Goal: Task Accomplishment & Management: Use online tool/utility

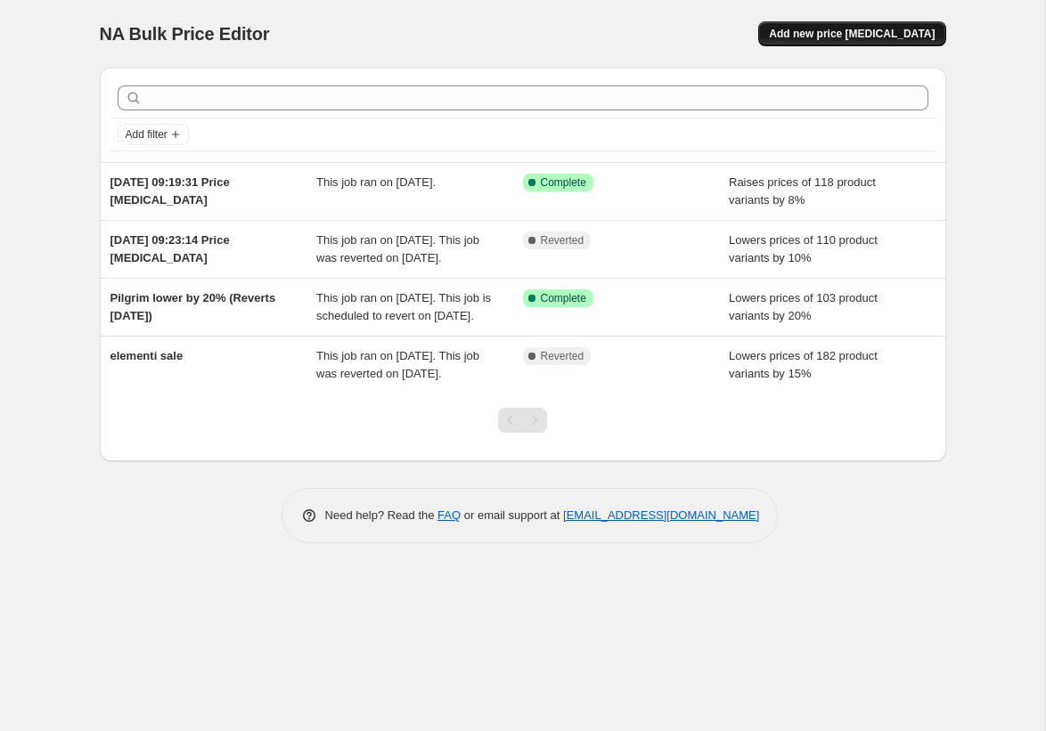
click at [860, 28] on span "Add new price [MEDICAL_DATA]" at bounding box center [852, 34] width 166 height 14
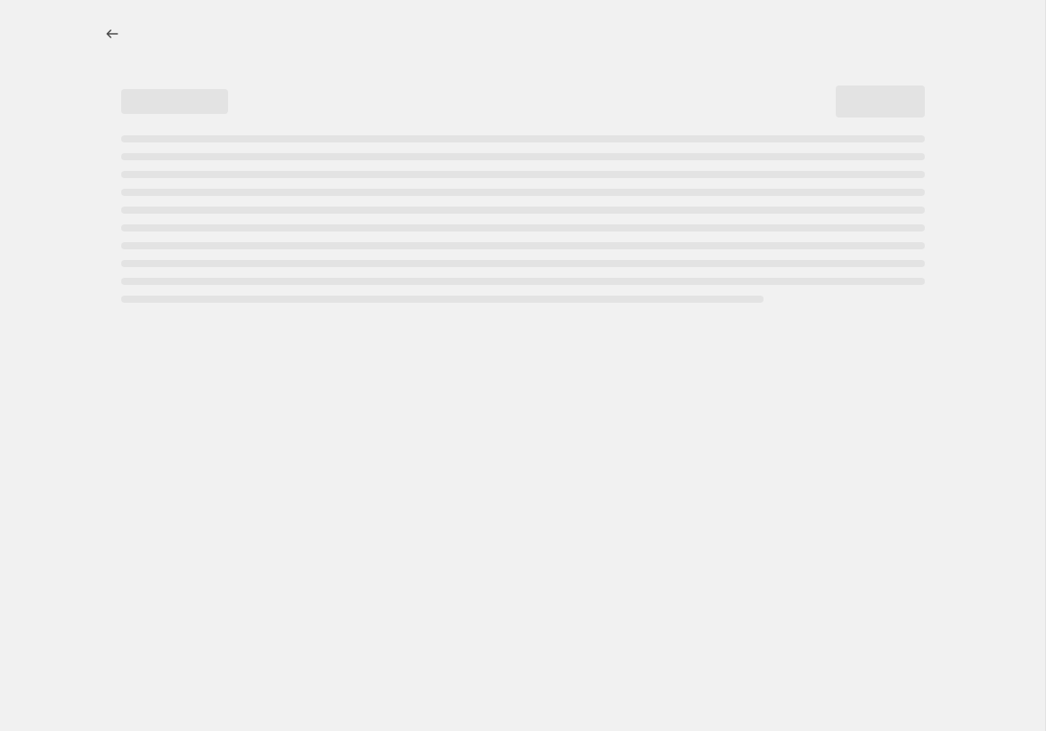
select select "percentage"
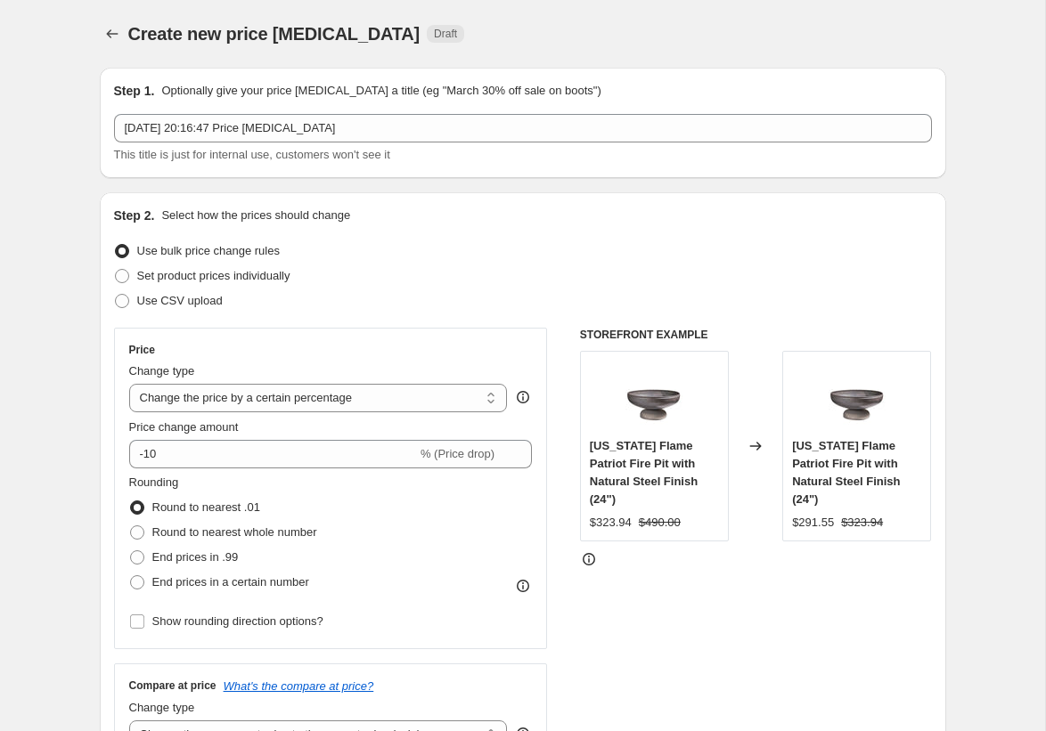
scroll to position [1078, 0]
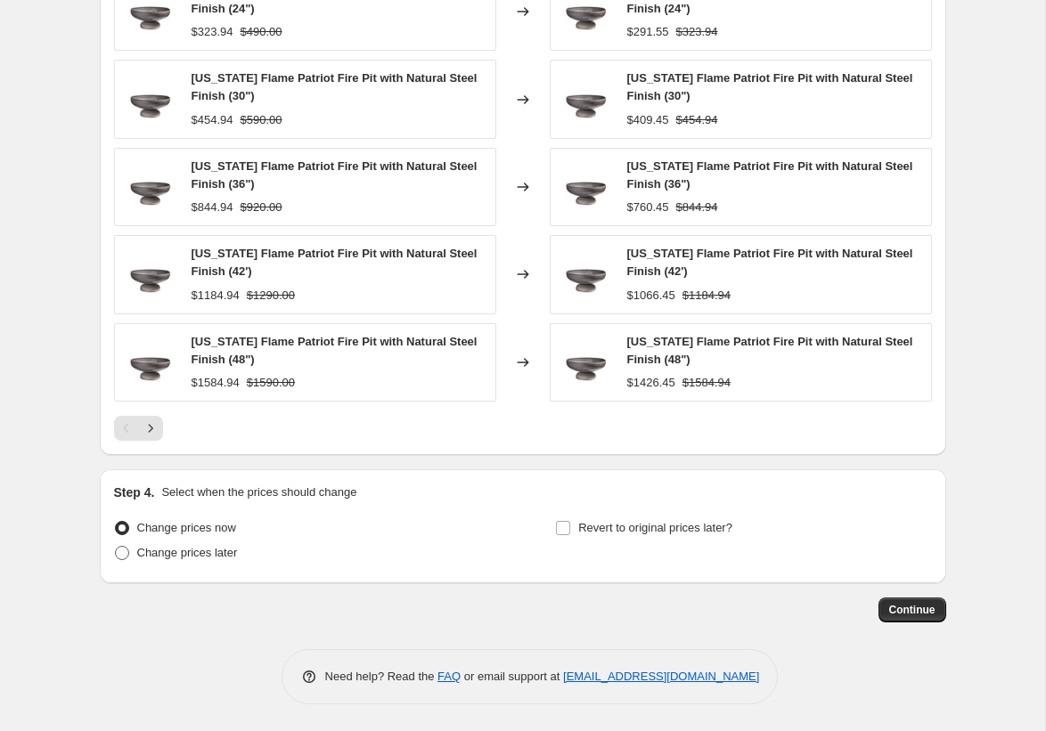
click at [199, 554] on span "Change prices later" at bounding box center [187, 552] width 101 height 13
click at [116, 547] on input "Change prices later" at bounding box center [115, 546] width 1 height 1
radio input "true"
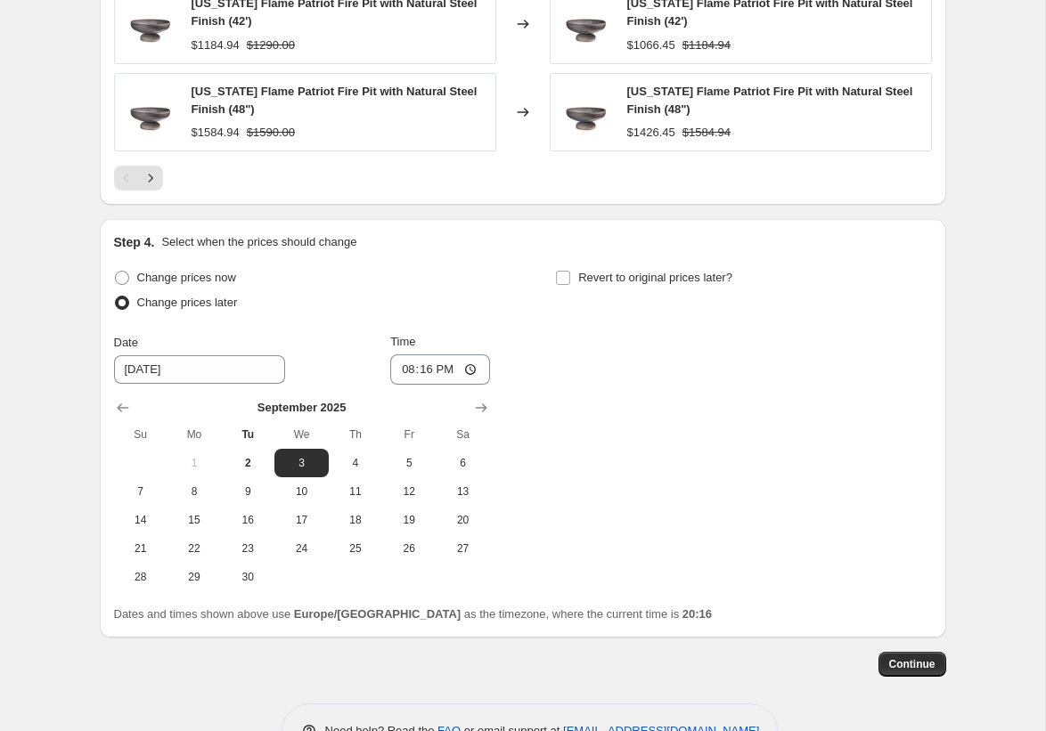
scroll to position [1335, 0]
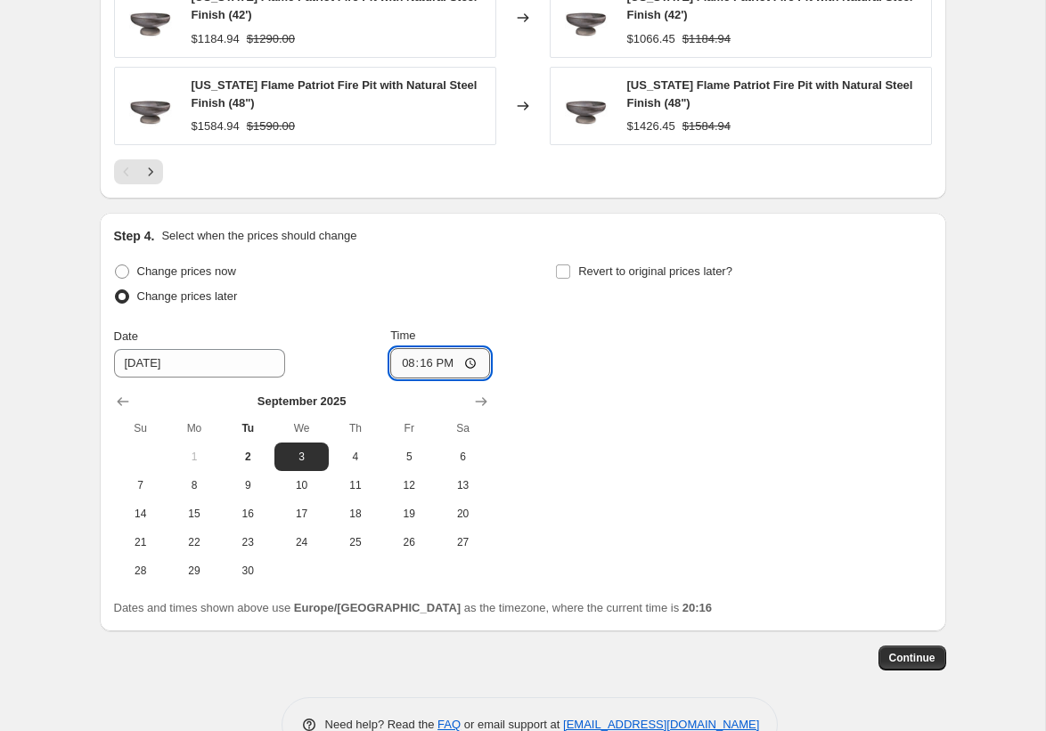
click at [423, 348] on input "20:16" at bounding box center [440, 363] width 100 height 30
click at [427, 363] on input "05:00" at bounding box center [440, 363] width 100 height 30
type input "04:30"
click at [497, 293] on div "Change prices now Change prices later Date 9/3/2025 Time 04:30 September 2025 S…" at bounding box center [523, 422] width 818 height 326
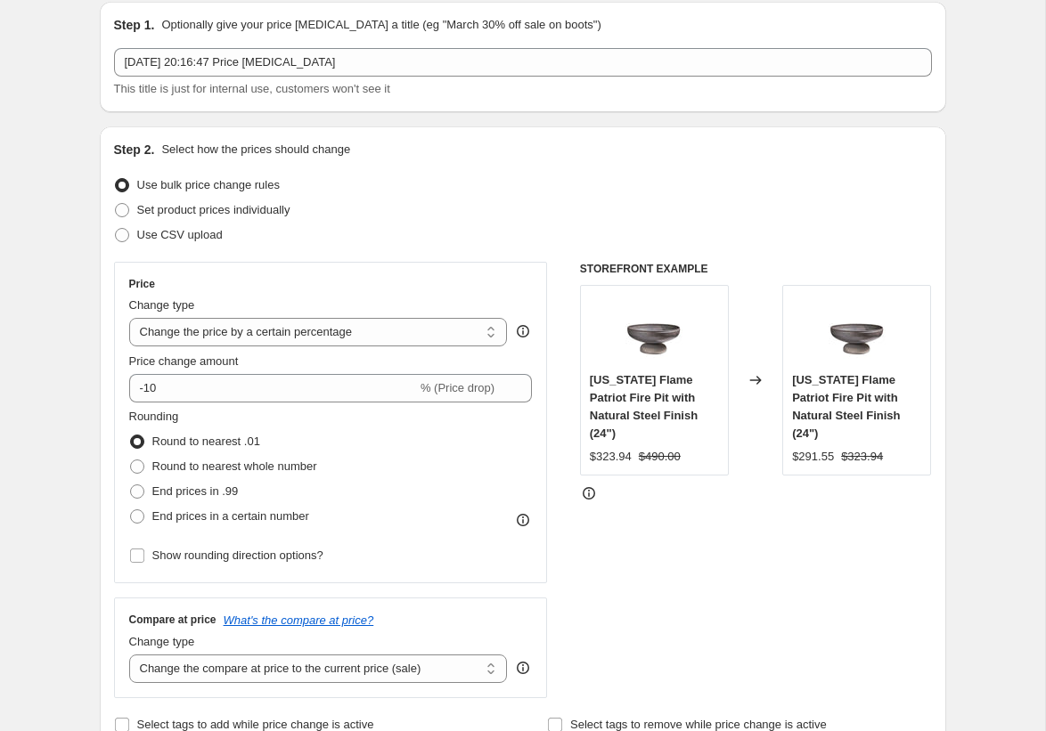
scroll to position [0, 0]
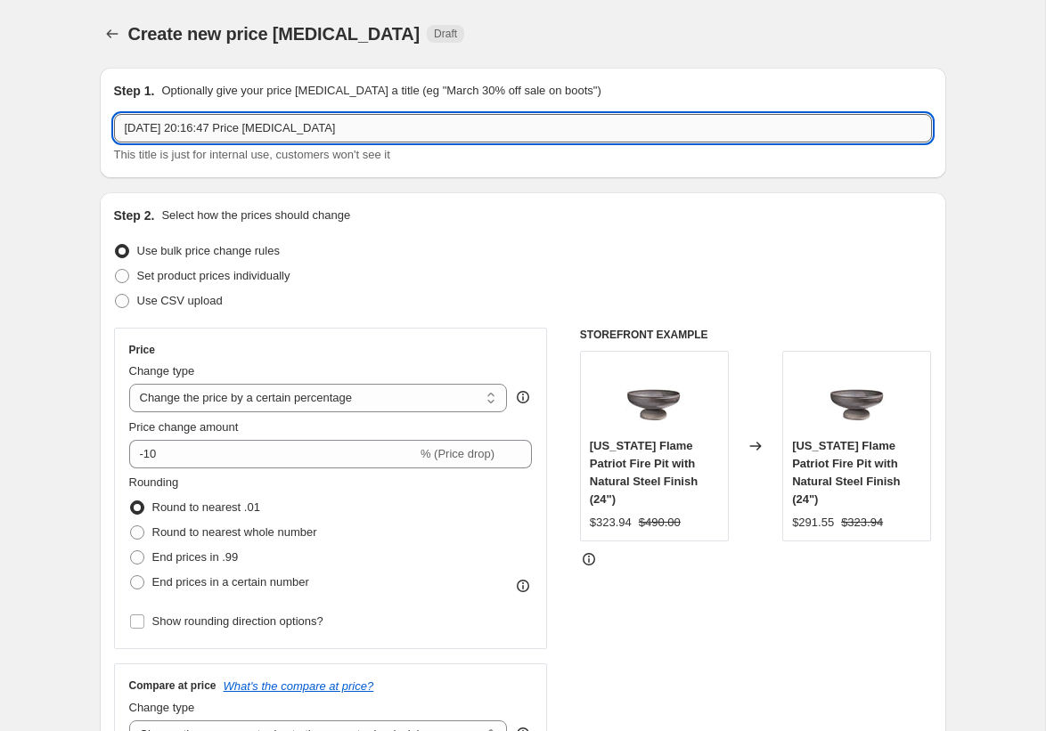
click at [266, 131] on input "2 Sept 2025, 20:16:47 Price change job" at bounding box center [523, 128] width 818 height 29
type input "Drolet"
type input "Columbia,"
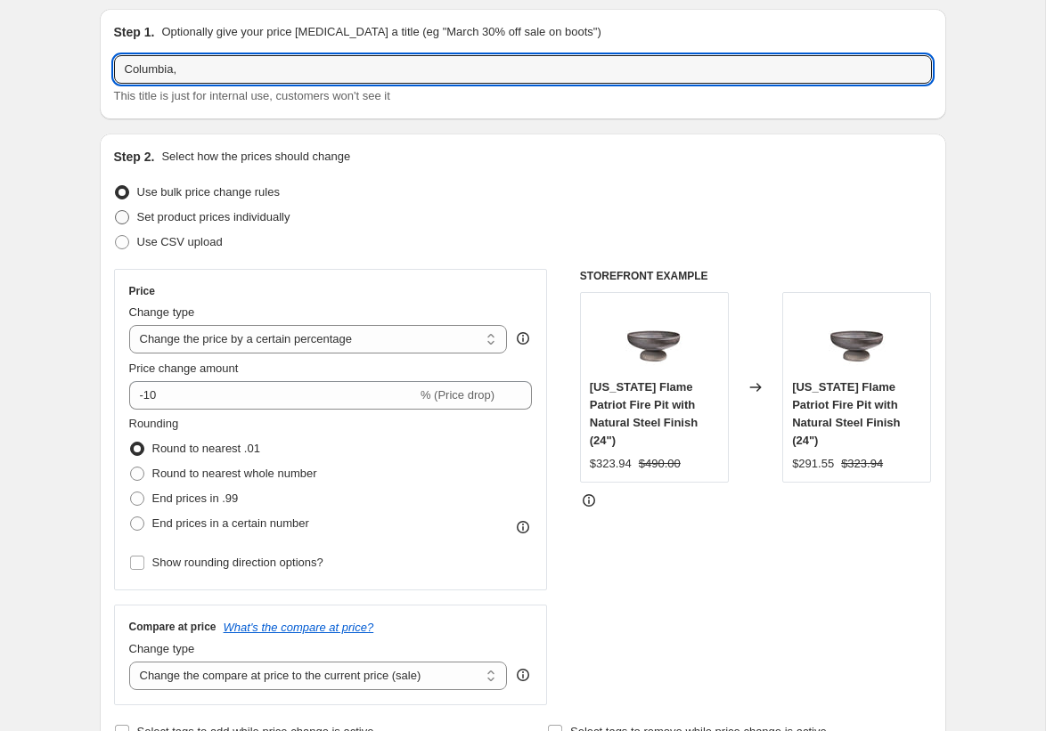
scroll to position [144, 0]
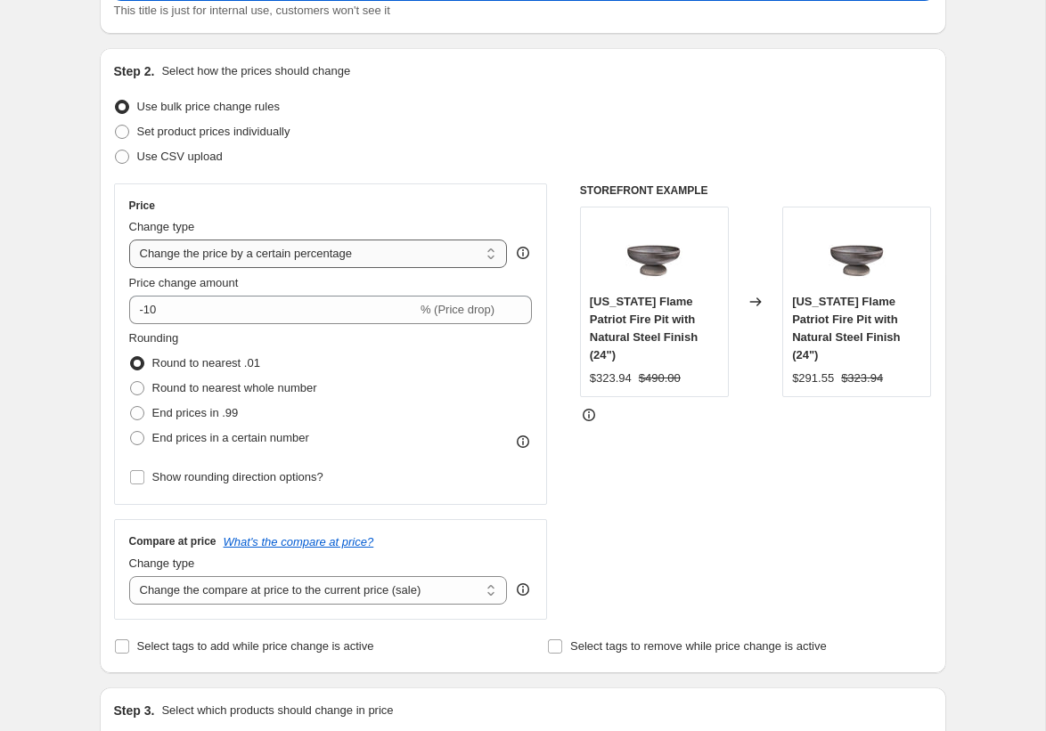
click at [406, 257] on select "Change the price to a certain amount Change the price by a certain amount Chang…" at bounding box center [318, 254] width 379 height 29
select select "by"
click at [129, 240] on select "Change the price to a certain amount Change the price by a certain amount Chang…" at bounding box center [318, 254] width 379 height 29
type input "-10.00"
click at [347, 235] on div "Change type" at bounding box center [318, 227] width 379 height 18
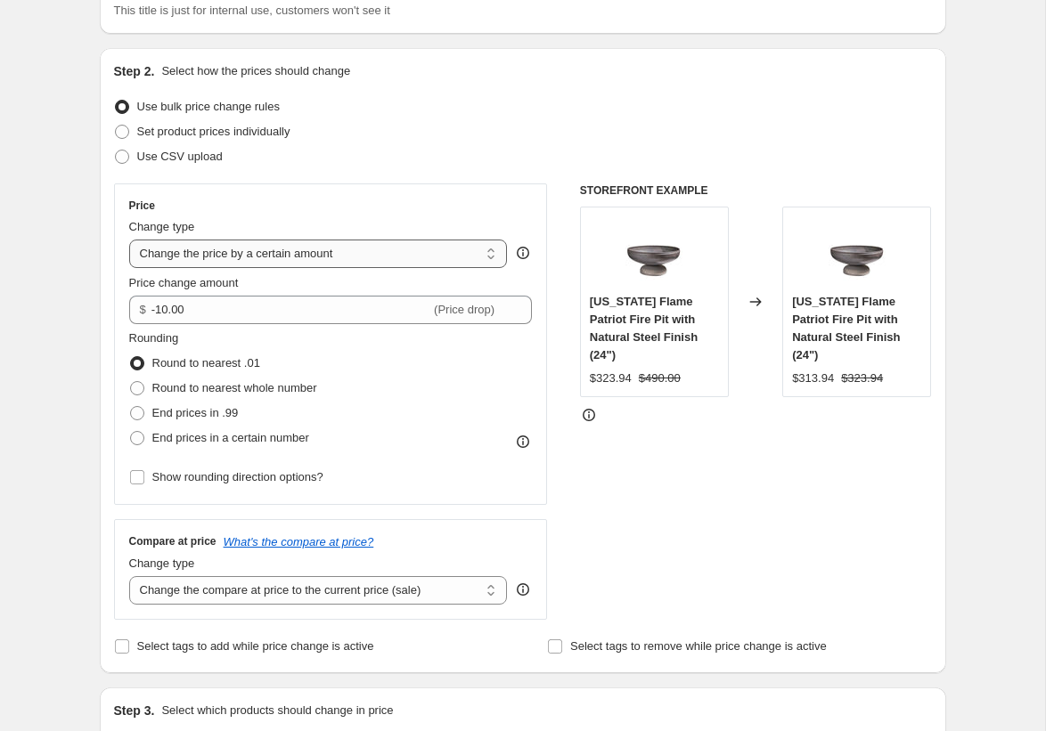
click at [342, 253] on select "Change the price to a certain amount Change the price by a certain amount Chang…" at bounding box center [318, 254] width 379 height 29
select select "to"
click at [129, 240] on select "Change the price to a certain amount Change the price by a certain amount Chang…" at bounding box center [318, 254] width 379 height 29
type input "80.00"
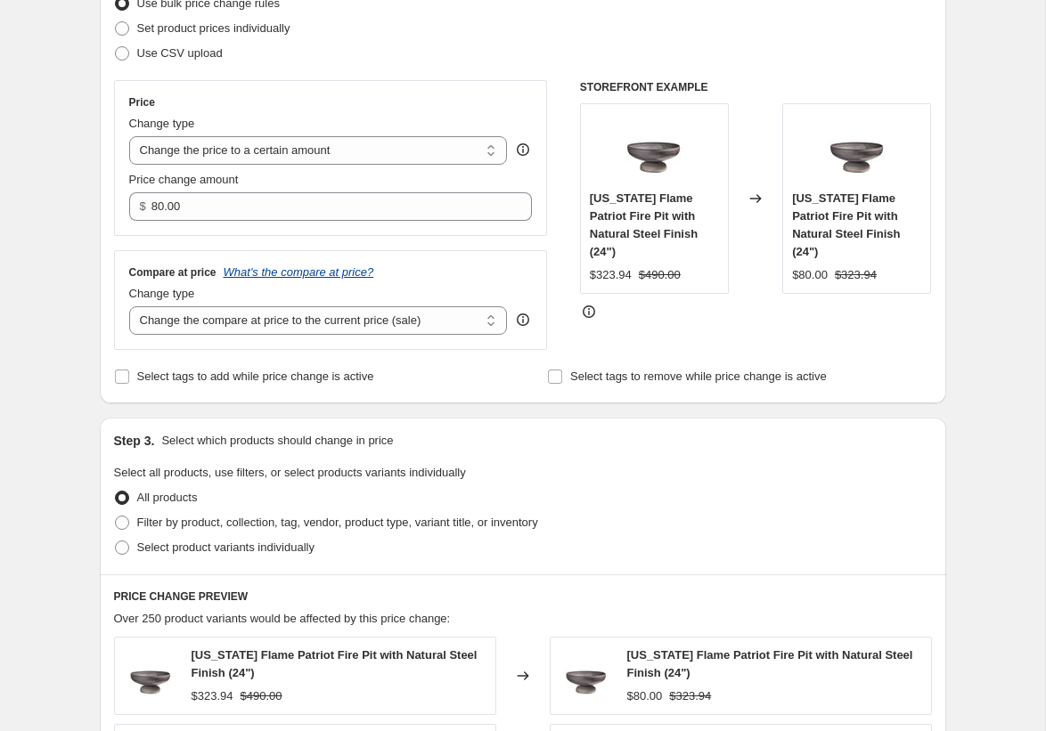
scroll to position [249, 0]
click at [370, 314] on select "Change the compare at price to the current price (sale) Change the compare at p…" at bounding box center [318, 320] width 379 height 29
select select "no_change"
click at [129, 306] on select "Change the compare at price to the current price (sale) Change the compare at p…" at bounding box center [318, 320] width 379 height 29
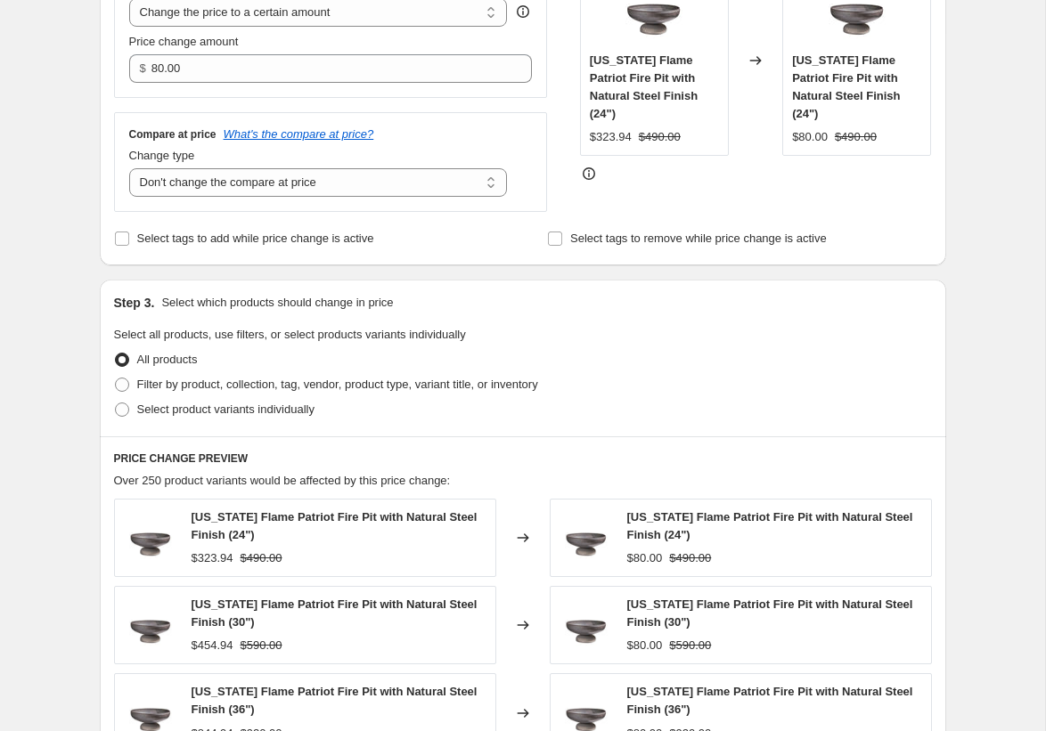
scroll to position [389, 0]
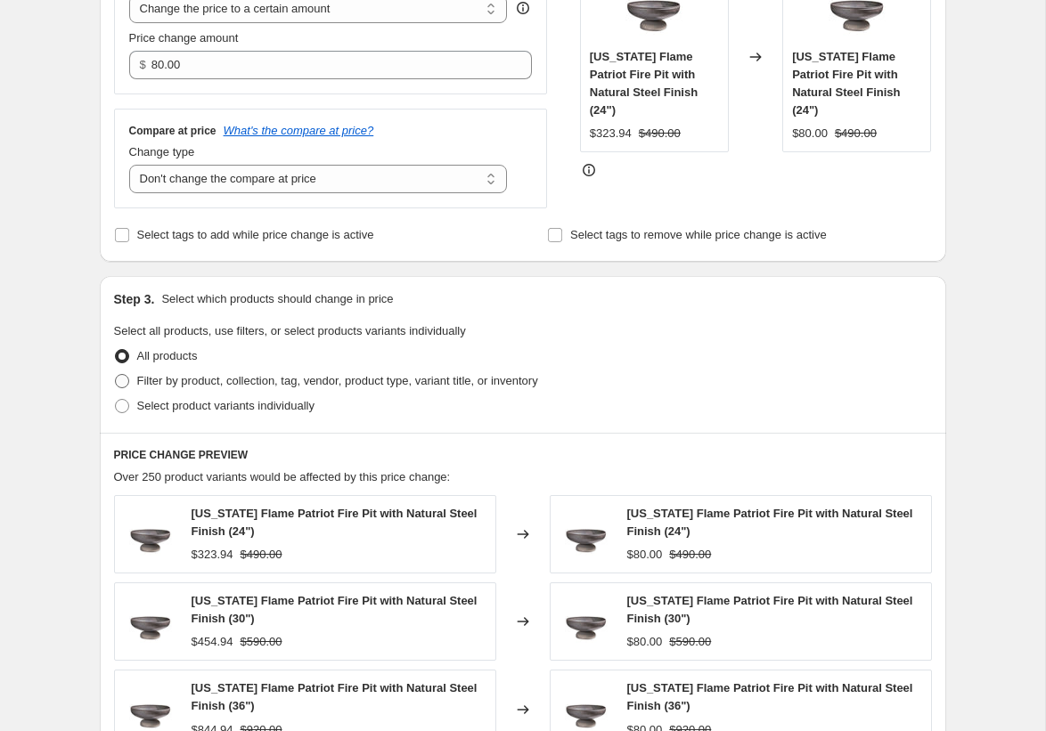
click at [224, 383] on span "Filter by product, collection, tag, vendor, product type, variant title, or inv…" at bounding box center [337, 380] width 401 height 13
click at [116, 375] on input "Filter by product, collection, tag, vendor, product type, variant title, or inv…" at bounding box center [115, 374] width 1 height 1
radio input "true"
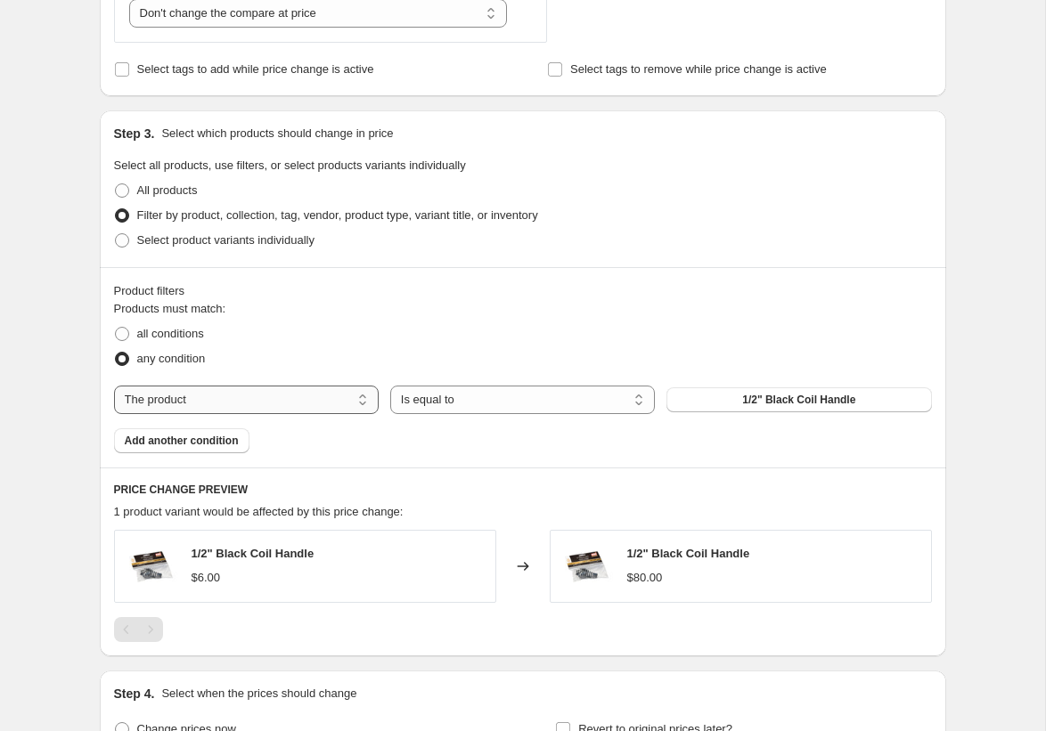
scroll to position [556, 0]
click at [737, 396] on button "1/2" Black Coil Handle" at bounding box center [798, 399] width 265 height 25
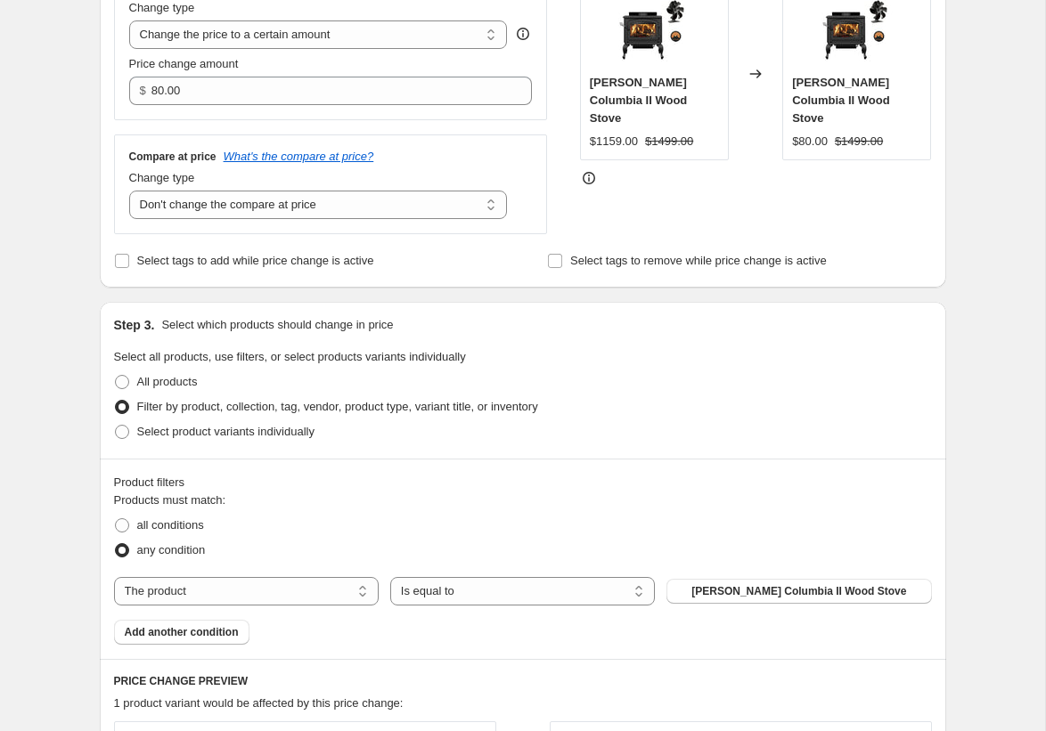
scroll to position [353, 0]
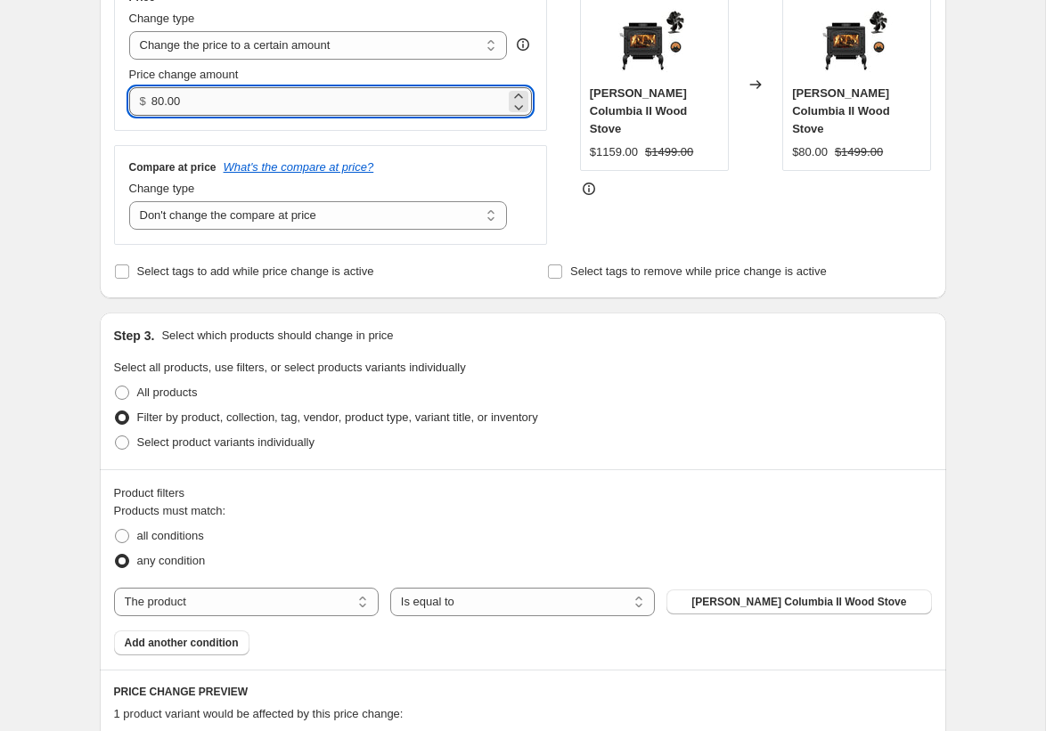
click at [240, 106] on input "80.00" at bounding box center [328, 101] width 354 height 29
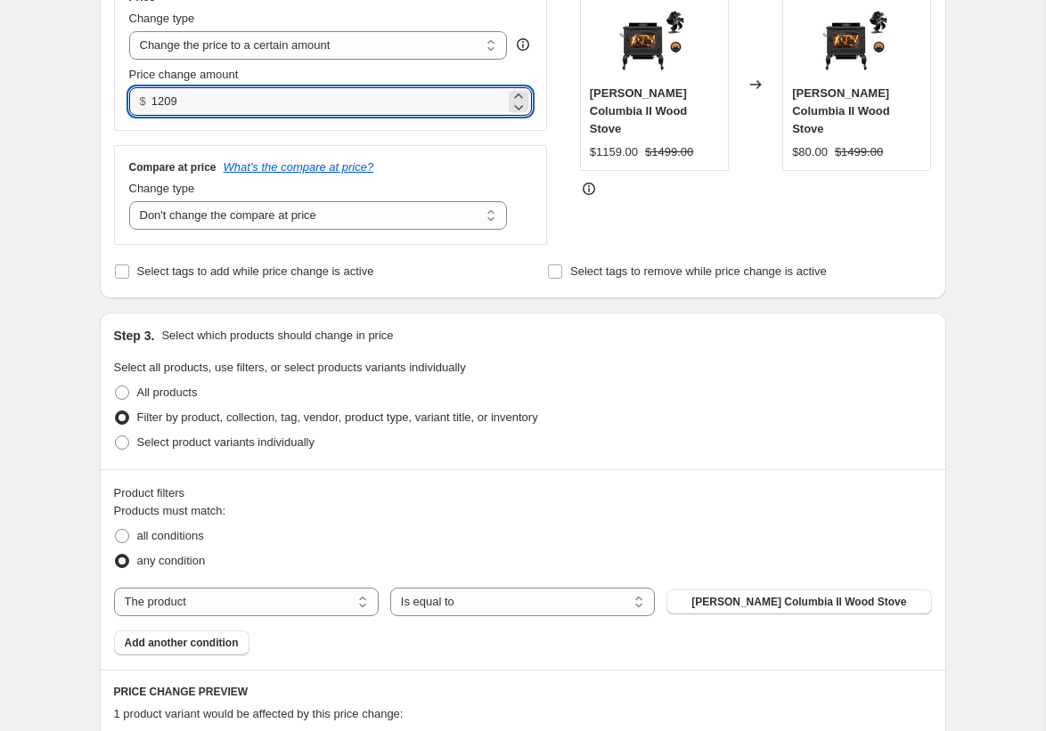
type input "1209.00"
click at [862, 246] on div "Step 2. Select how the prices should change Use bulk price change rules Set pro…" at bounding box center [523, 69] width 818 height 430
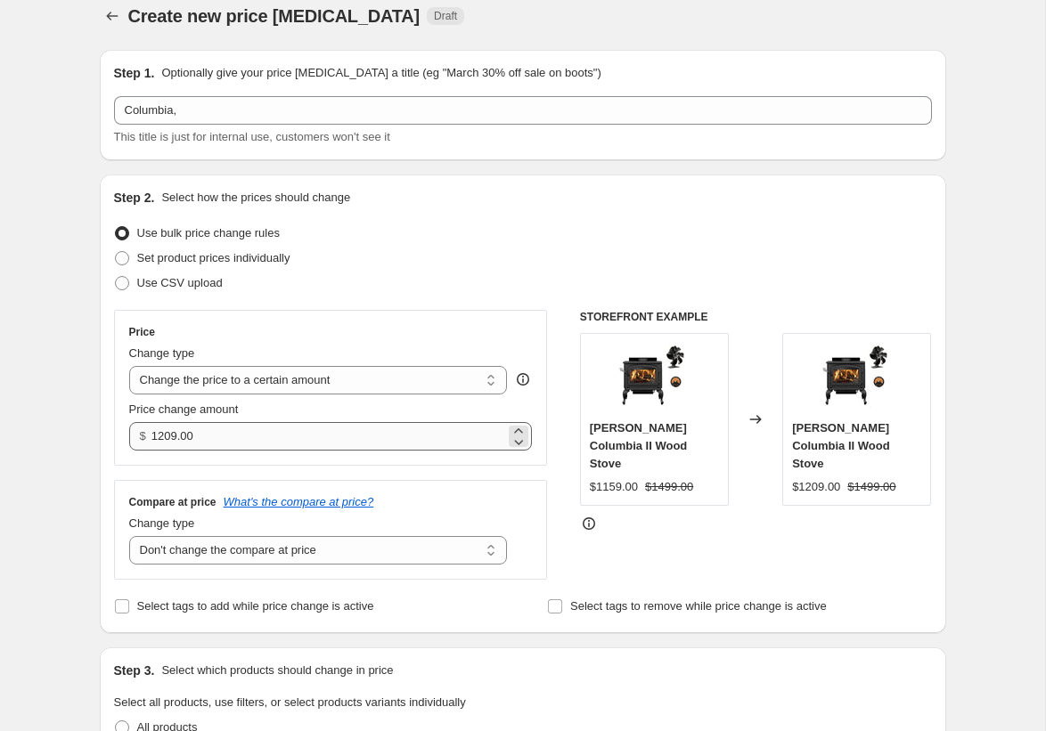
scroll to position [20, 0]
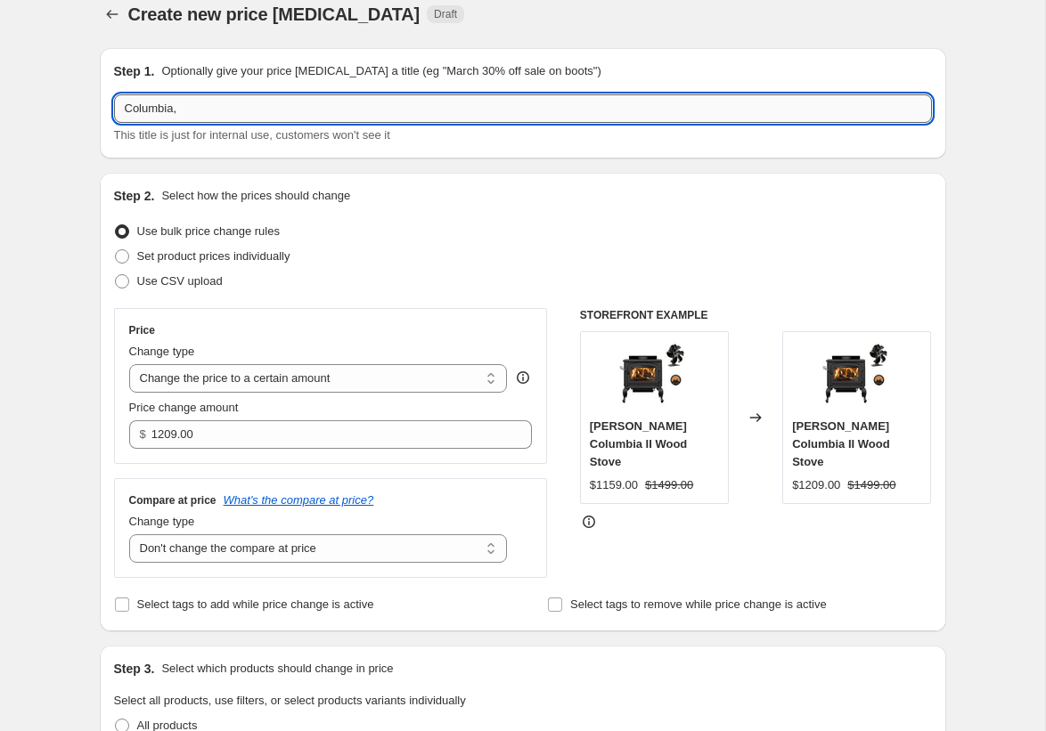
click at [261, 113] on input "Columbia," at bounding box center [523, 108] width 818 height 29
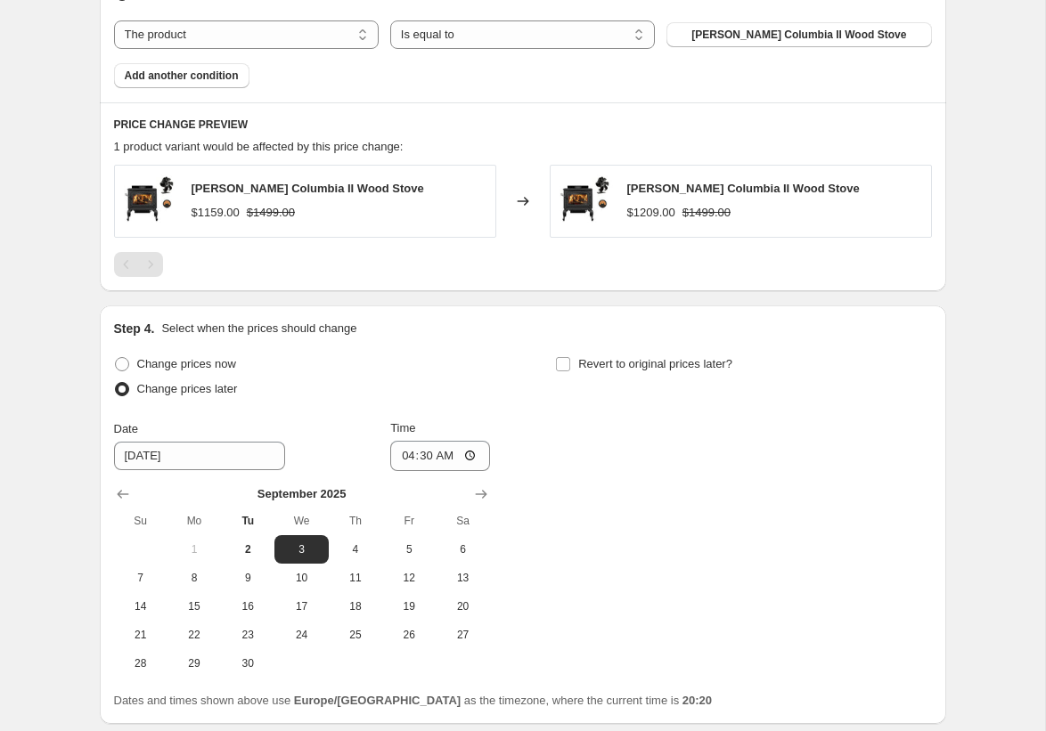
scroll to position [1060, 0]
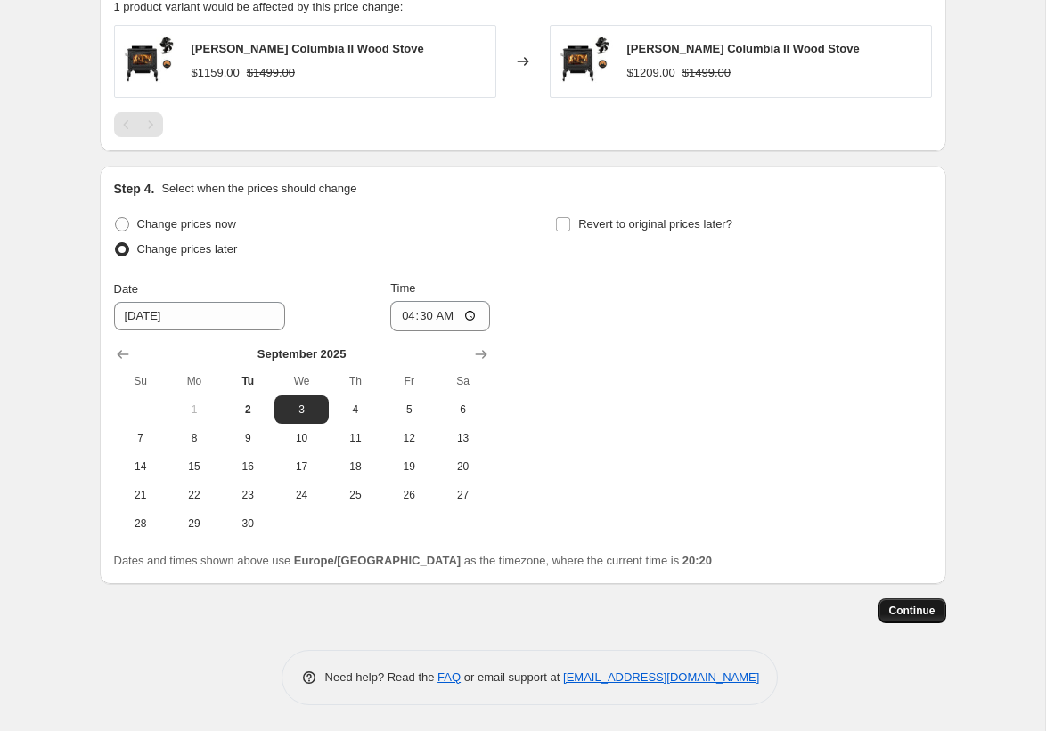
type input "Columbia"
click at [915, 612] on span "Continue" at bounding box center [912, 611] width 46 height 14
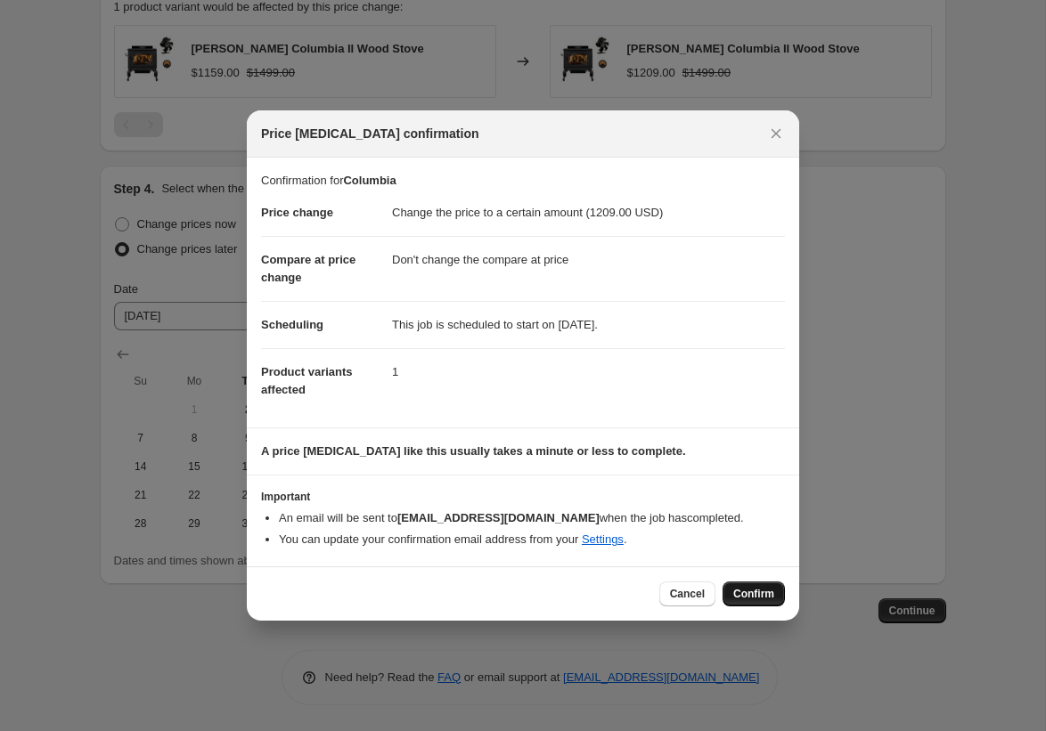
click at [743, 599] on span "Confirm" at bounding box center [753, 594] width 41 height 14
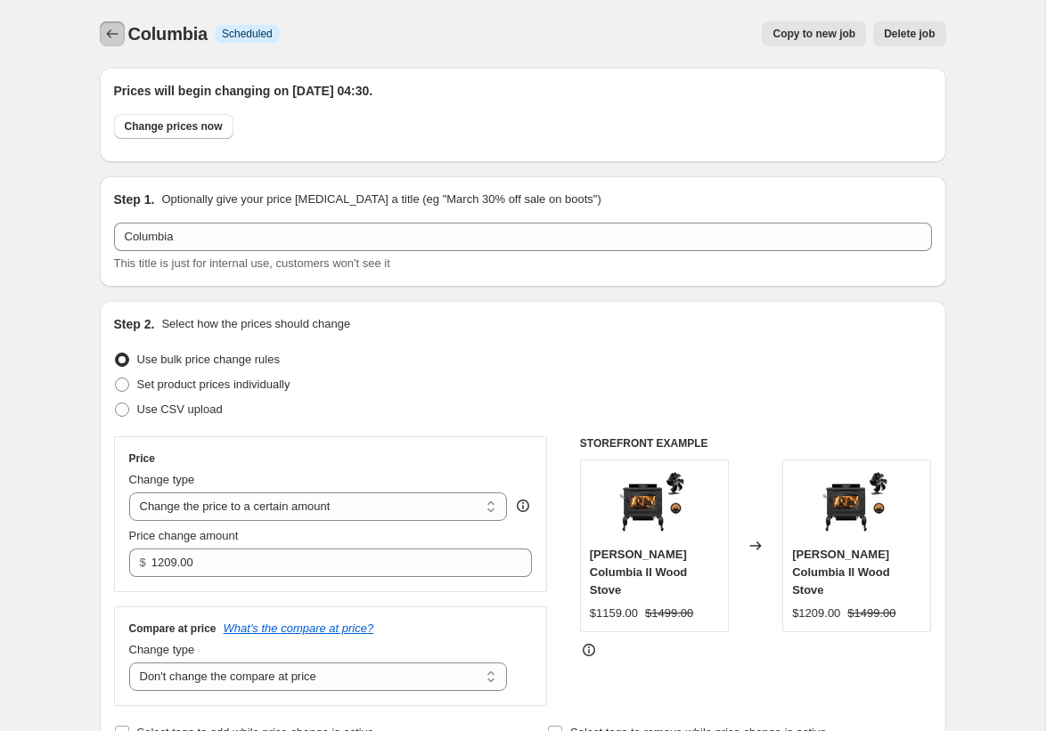
click at [117, 39] on icon "Price change jobs" at bounding box center [112, 34] width 18 height 18
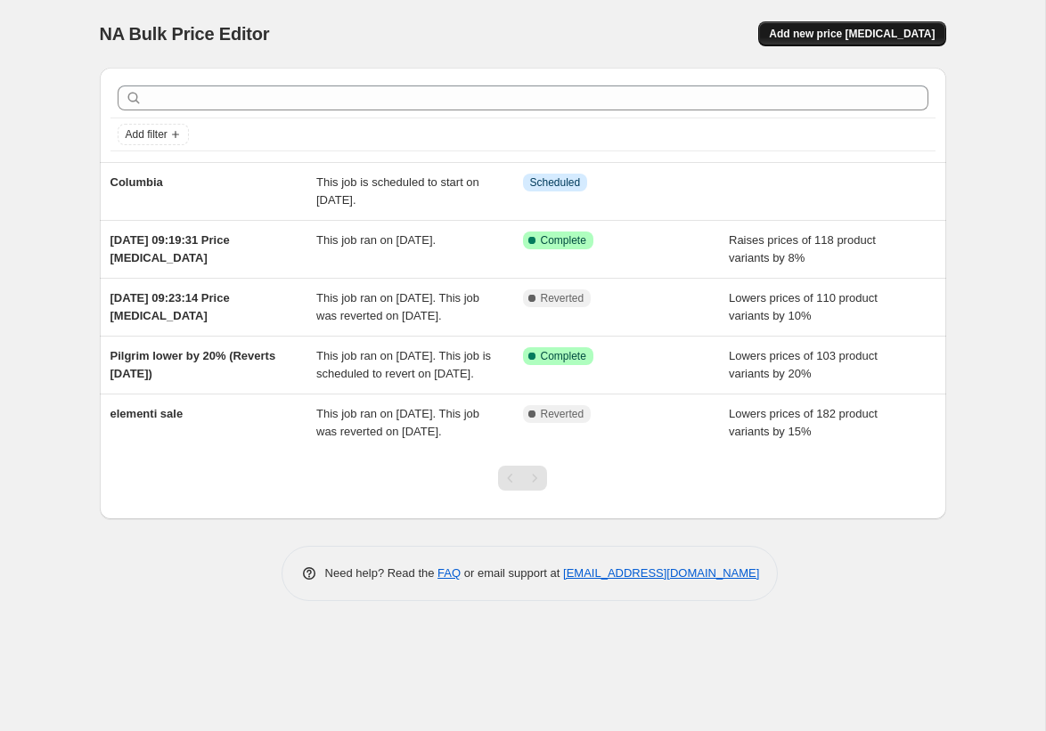
click at [847, 38] on span "Add new price [MEDICAL_DATA]" at bounding box center [852, 34] width 166 height 14
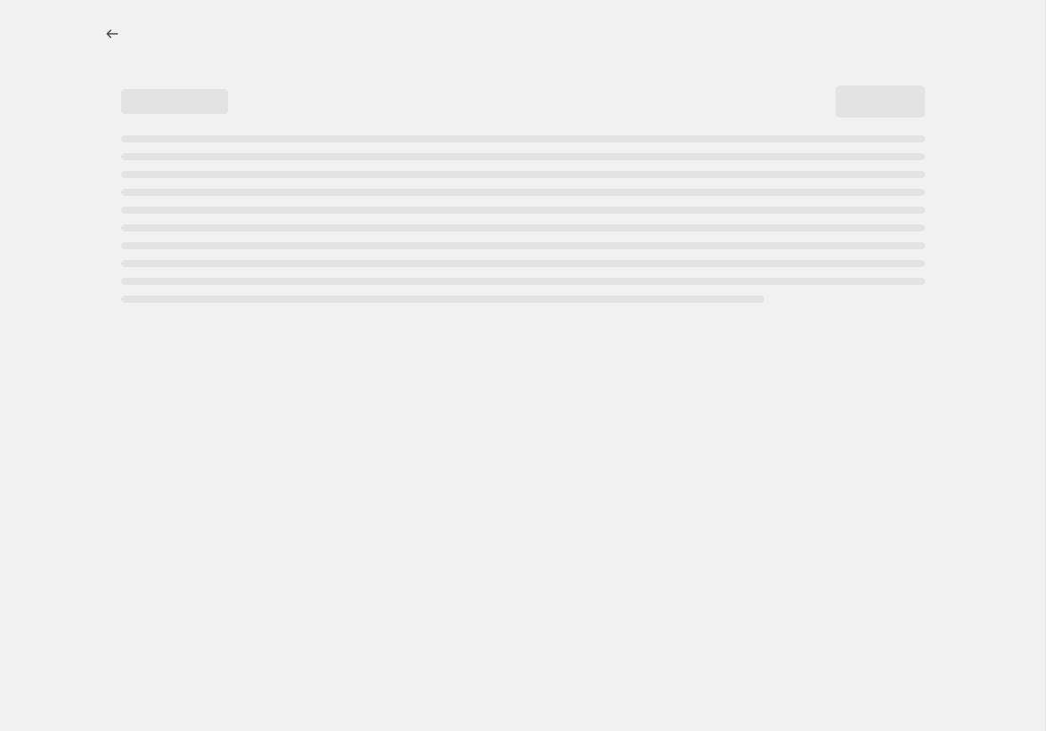
select select "percentage"
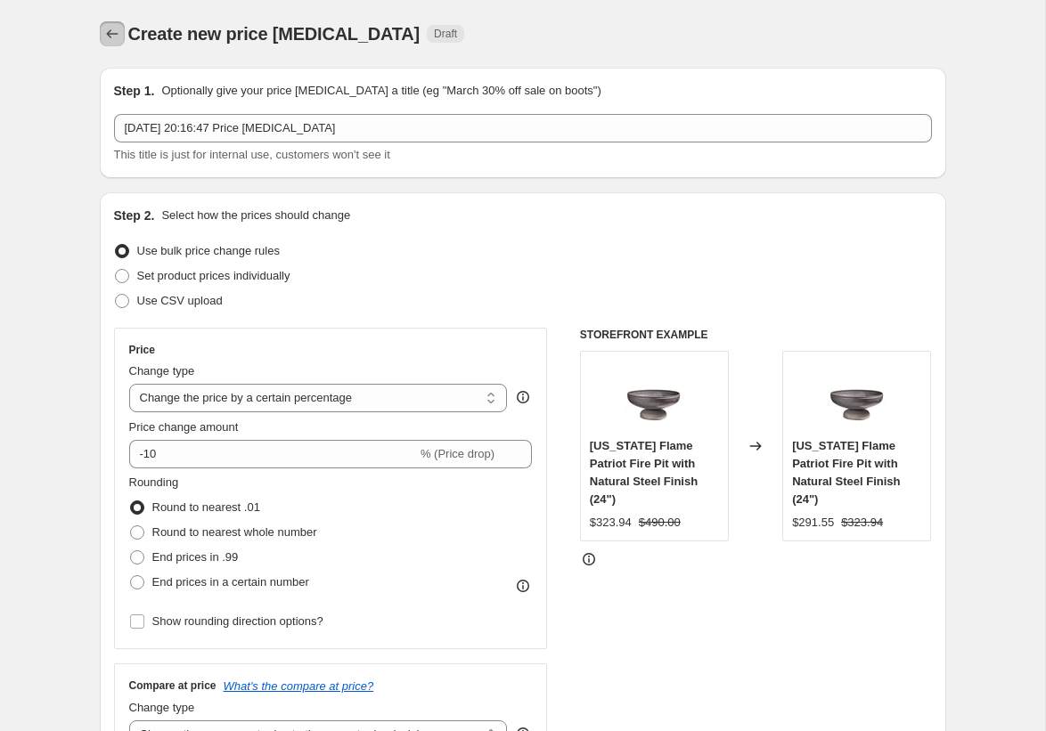
click at [103, 32] on icon "Price change jobs" at bounding box center [112, 34] width 18 height 18
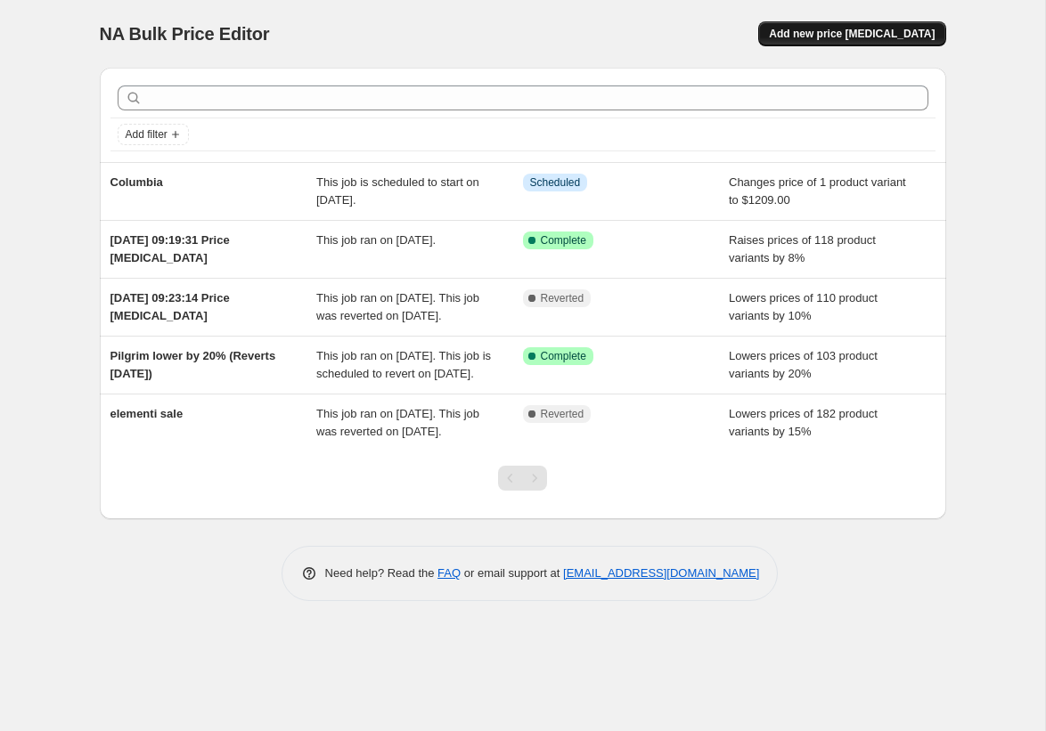
click at [831, 27] on span "Add new price [MEDICAL_DATA]" at bounding box center [852, 34] width 166 height 14
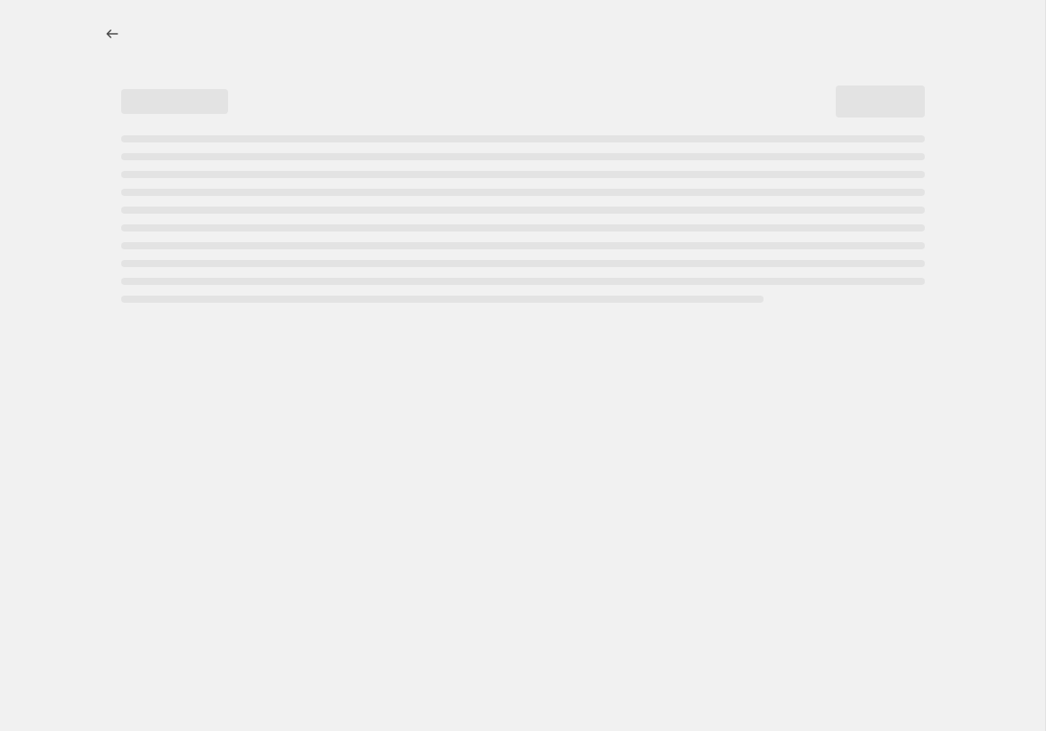
select select "percentage"
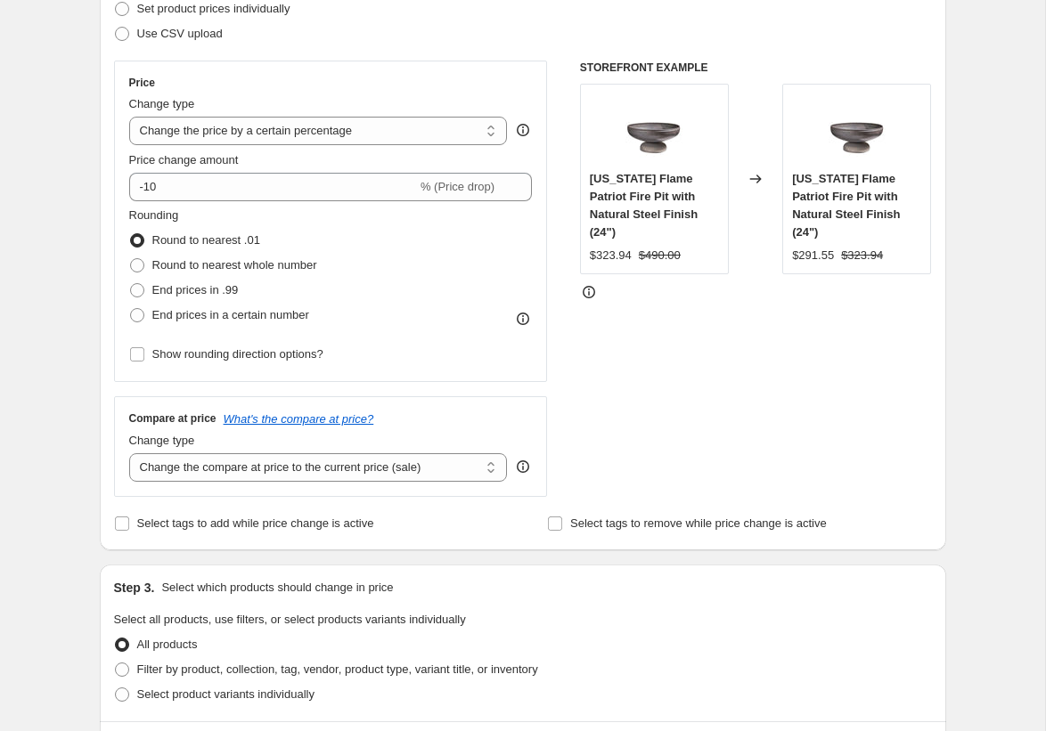
scroll to position [1078, 0]
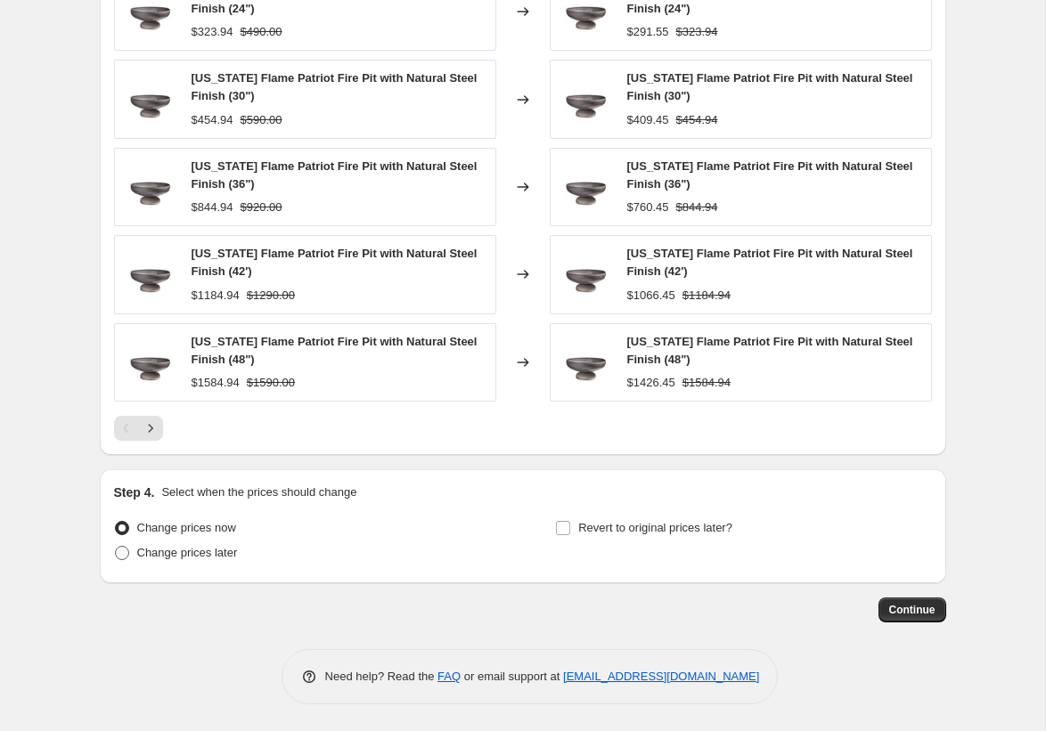
click at [185, 556] on span "Change prices later" at bounding box center [187, 552] width 101 height 13
click at [116, 547] on input "Change prices later" at bounding box center [115, 546] width 1 height 1
radio input "true"
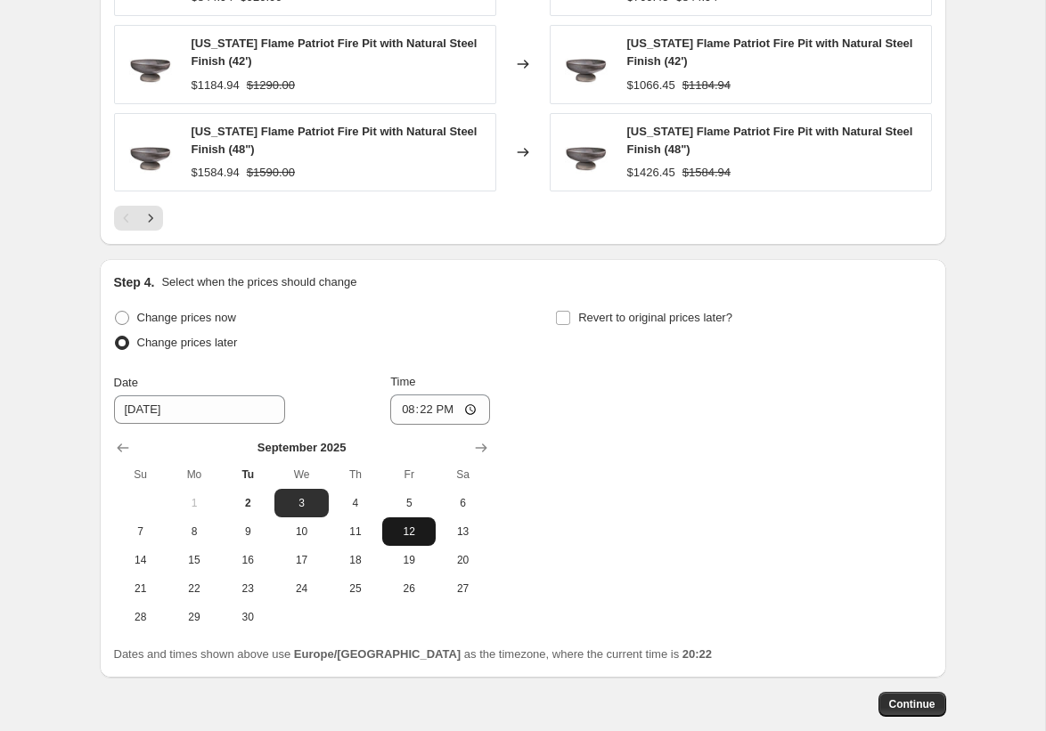
scroll to position [1304, 0]
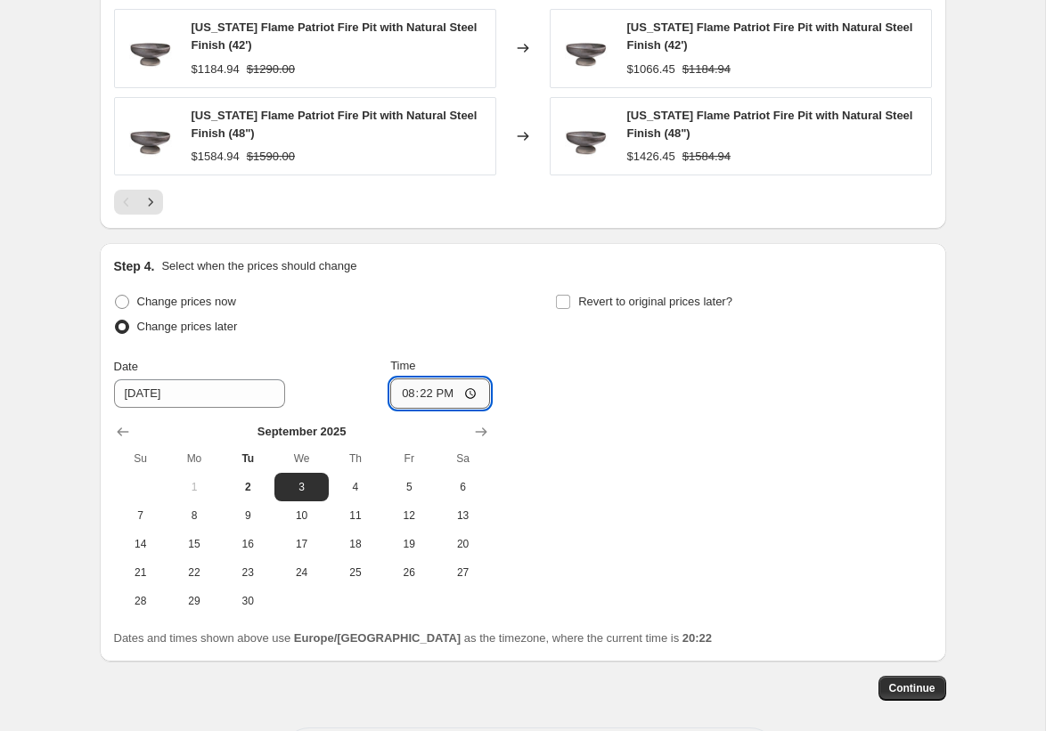
click at [420, 390] on input "20:22" at bounding box center [440, 394] width 100 height 30
type input "04:30"
click at [510, 367] on div "Change prices now Change prices later Date 9/3/2025 Time 04:30 September 2025 S…" at bounding box center [523, 453] width 818 height 326
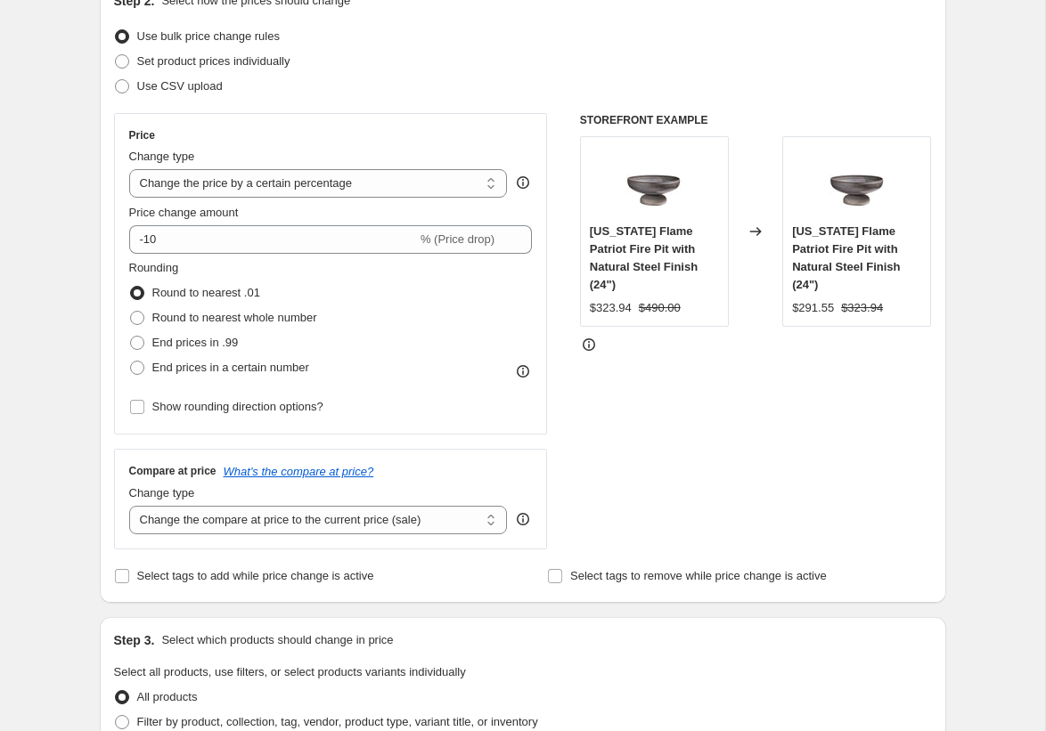
scroll to position [0, 0]
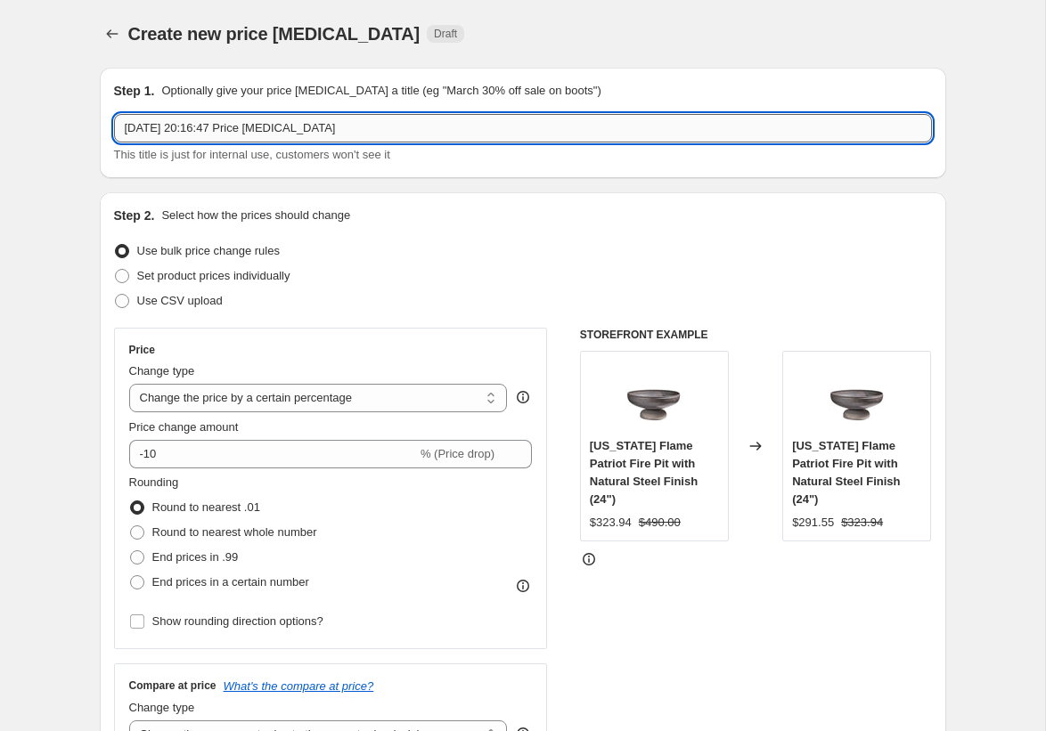
click at [299, 132] on input "2 Sept 2025, 20:16:47 Price change job" at bounding box center [523, 128] width 818 height 29
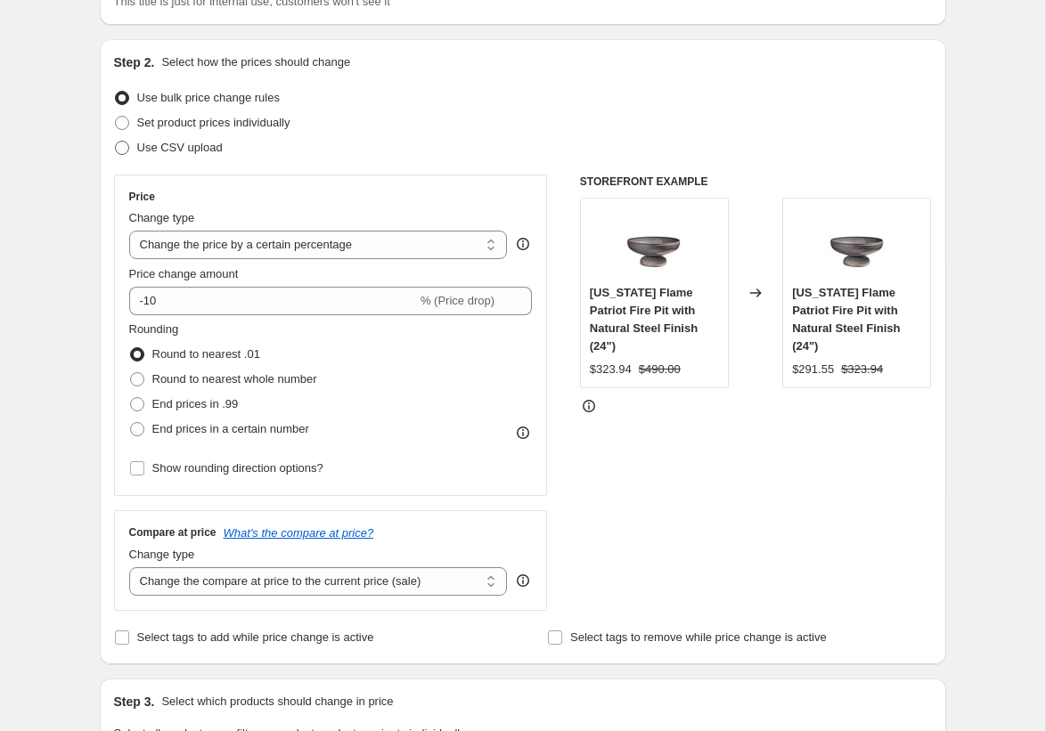
scroll to position [154, 0]
type input "1800i 35 go back"
click at [241, 117] on span "Set product prices individually" at bounding box center [213, 121] width 153 height 13
click at [116, 116] on input "Set product prices individually" at bounding box center [115, 115] width 1 height 1
radio input "true"
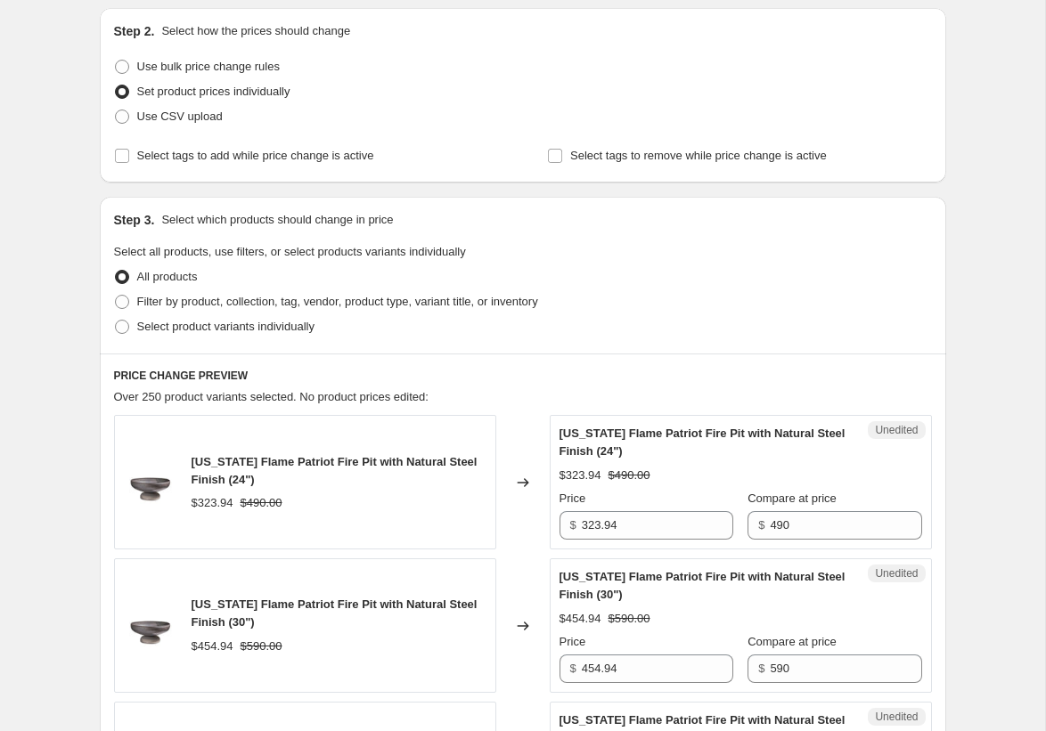
scroll to position [3, 0]
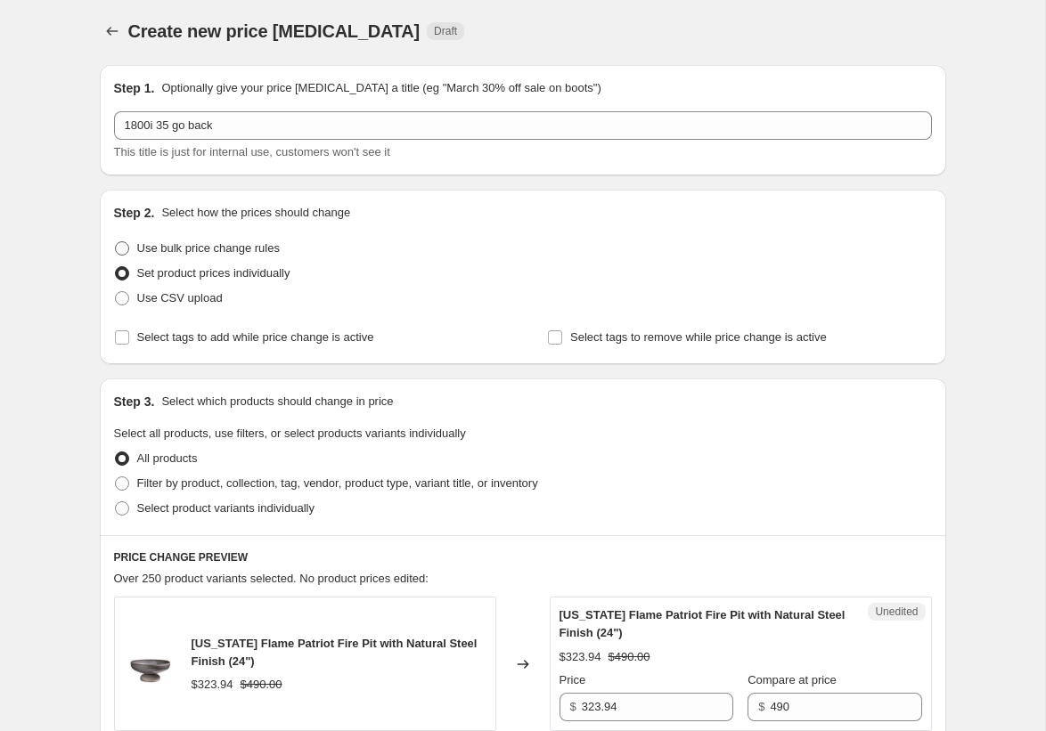
click at [226, 255] on span "Use bulk price change rules" at bounding box center [208, 247] width 143 height 13
click at [116, 242] on input "Use bulk price change rules" at bounding box center [115, 241] width 1 height 1
radio input "true"
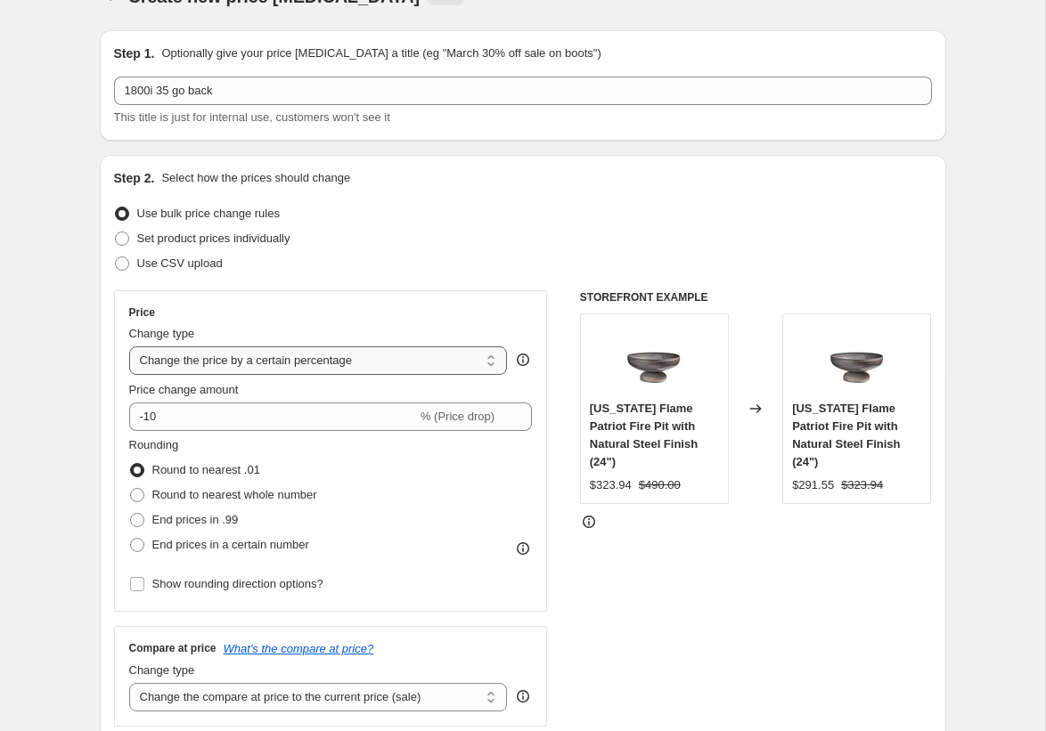
scroll to position [131, 0]
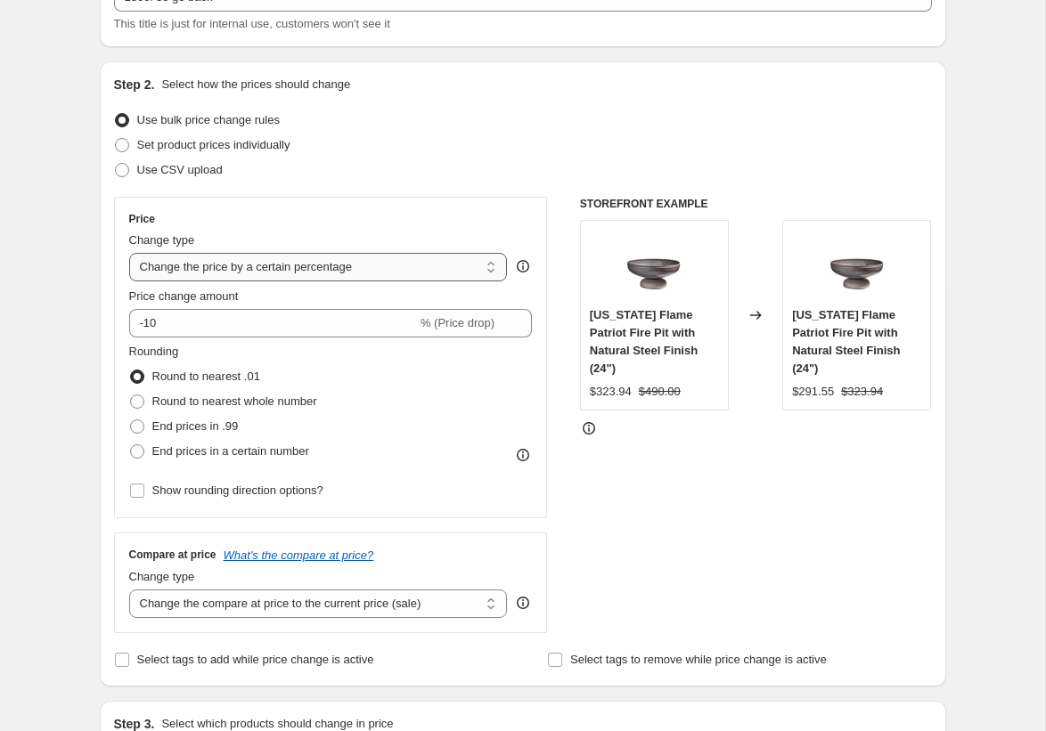
click at [353, 256] on select "Change the price to a certain amount Change the price by a certain amount Chang…" at bounding box center [318, 267] width 379 height 29
select select "to"
click at [129, 253] on select "Change the price to a certain amount Change the price by a certain amount Chang…" at bounding box center [318, 267] width 379 height 29
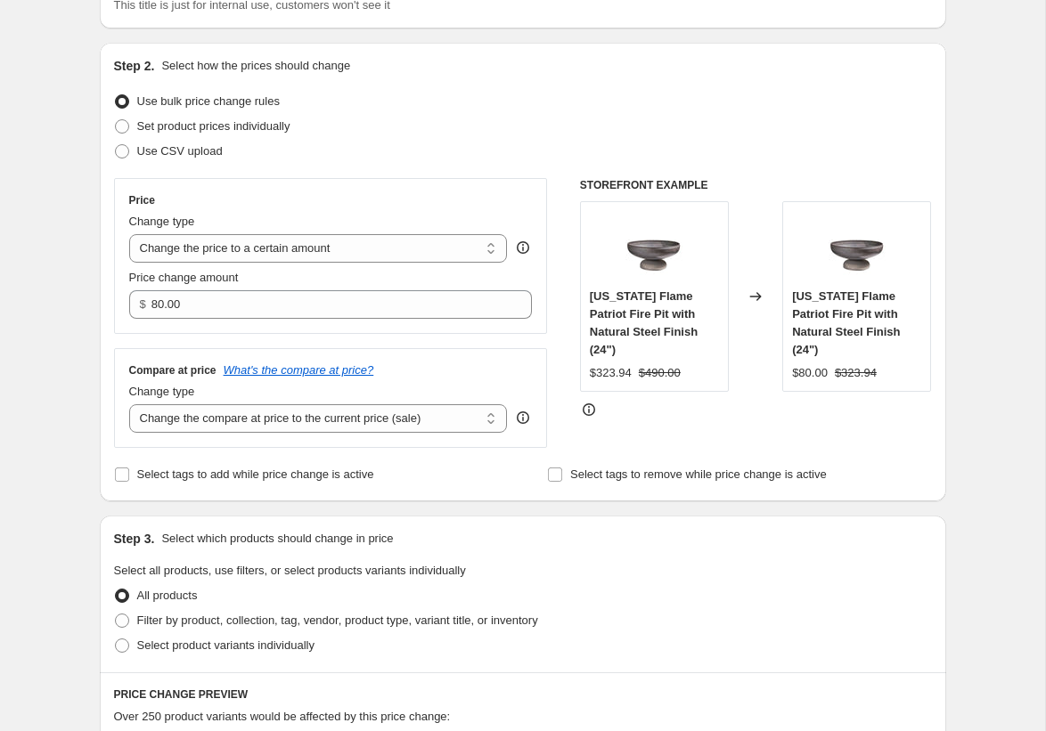
scroll to position [151, 0]
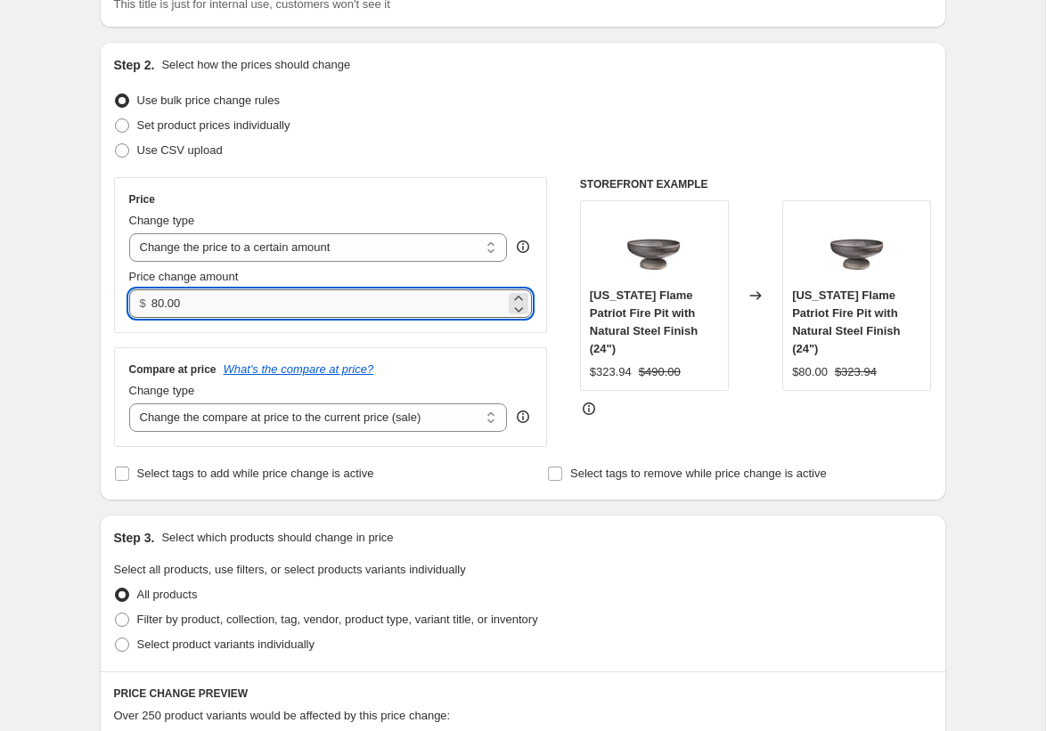
click at [252, 303] on input "80.00" at bounding box center [328, 304] width 354 height 29
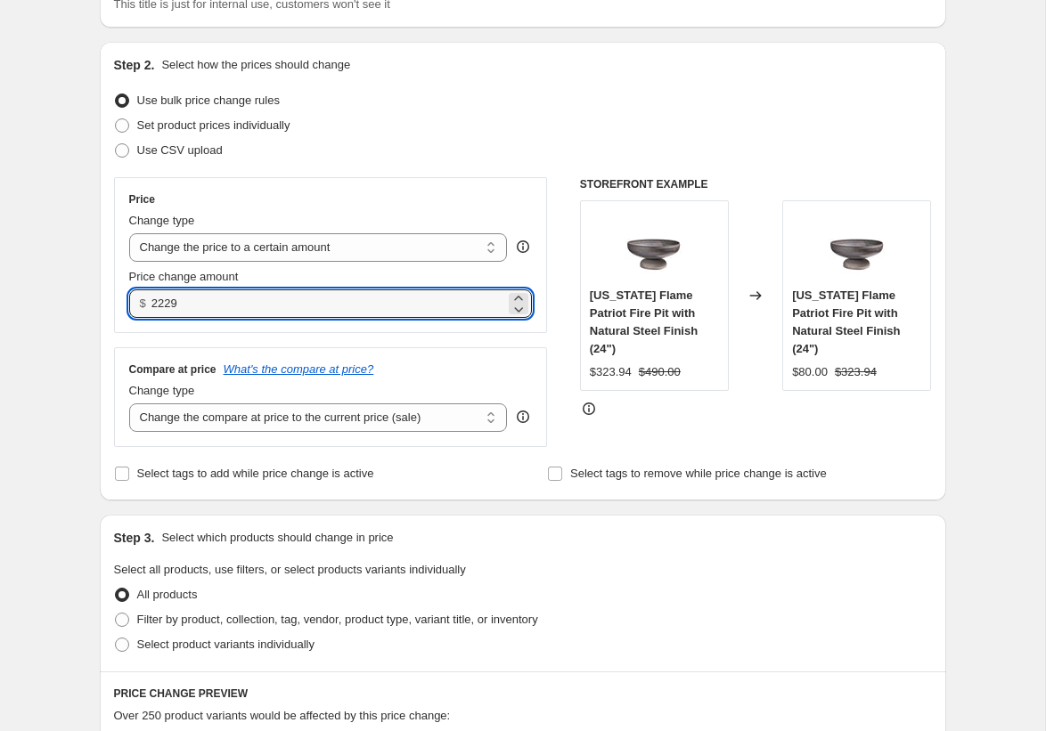
type input "2229.00"
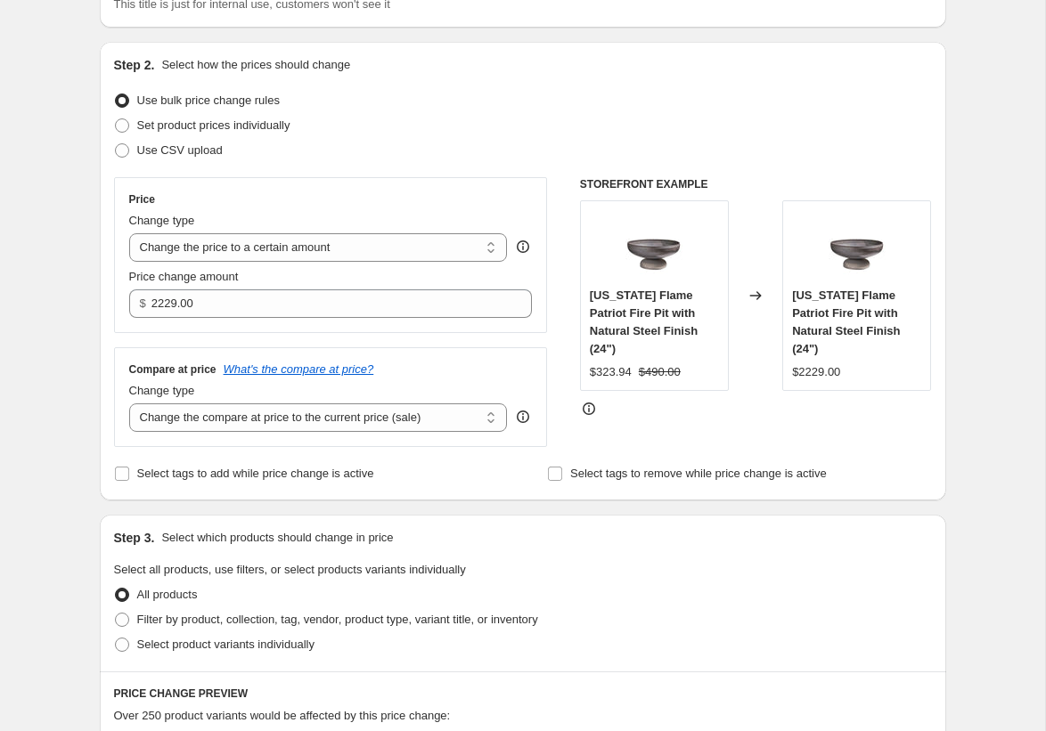
click at [373, 416] on select "Change the compare at price to the current price (sale) Change the compare at p…" at bounding box center [318, 418] width 379 height 29
select select "no_change"
click at [129, 404] on select "Change the compare at price to the current price (sale) Change the compare at p…" at bounding box center [318, 418] width 379 height 29
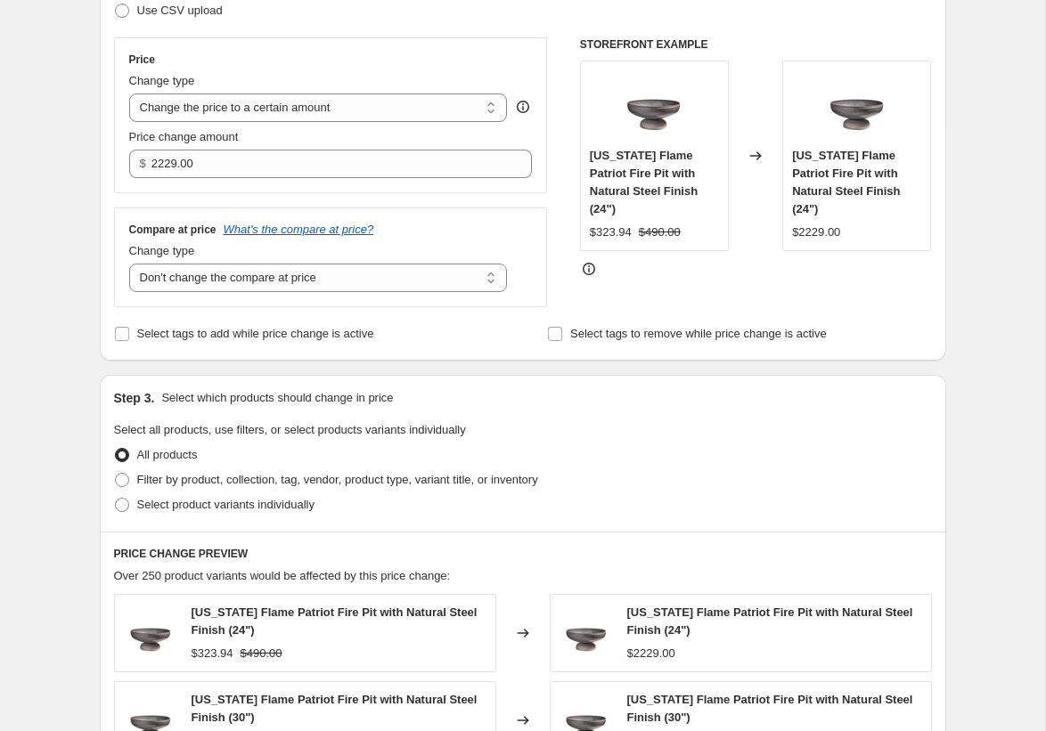
scroll to position [294, 0]
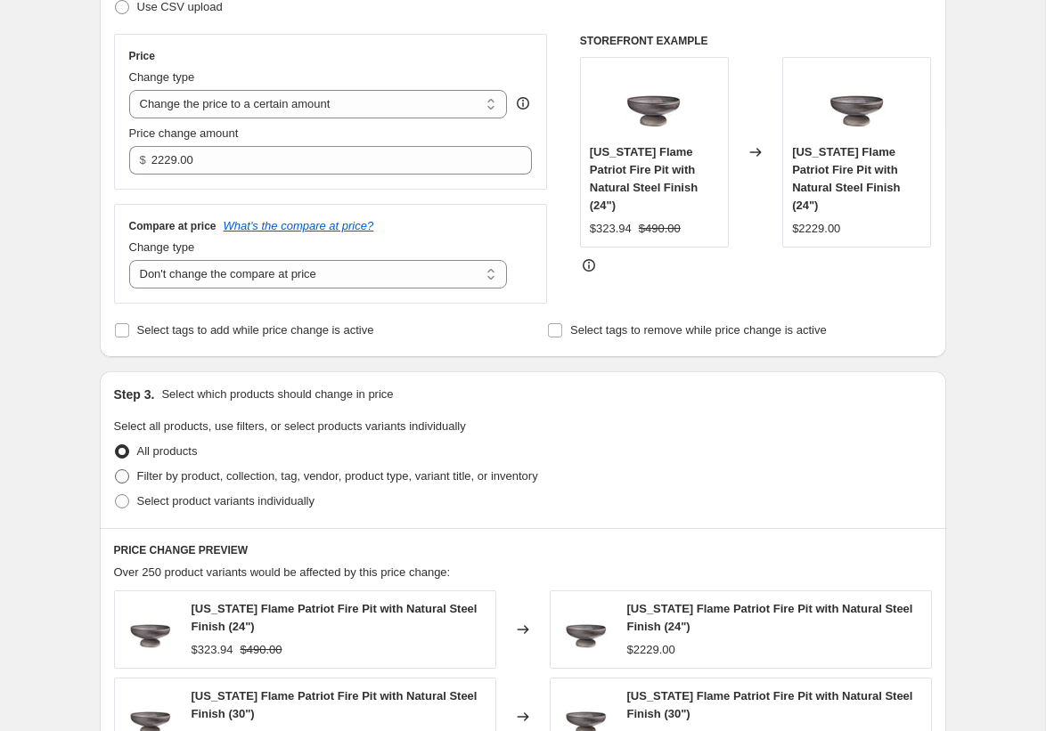
click at [219, 476] on span "Filter by product, collection, tag, vendor, product type, variant title, or inv…" at bounding box center [337, 476] width 401 height 13
click at [116, 470] on input "Filter by product, collection, tag, vendor, product type, variant title, or inv…" at bounding box center [115, 470] width 1 height 1
radio input "true"
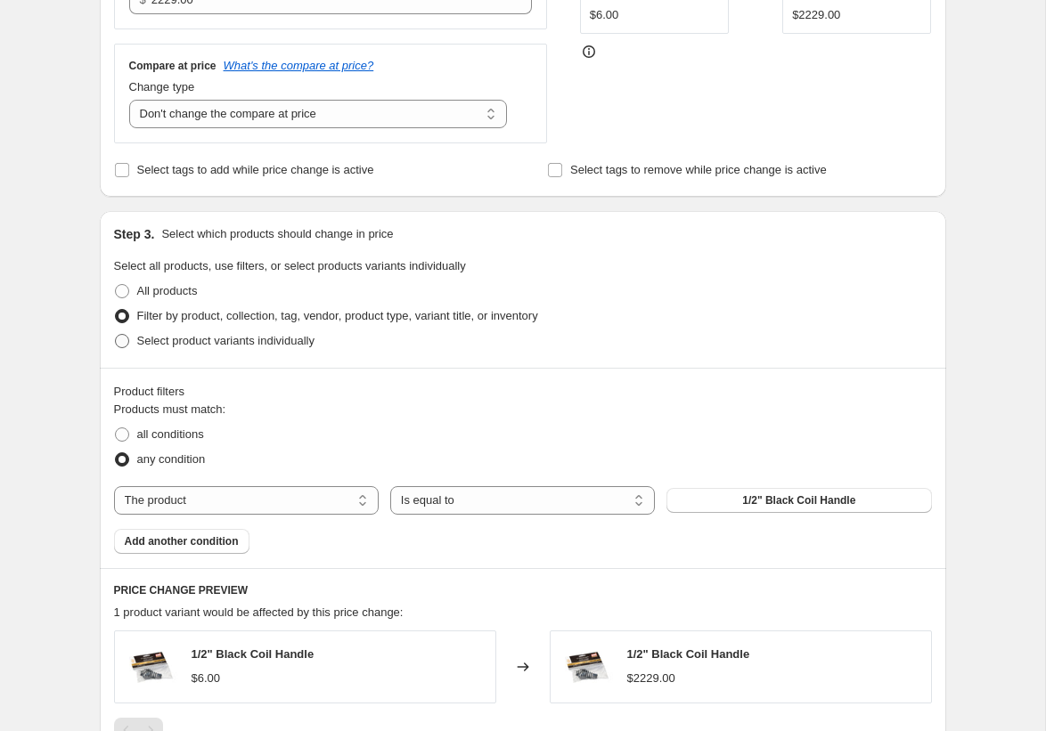
scroll to position [456, 0]
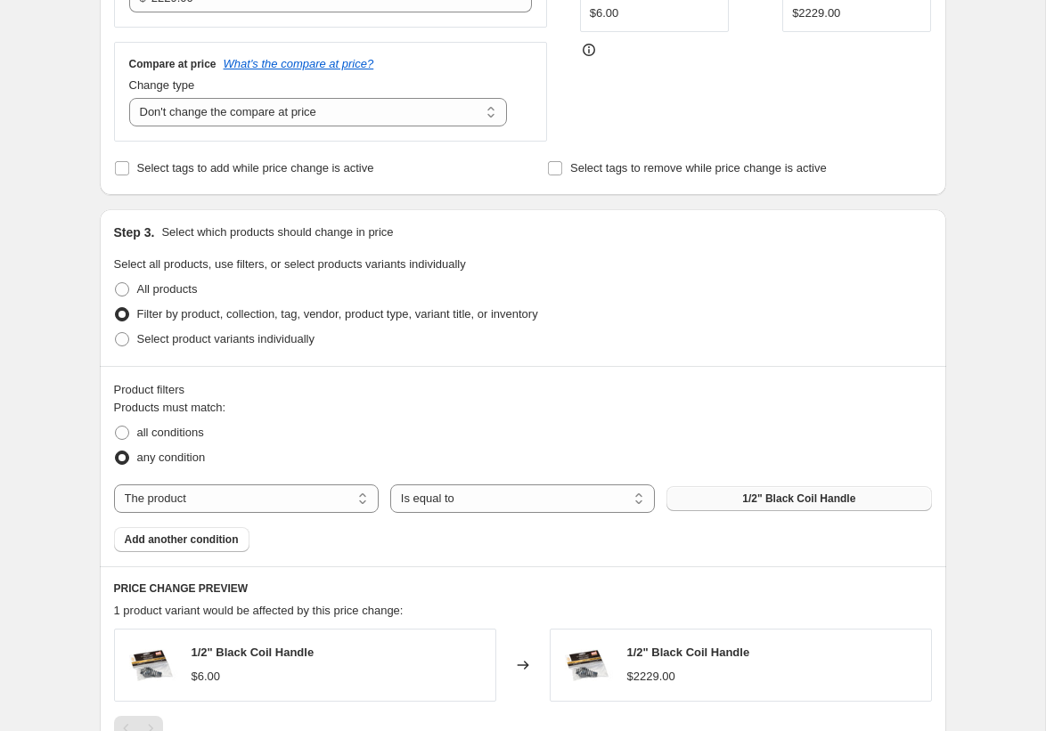
click at [778, 493] on span "1/2" Black Coil Handle" at bounding box center [798, 499] width 113 height 14
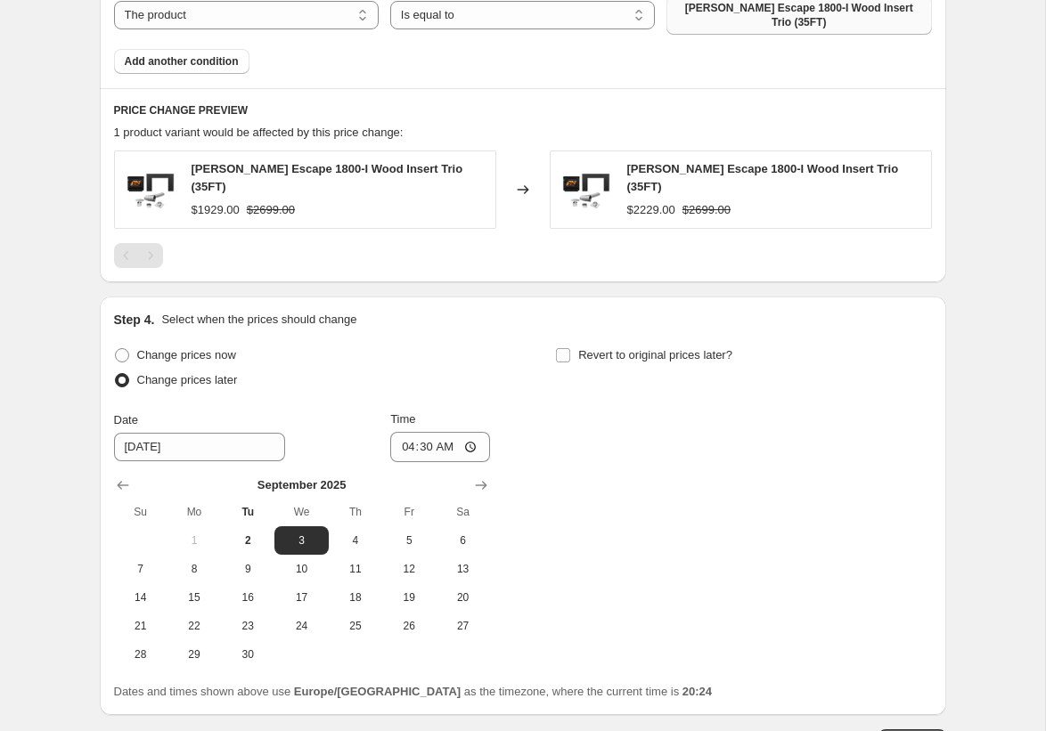
scroll to position [952, 0]
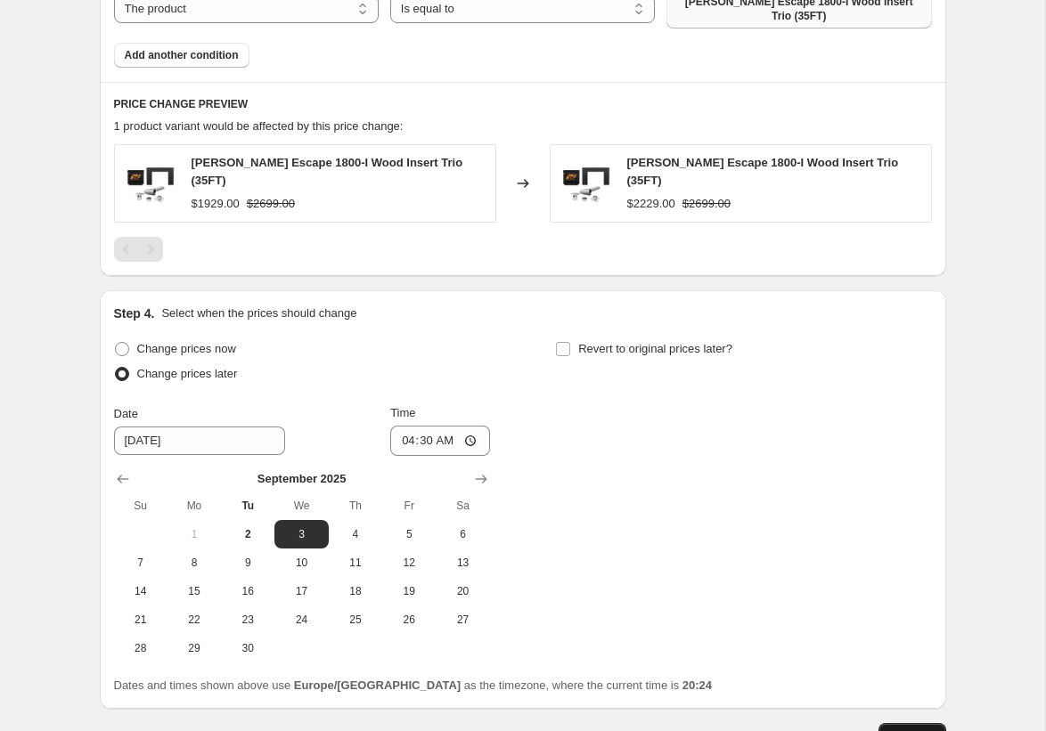
click at [912, 729] on span "Continue" at bounding box center [912, 736] width 46 height 14
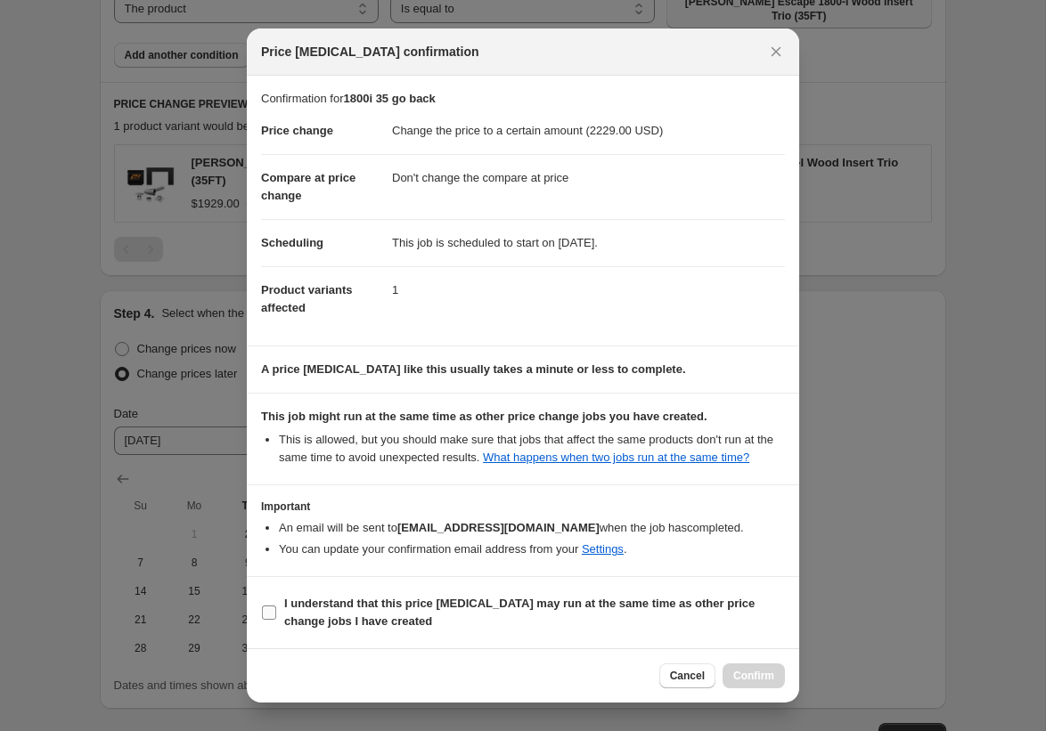
click at [487, 626] on b "I understand that this price change job may run at the same time as other price…" at bounding box center [519, 612] width 470 height 31
click at [276, 620] on input "I understand that this price change job may run at the same time as other price…" at bounding box center [269, 613] width 14 height 14
checkbox input "true"
click at [744, 677] on span "Confirm" at bounding box center [753, 676] width 41 height 14
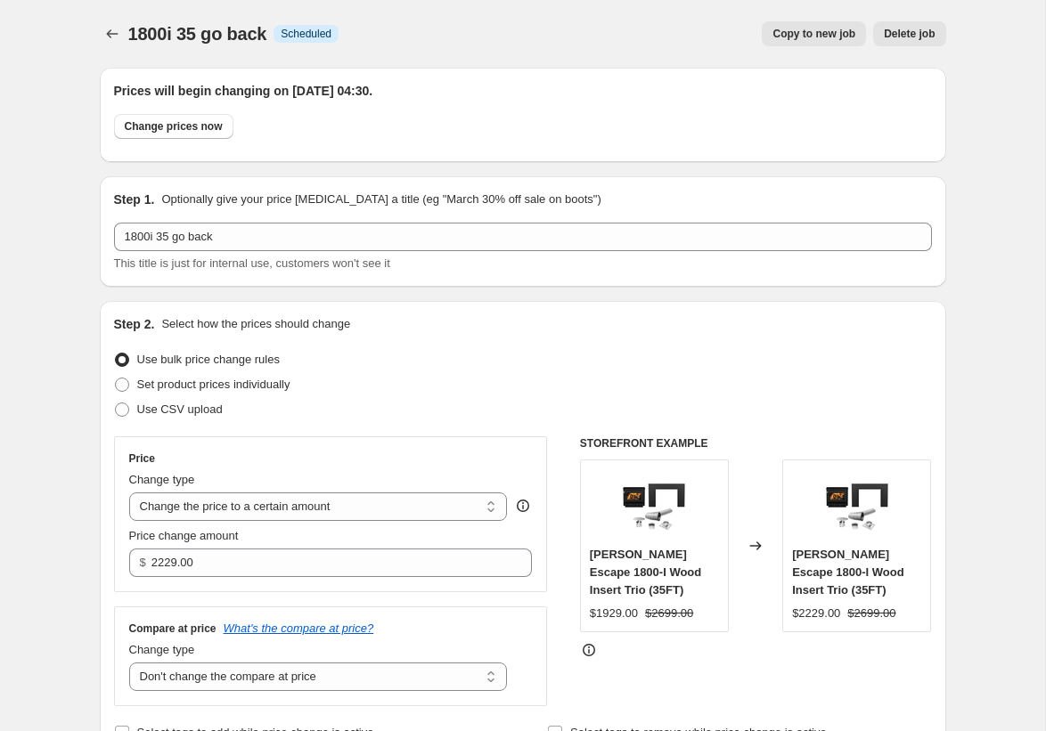
click at [833, 27] on span "Copy to new job" at bounding box center [813, 34] width 83 height 14
select select "no_change"
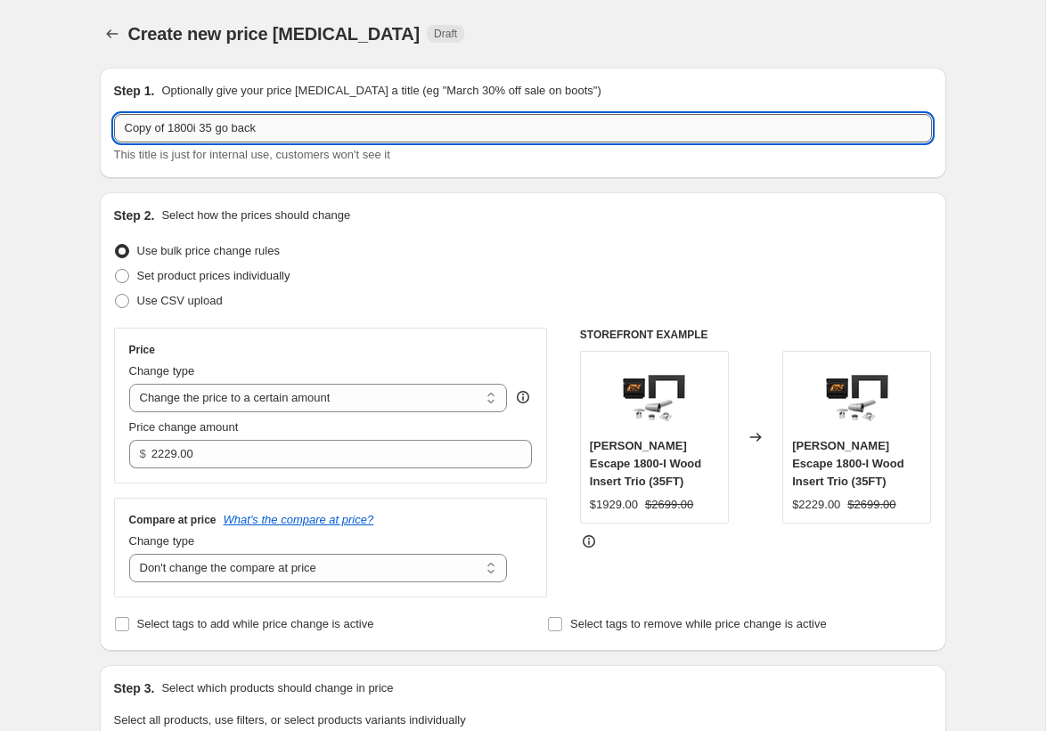
click at [275, 128] on input "Copy of 1800i 35 go back" at bounding box center [523, 128] width 818 height 29
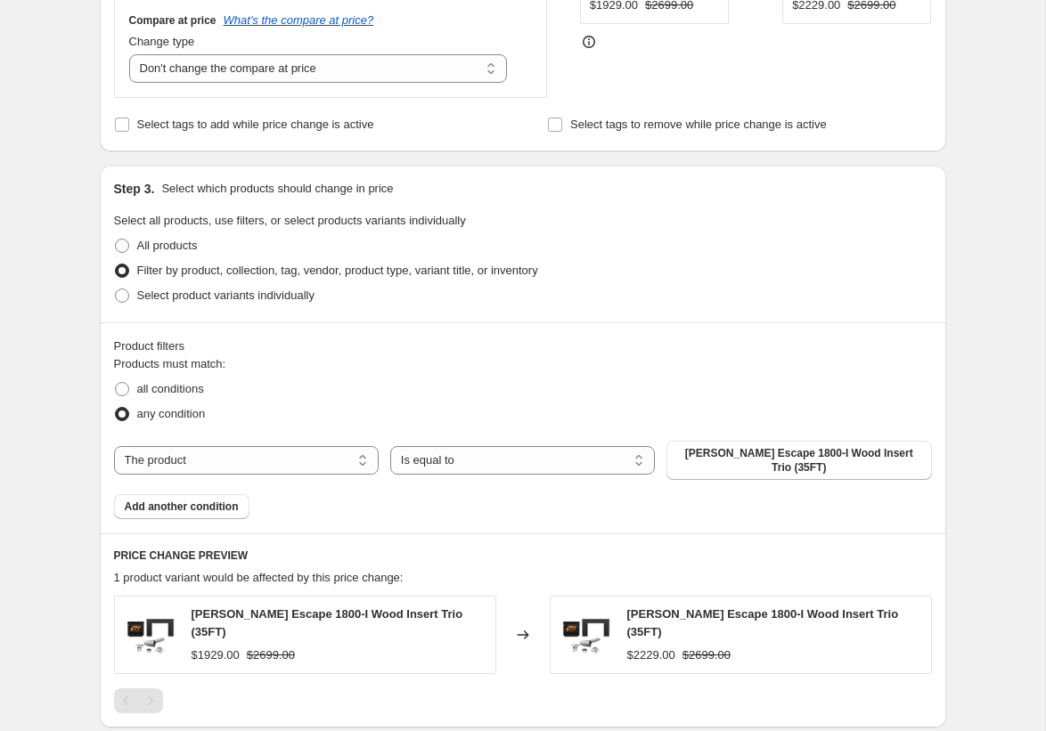
scroll to position [501, 0]
type input "Heritage"
click at [715, 469] on div "Products must match: all conditions any condition The product The product's col…" at bounding box center [523, 437] width 818 height 164
click at [698, 454] on span "[PERSON_NAME] Escape 1800-I Wood Insert Trio (35FT)" at bounding box center [798, 459] width 243 height 29
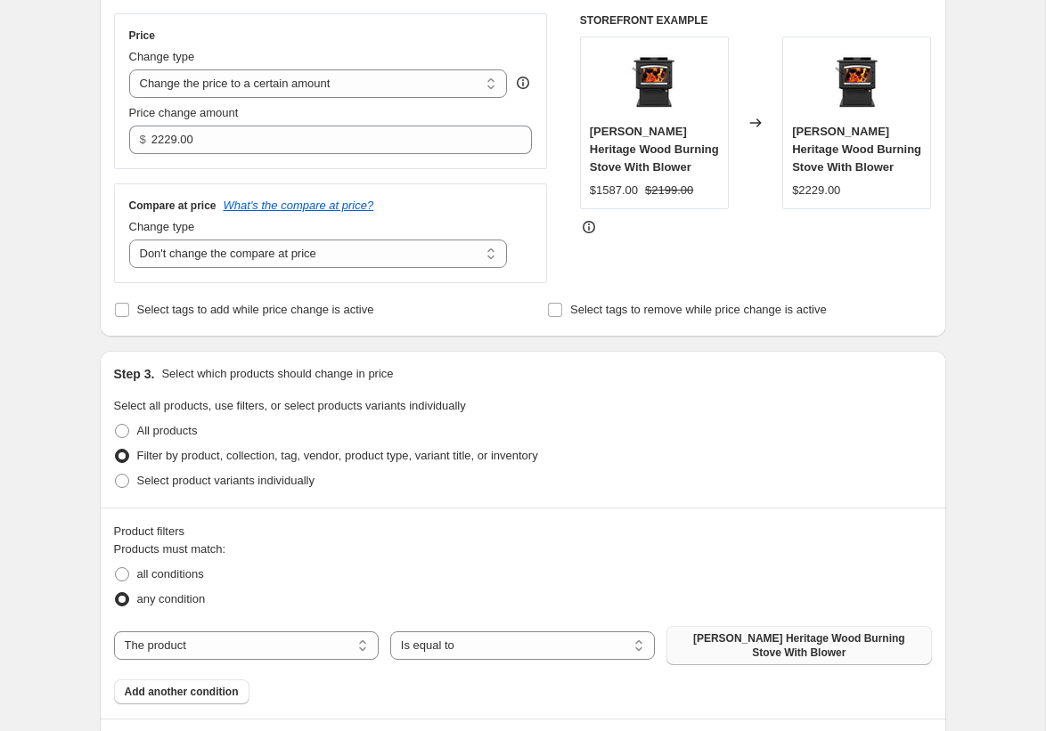
scroll to position [296, 0]
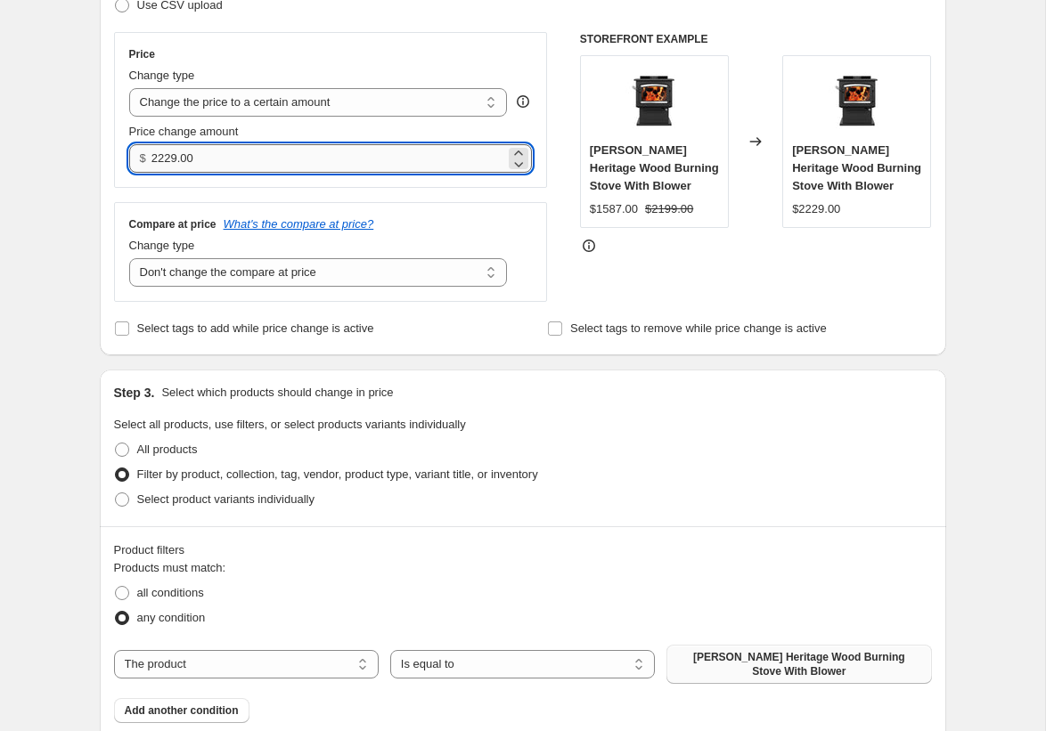
click at [187, 158] on input "2229.00" at bounding box center [328, 158] width 354 height 29
type input "1737.00"
click at [29, 272] on div "Create new price change job. This page is ready Create new price change job Dra…" at bounding box center [522, 456] width 1045 height 1504
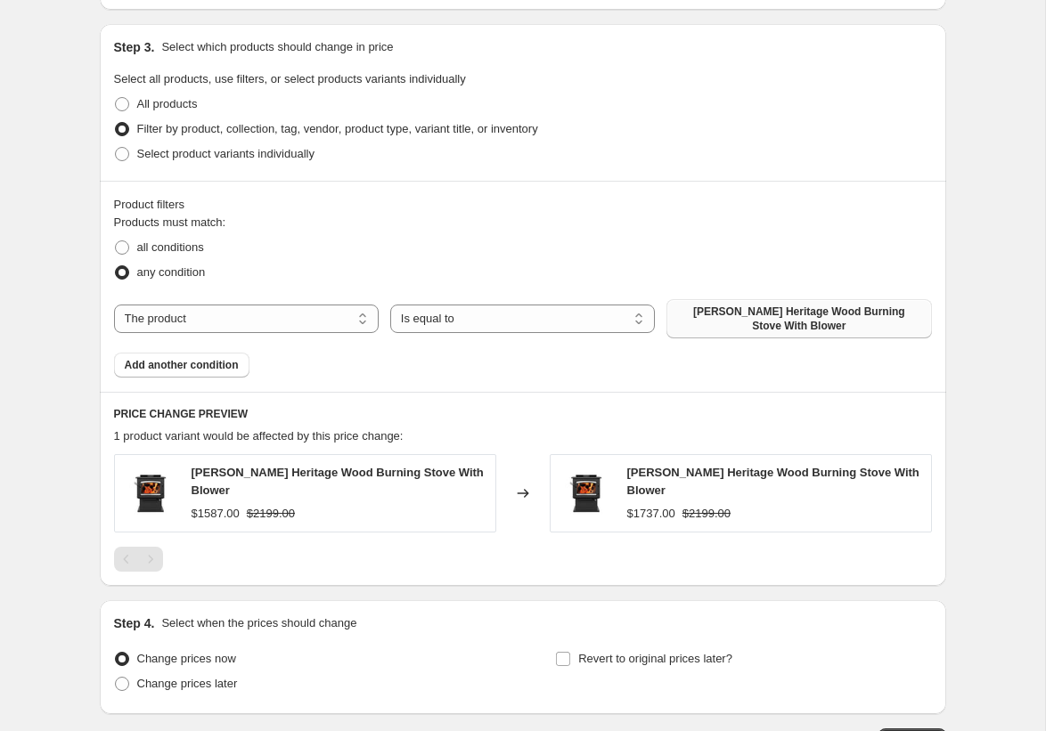
scroll to position [766, 0]
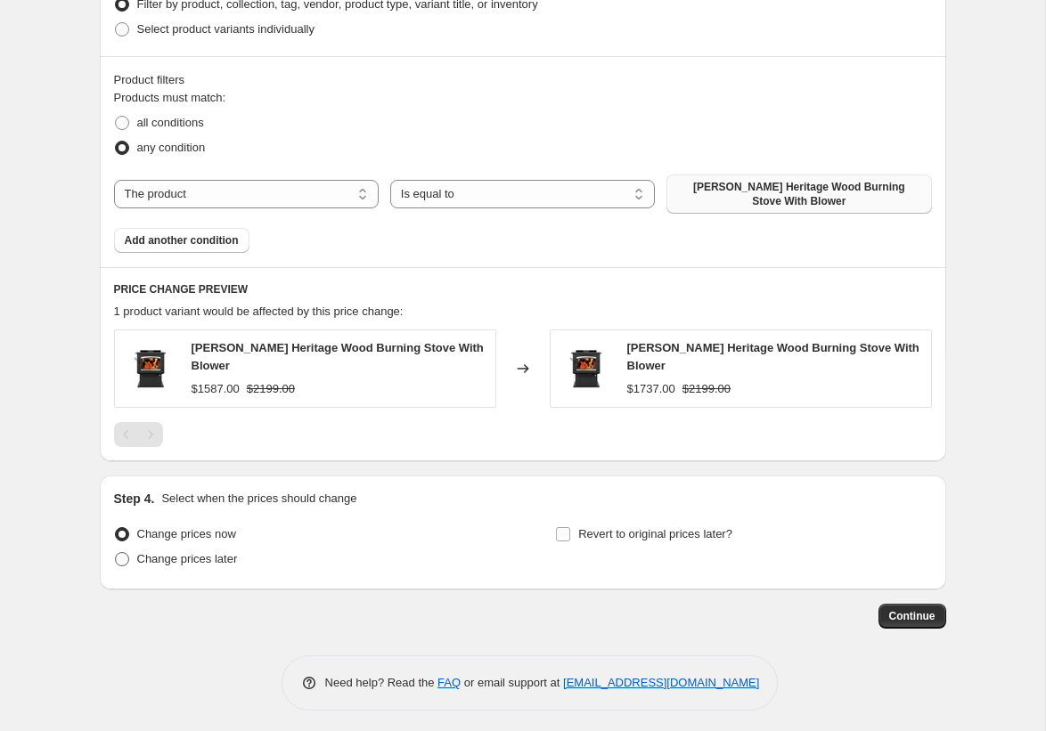
click at [189, 561] on span "Change prices later" at bounding box center [187, 560] width 101 height 18
click at [116, 553] on input "Change prices later" at bounding box center [115, 552] width 1 height 1
radio input "true"
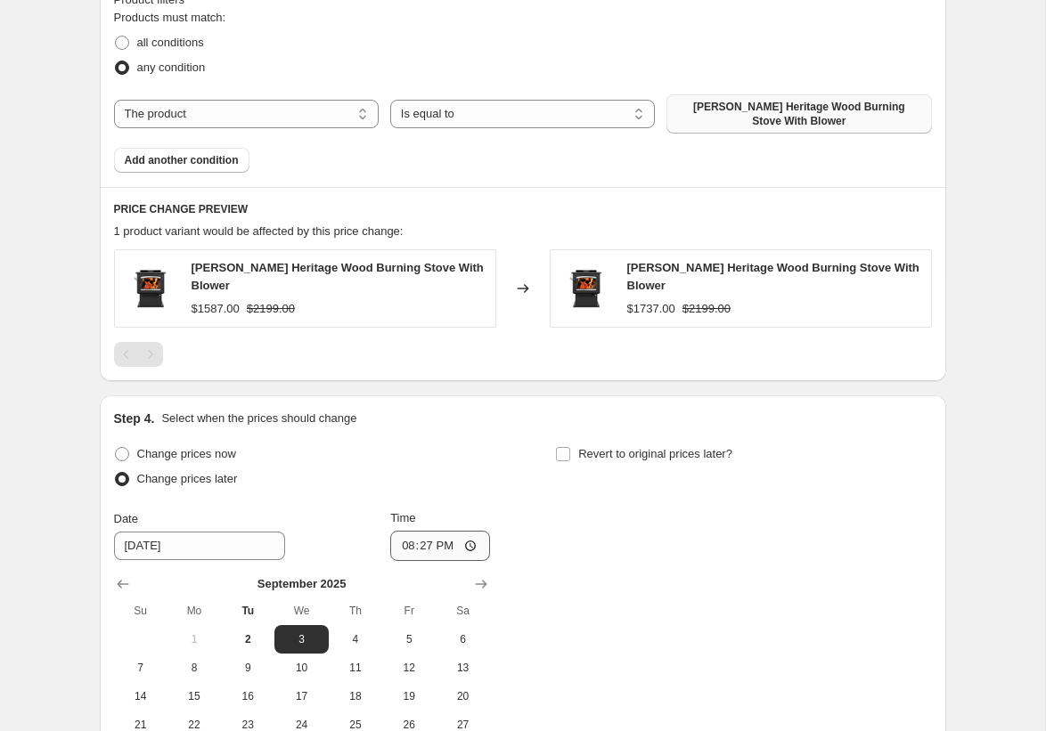
scroll to position [848, 0]
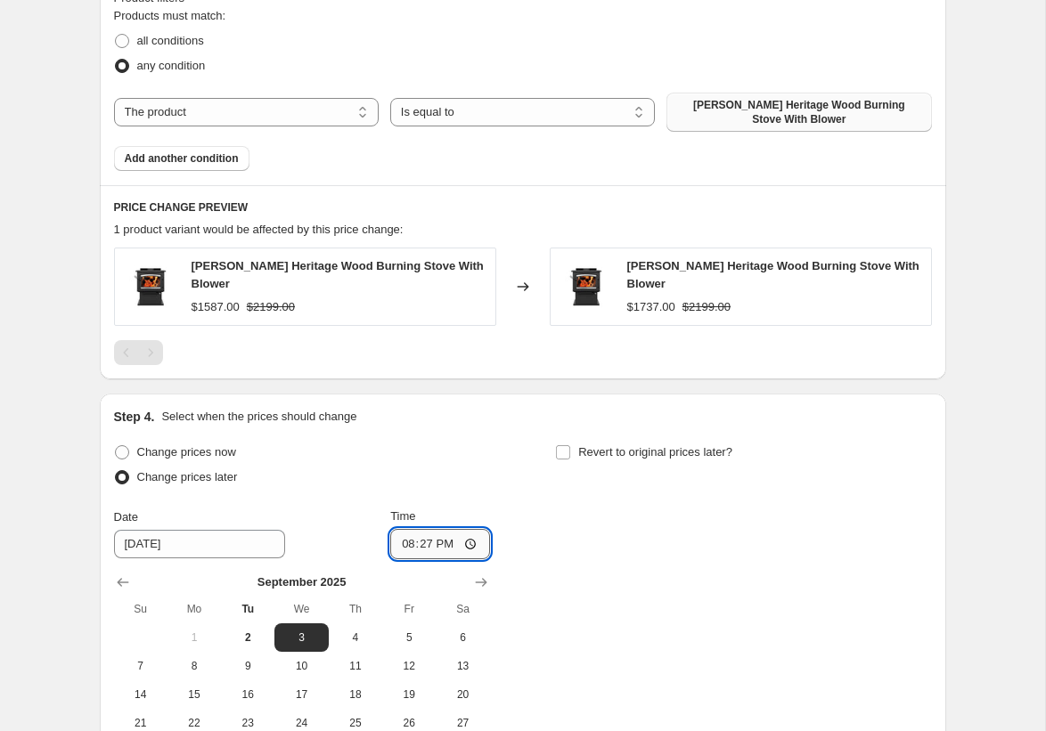
click at [425, 545] on input "20:27" at bounding box center [440, 544] width 100 height 30
type input "04:30"
click at [512, 515] on div "Change prices now Change prices later Date 9/3/2025 Time 04:30 September 2025 S…" at bounding box center [523, 603] width 818 height 326
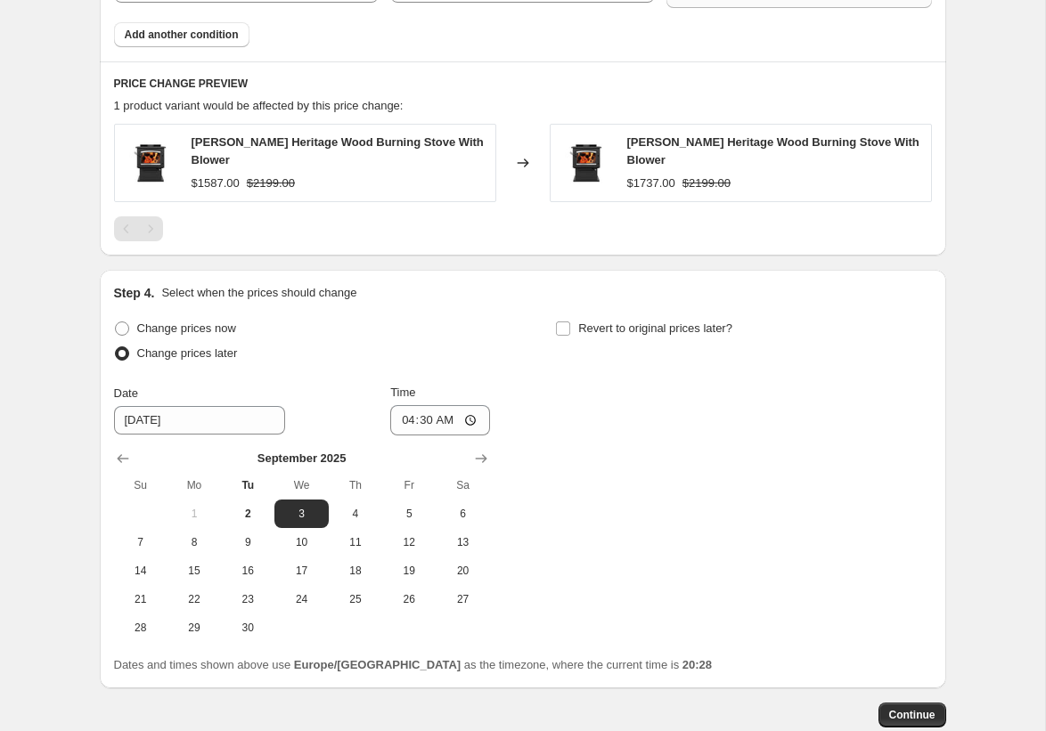
scroll to position [1071, 0]
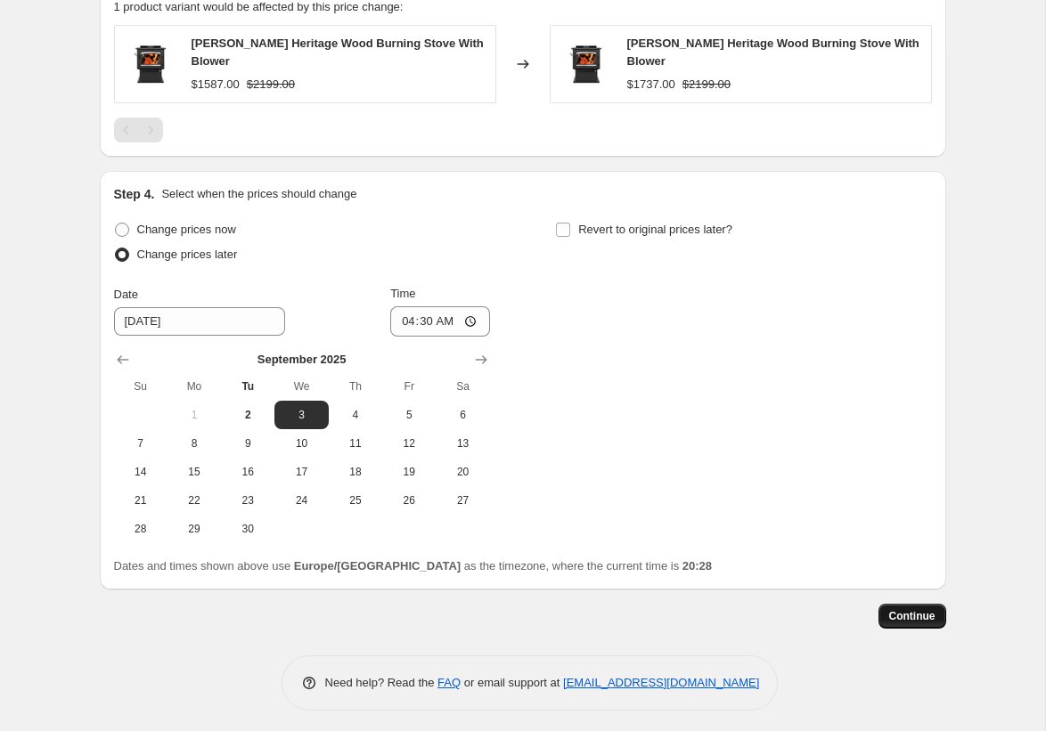
click at [914, 617] on button "Continue" at bounding box center [912, 616] width 68 height 25
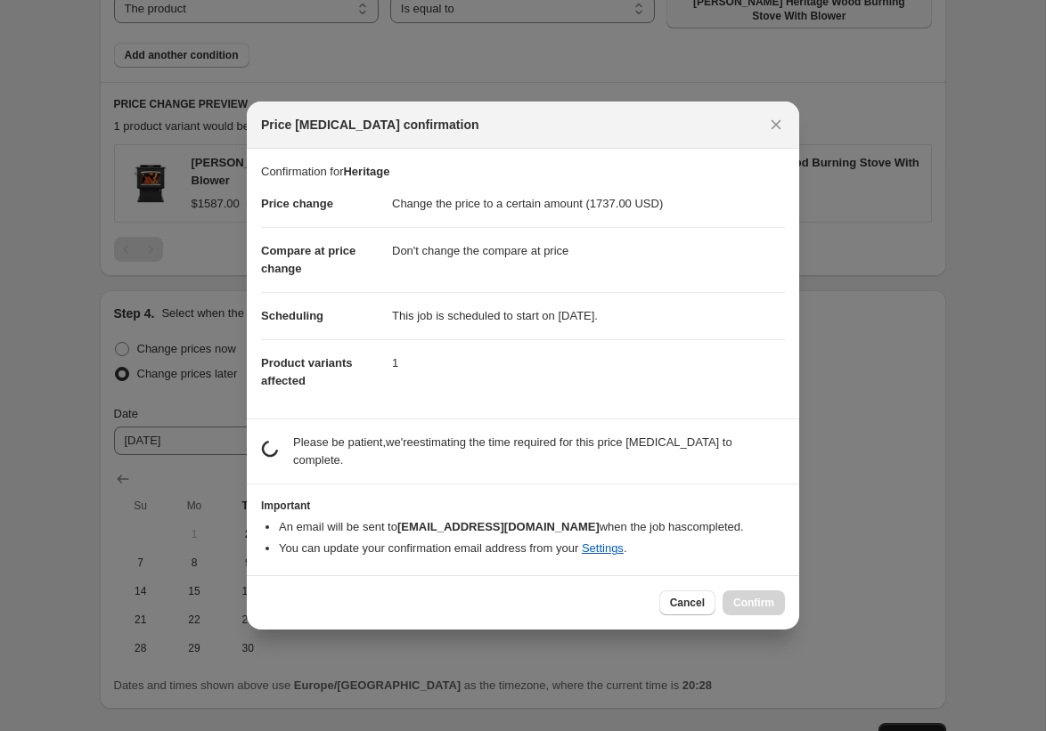
scroll to position [0, 0]
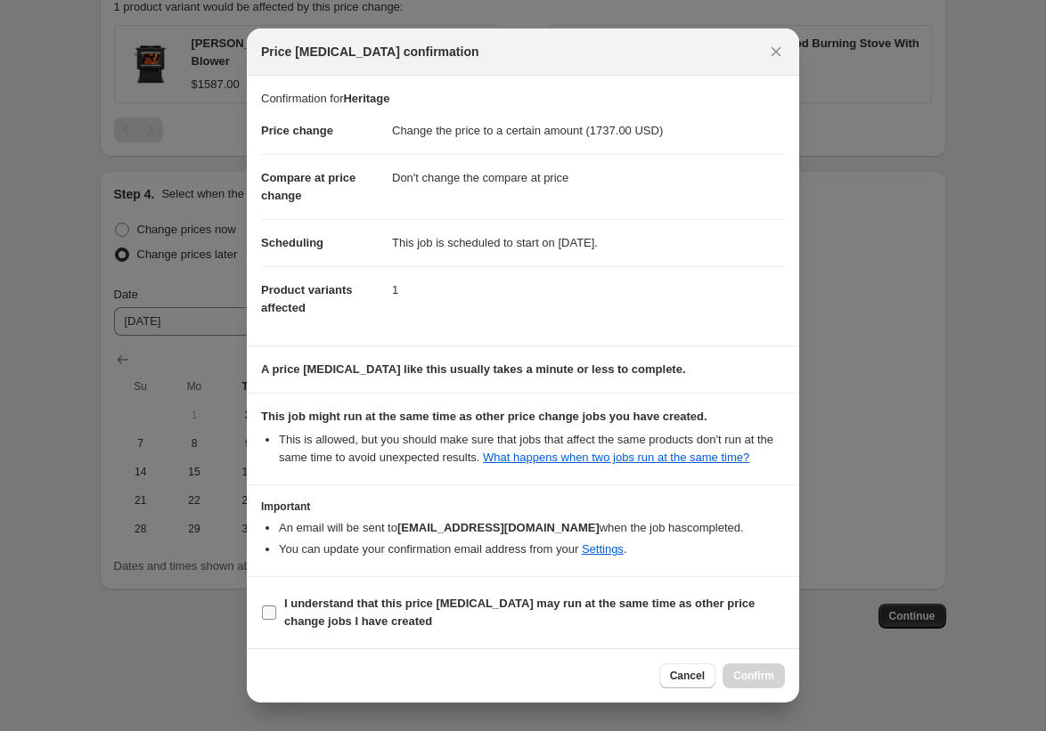
click at [693, 618] on b "I understand that this price change job may run at the same time as other price…" at bounding box center [519, 612] width 470 height 31
click at [276, 618] on input "I understand that this price change job may run at the same time as other price…" at bounding box center [269, 613] width 14 height 14
checkbox input "true"
click at [747, 682] on span "Confirm" at bounding box center [753, 676] width 41 height 14
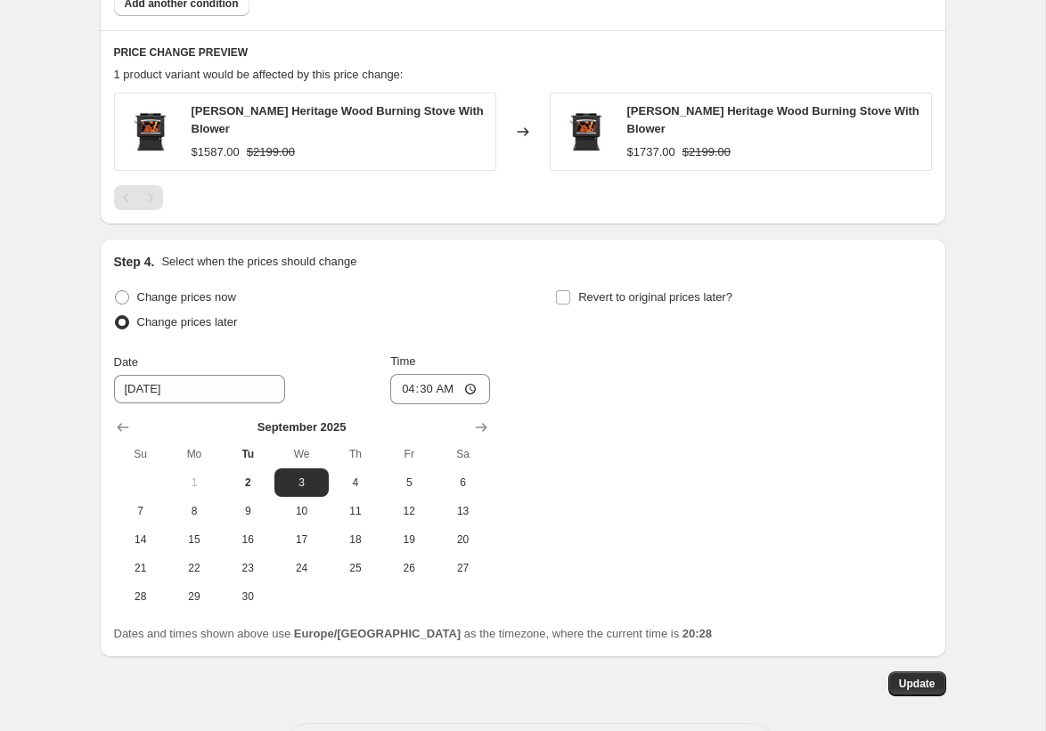
scroll to position [1114, 0]
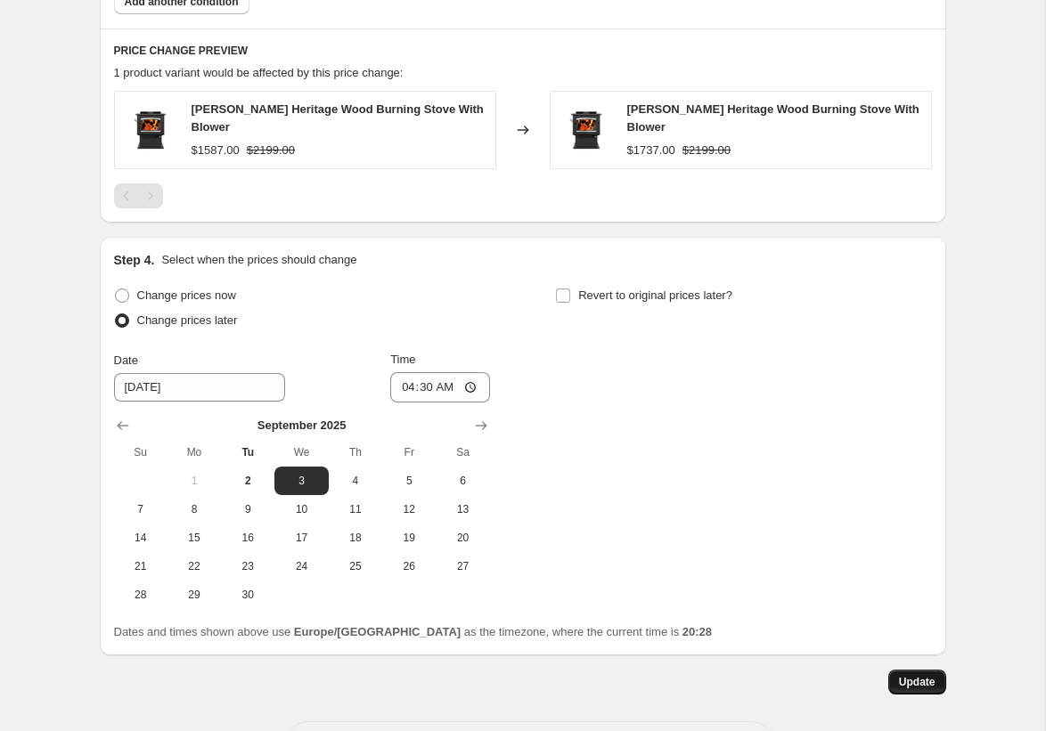
click at [911, 670] on button "Update" at bounding box center [917, 682] width 58 height 25
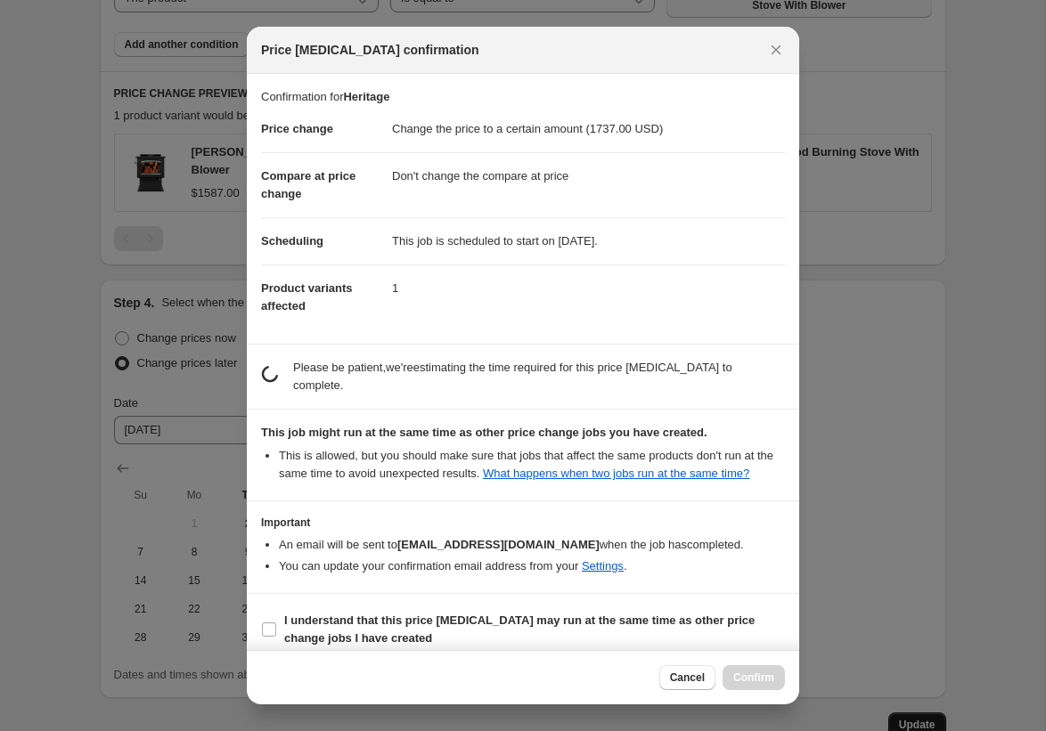
scroll to position [0, 0]
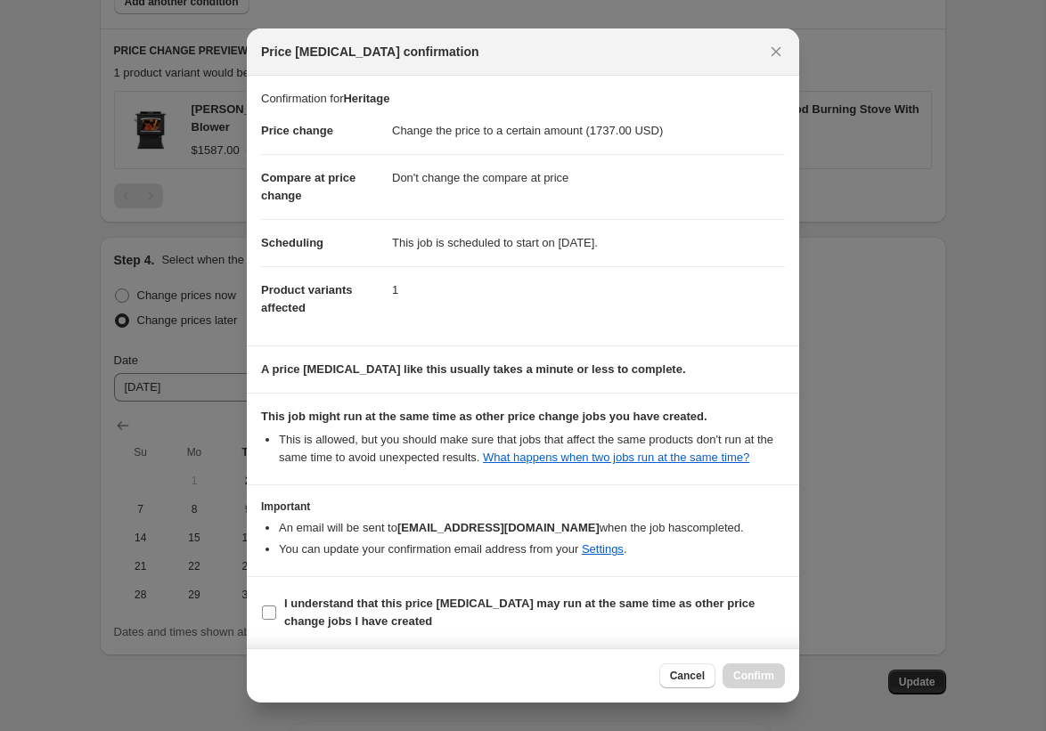
click at [657, 615] on b "I understand that this price change job may run at the same time as other price…" at bounding box center [519, 612] width 470 height 31
click at [276, 615] on input "I understand that this price change job may run at the same time as other price…" at bounding box center [269, 613] width 14 height 14
checkbox input "true"
click at [738, 673] on span "Confirm" at bounding box center [753, 676] width 41 height 14
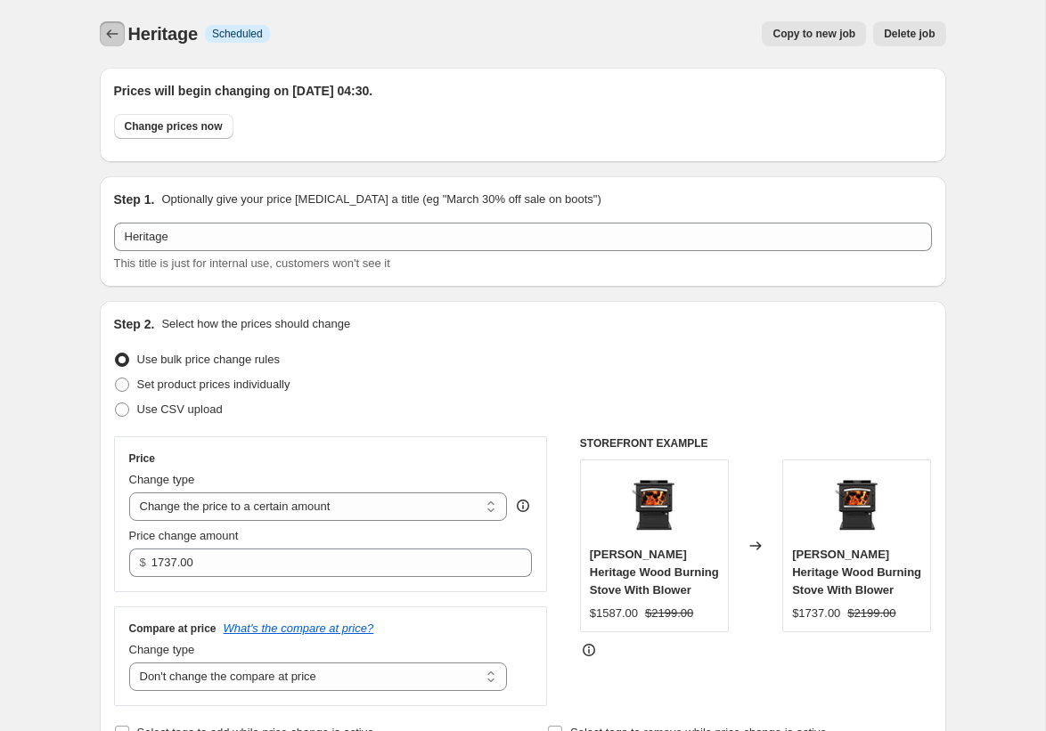
click at [114, 35] on icon "Price change jobs" at bounding box center [112, 34] width 18 height 18
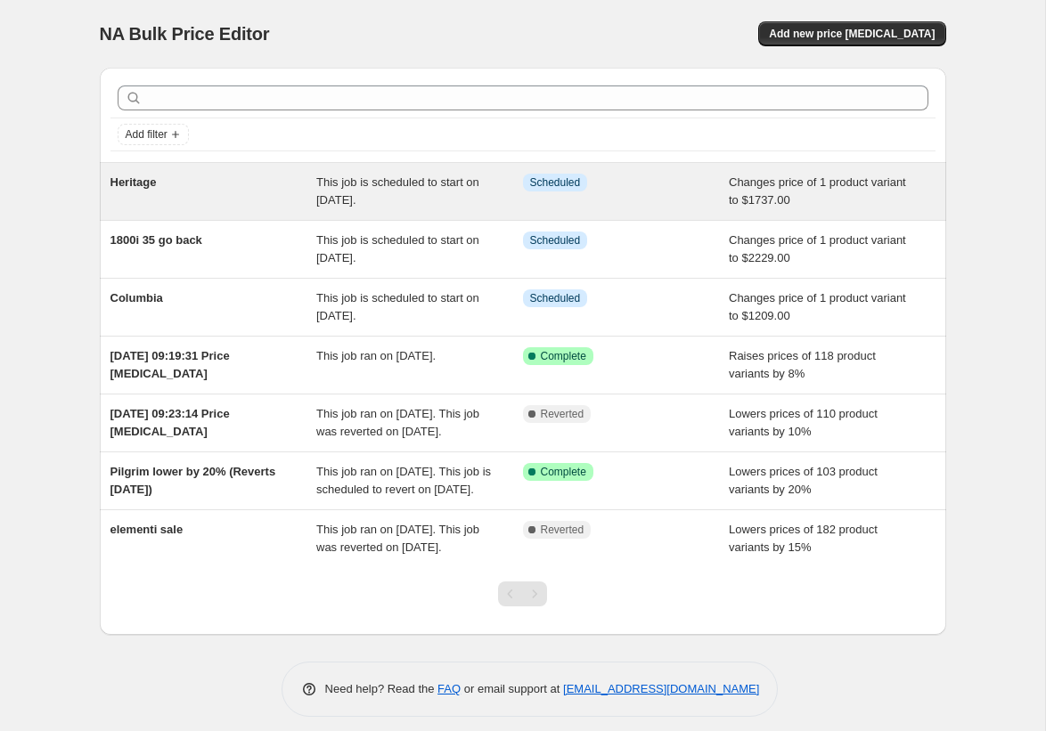
click at [629, 189] on div "Info Scheduled" at bounding box center [613, 183] width 180 height 18
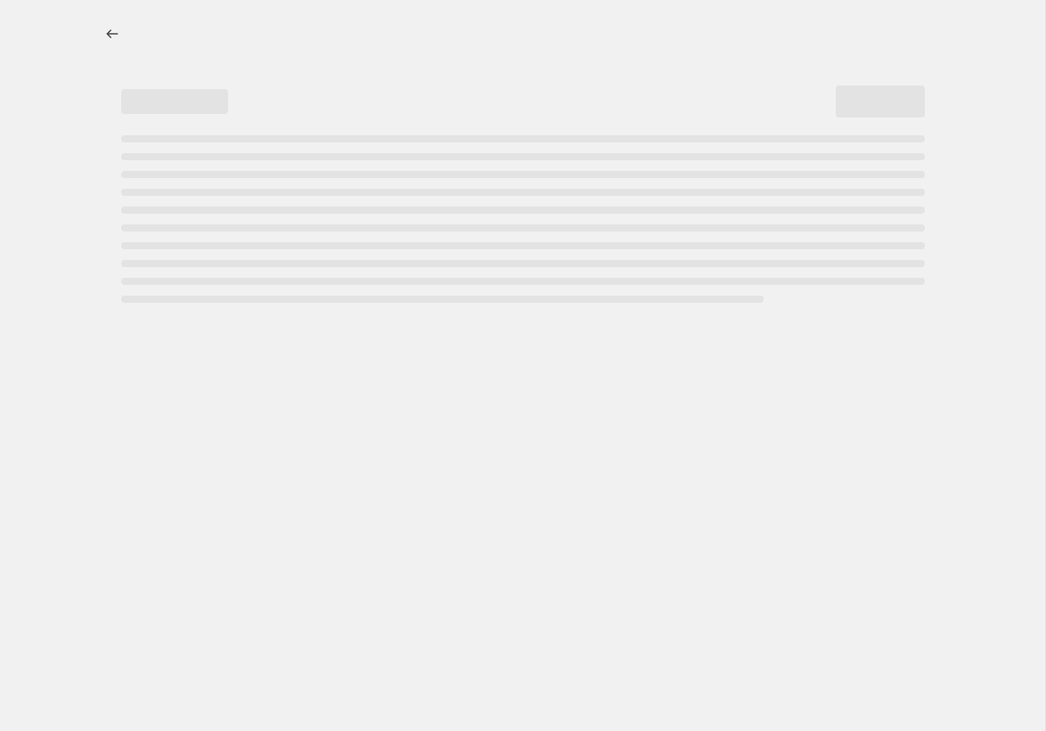
select select "no_change"
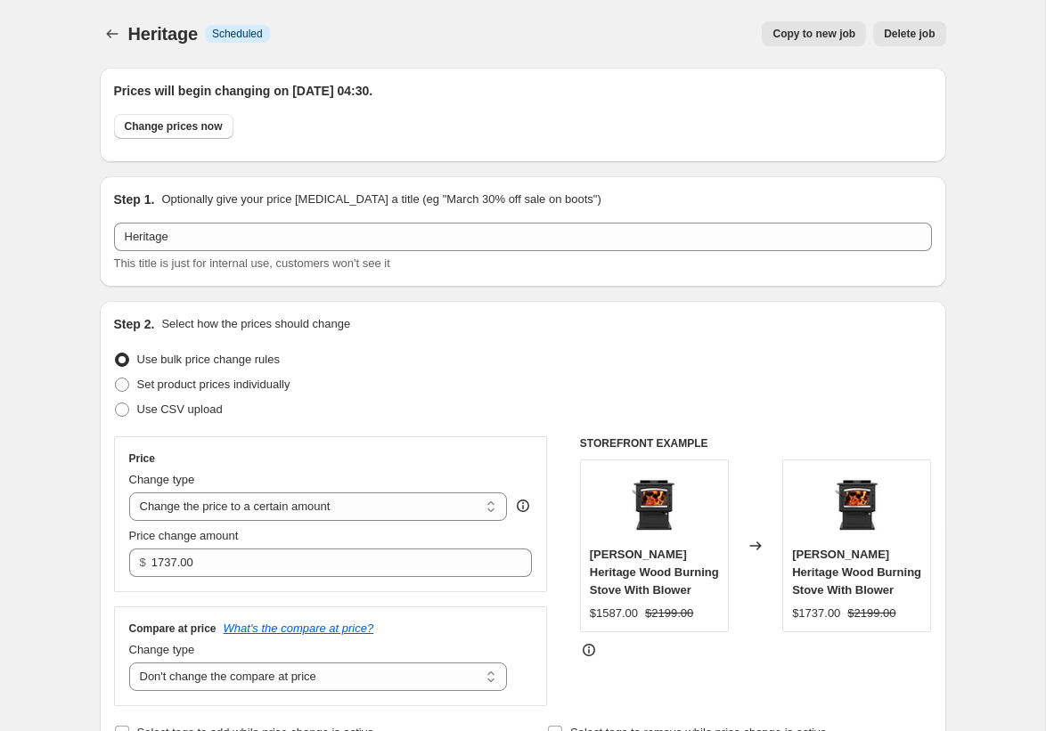
click at [850, 30] on span "Copy to new job" at bounding box center [813, 34] width 83 height 14
select select "no_change"
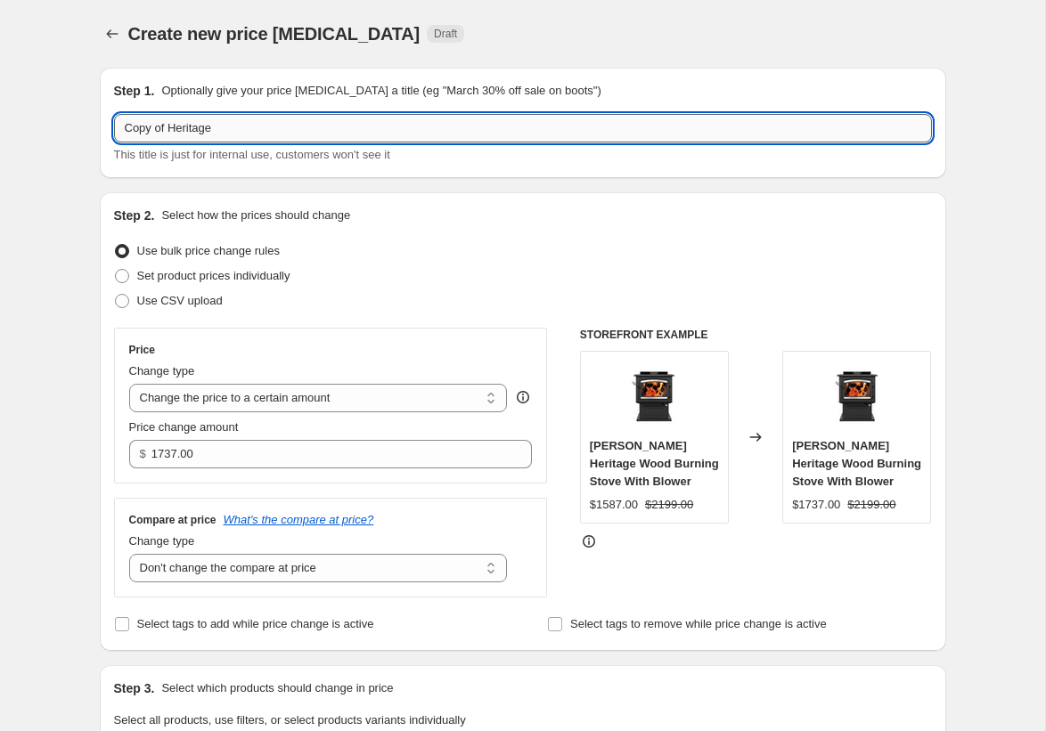
click at [301, 136] on input "Copy of Heritage" at bounding box center [523, 128] width 818 height 29
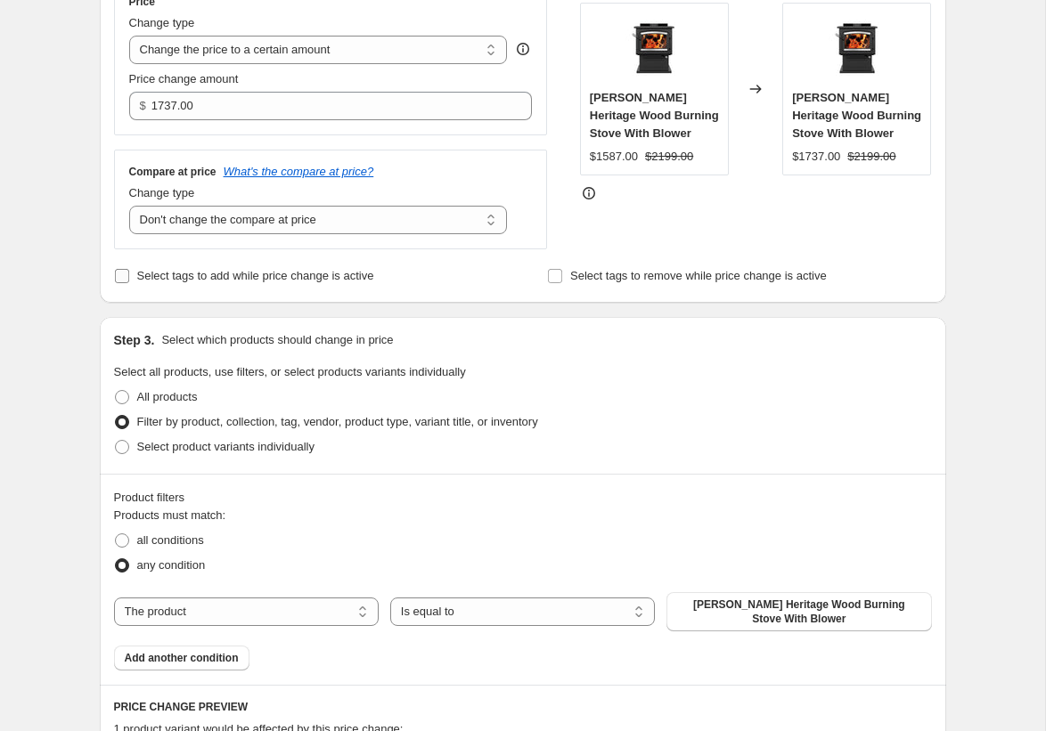
scroll to position [350, 0]
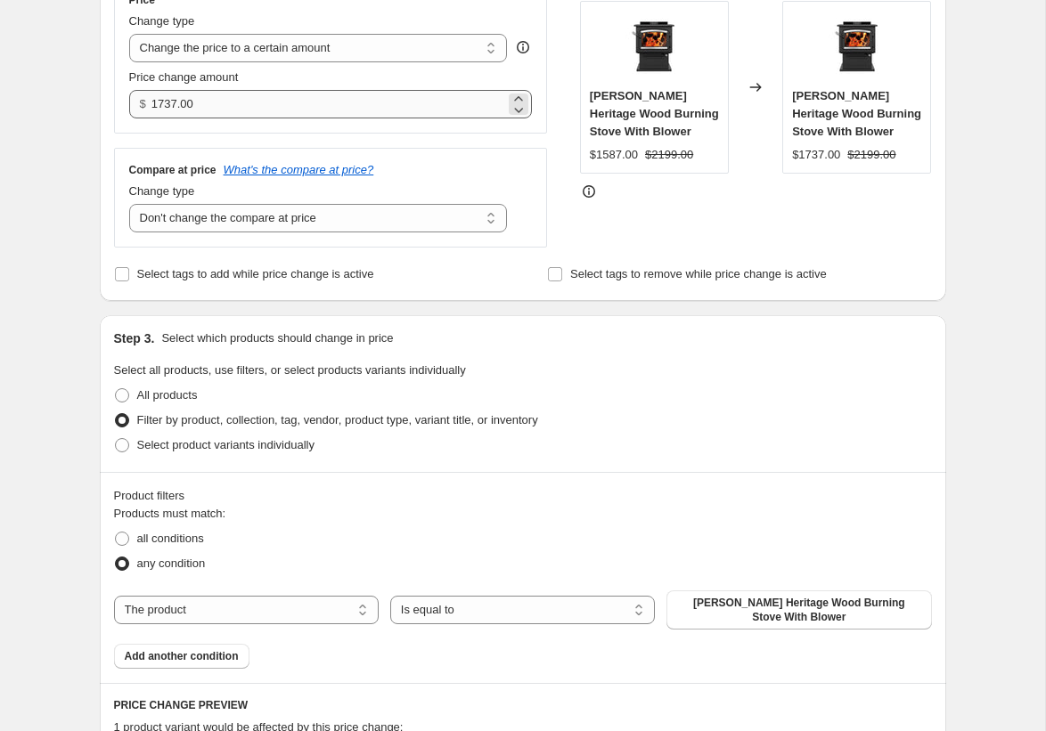
type input "HT3000"
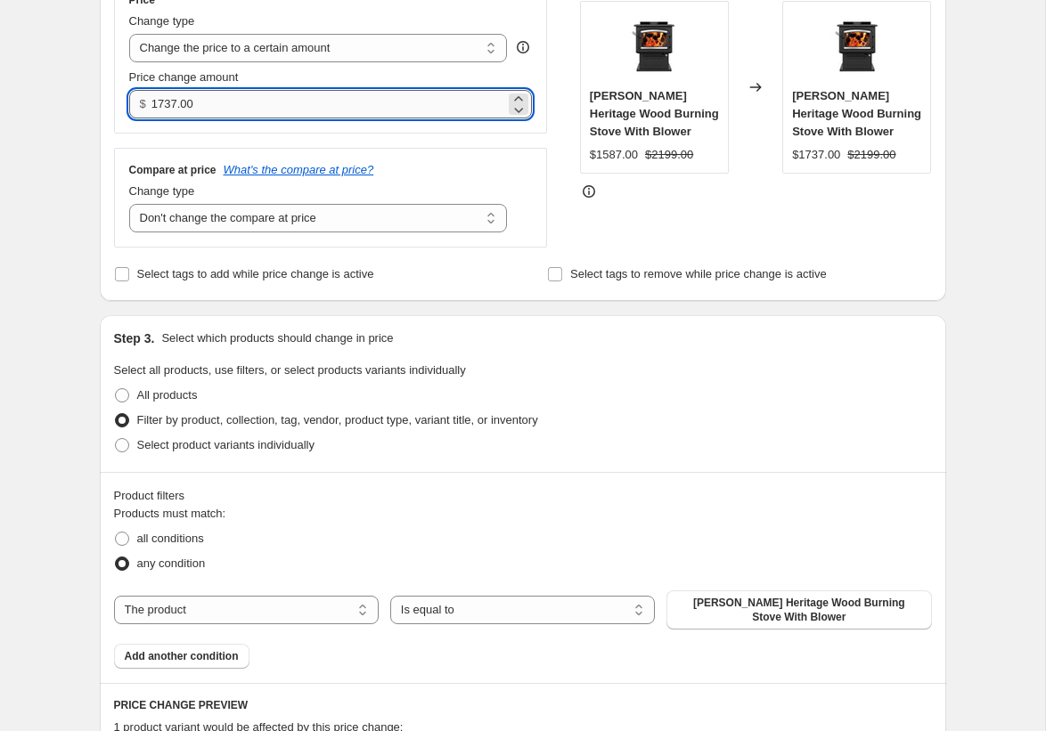
click at [223, 109] on input "1737.00" at bounding box center [328, 104] width 354 height 29
type input "1"
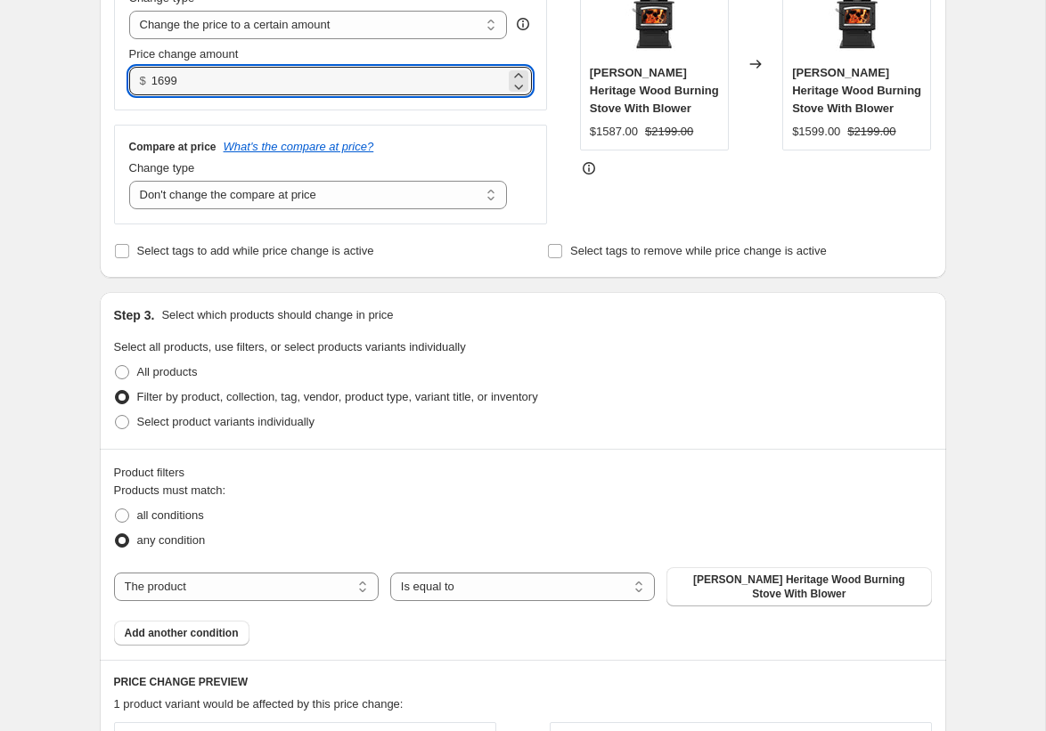
scroll to position [375, 0]
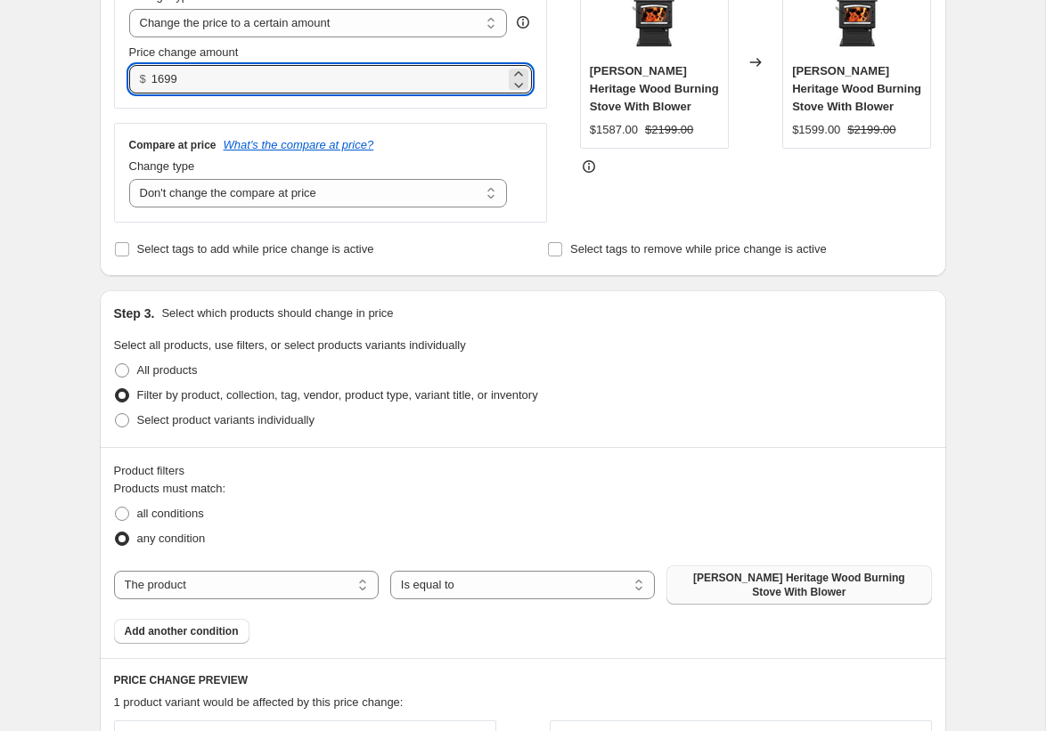
type input "1699.00"
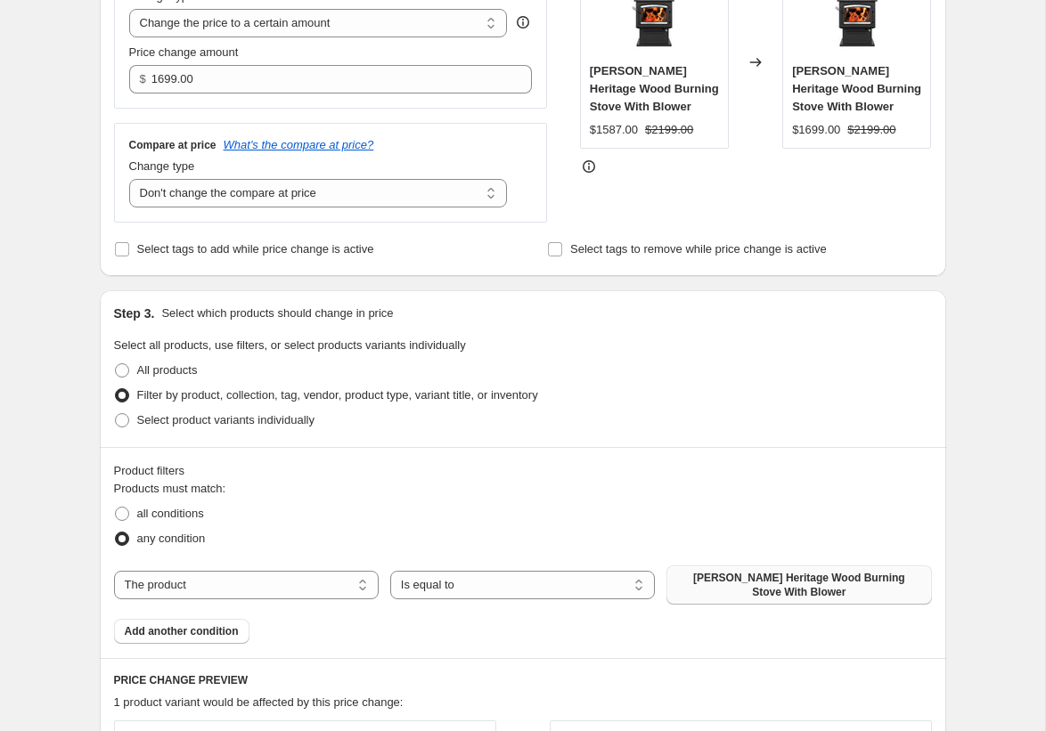
click at [750, 577] on span "[PERSON_NAME] Heritage Wood Burning Stove With Blower" at bounding box center [798, 585] width 243 height 29
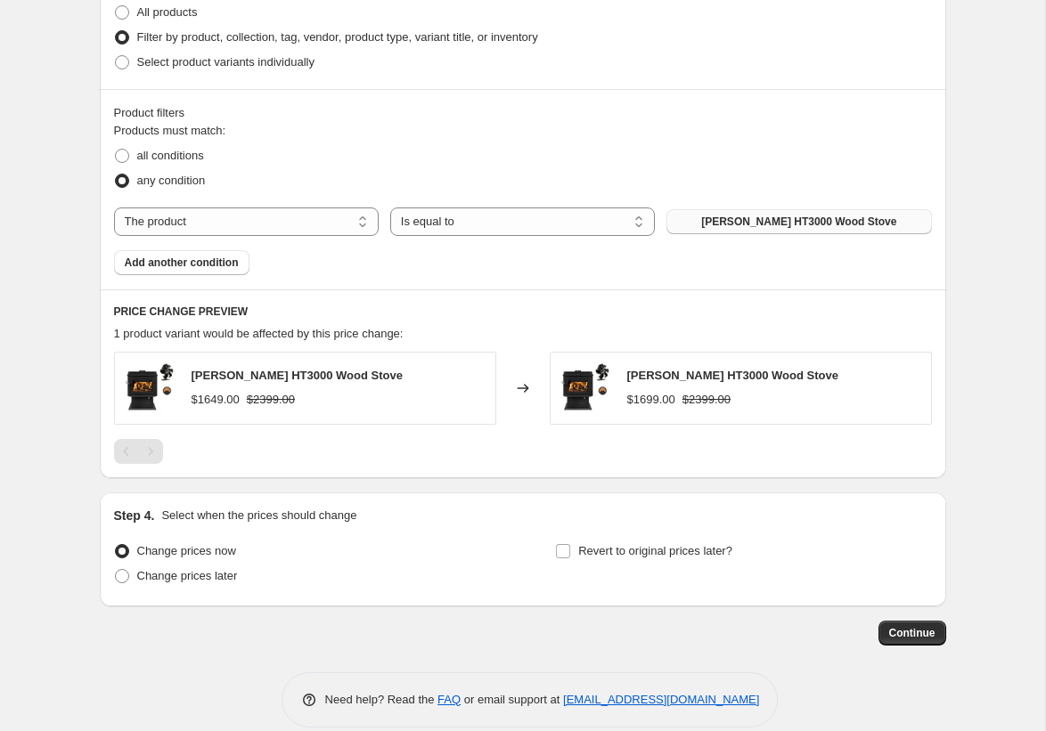
scroll to position [734, 0]
click at [190, 574] on span "Change prices later" at bounding box center [187, 574] width 101 height 13
click at [116, 569] on input "Change prices later" at bounding box center [115, 568] width 1 height 1
radio input "true"
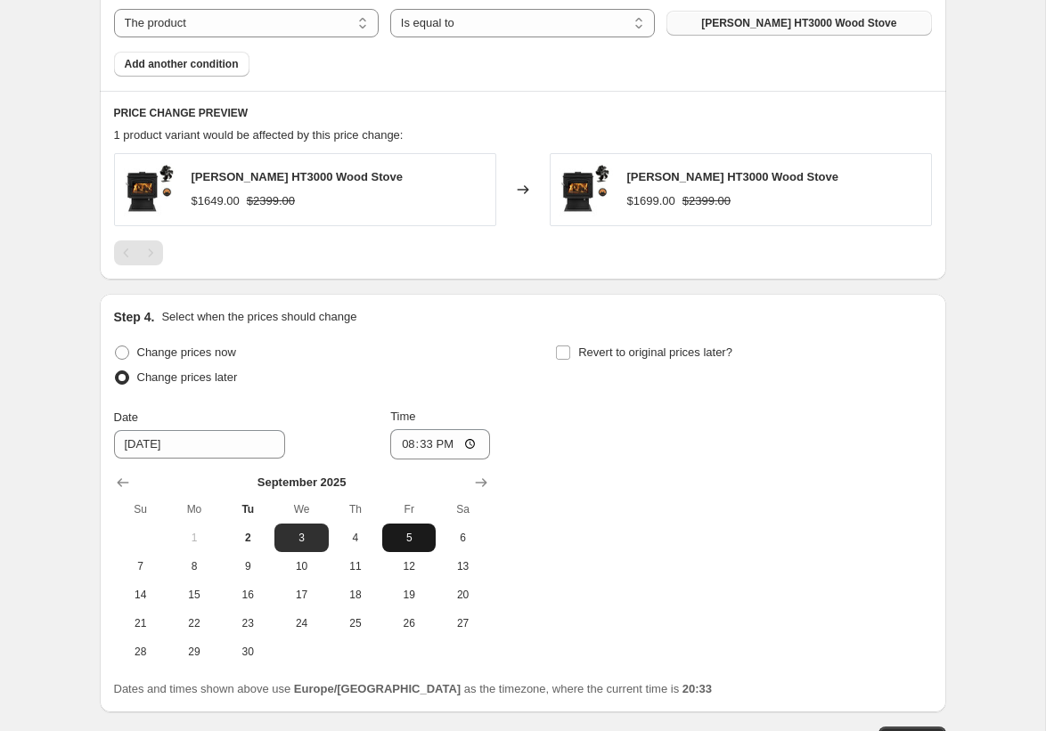
scroll to position [939, 0]
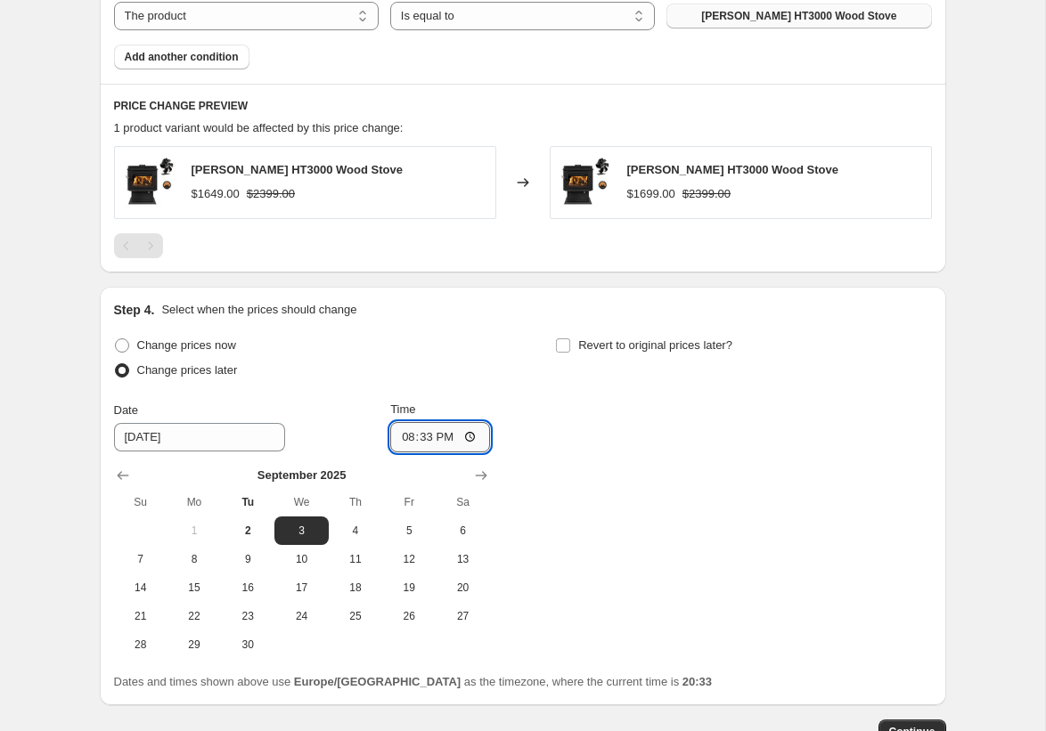
click at [424, 427] on input "20:33" at bounding box center [440, 437] width 100 height 30
type input "04:30"
click at [782, 444] on div "Change prices now Change prices later Date 9/3/2025 Time 04:30 September 2025 S…" at bounding box center [523, 496] width 818 height 326
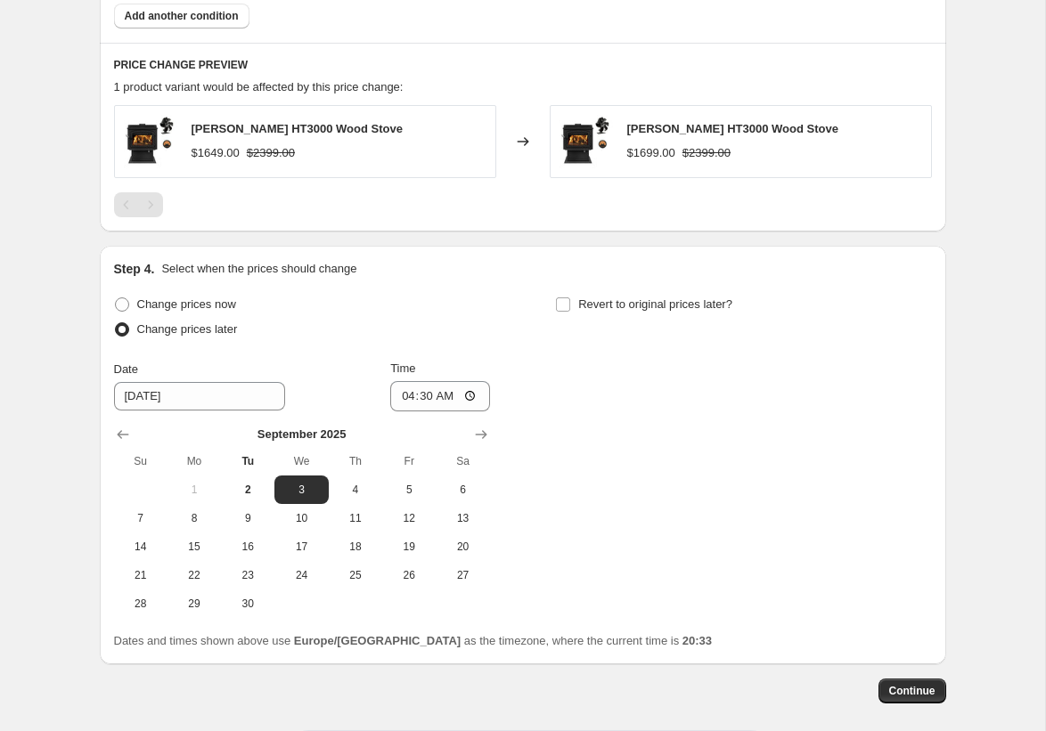
scroll to position [981, 0]
click at [917, 696] on span "Continue" at bounding box center [912, 690] width 46 height 14
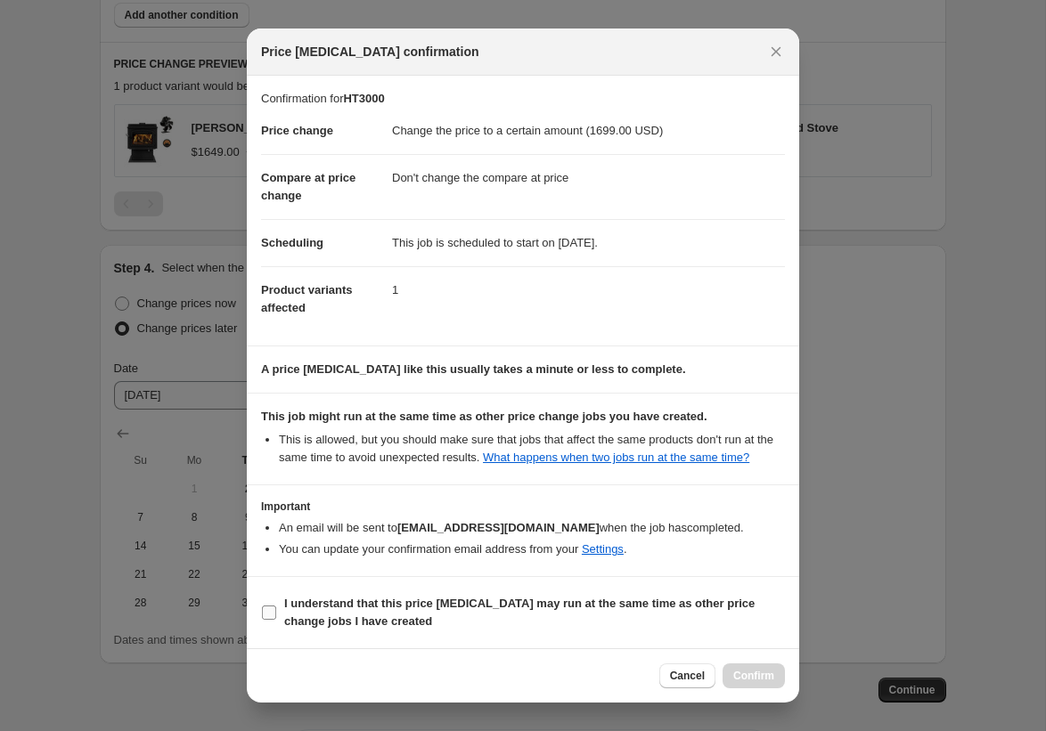
click at [581, 626] on b "I understand that this price change job may run at the same time as other price…" at bounding box center [519, 612] width 470 height 31
click at [276, 620] on input "I understand that this price change job may run at the same time as other price…" at bounding box center [269, 613] width 14 height 14
checkbox input "true"
click at [747, 674] on span "Confirm" at bounding box center [753, 676] width 41 height 14
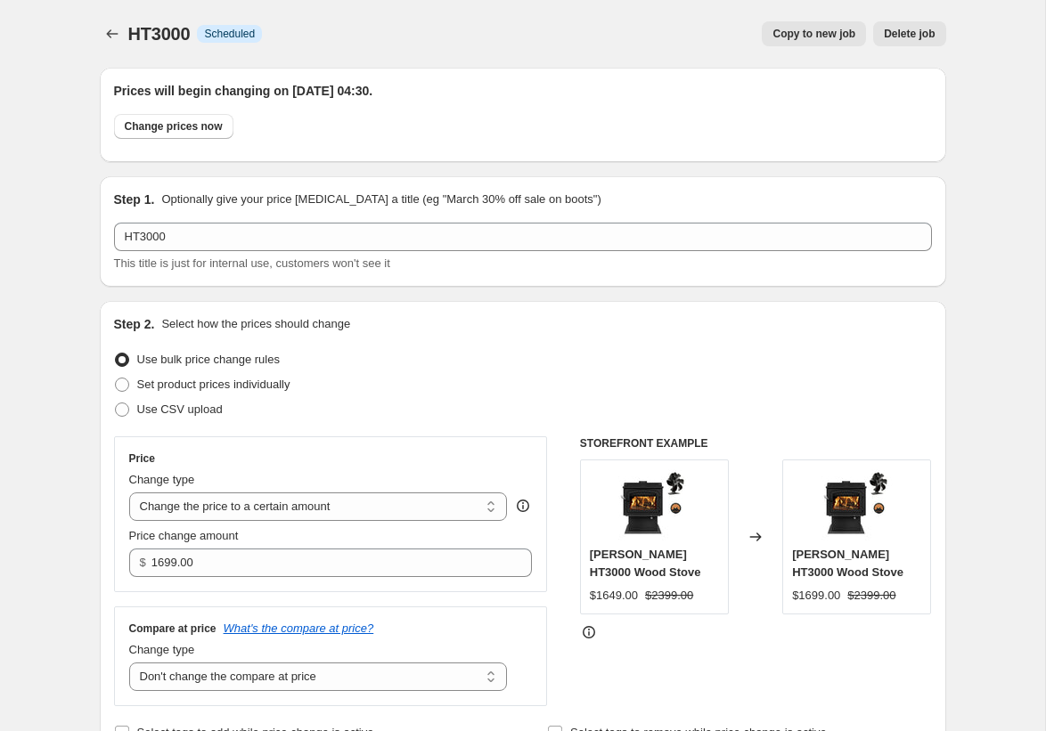
scroll to position [981, 0]
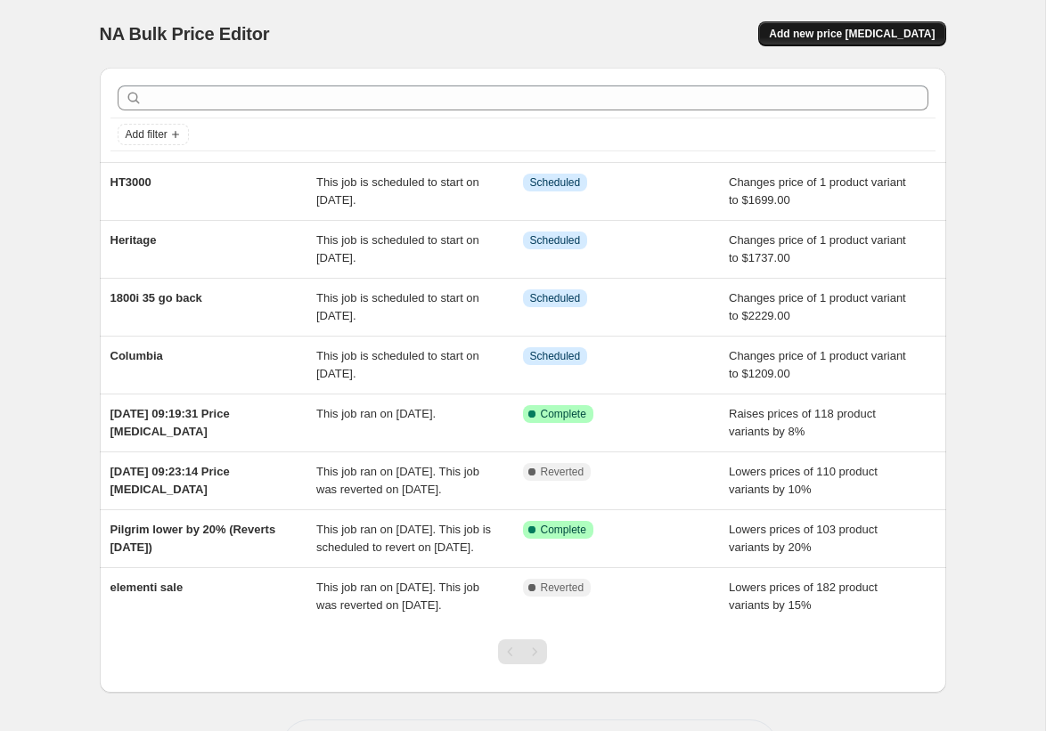
click at [858, 39] on span "Add new price [MEDICAL_DATA]" at bounding box center [852, 34] width 166 height 14
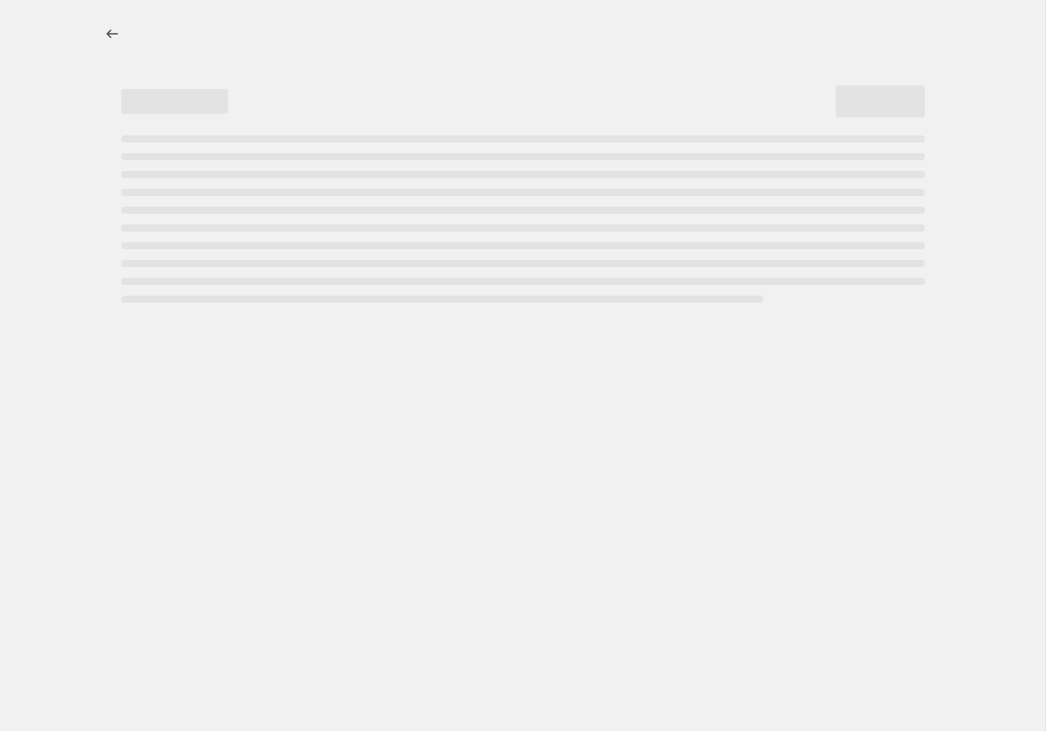
select select "percentage"
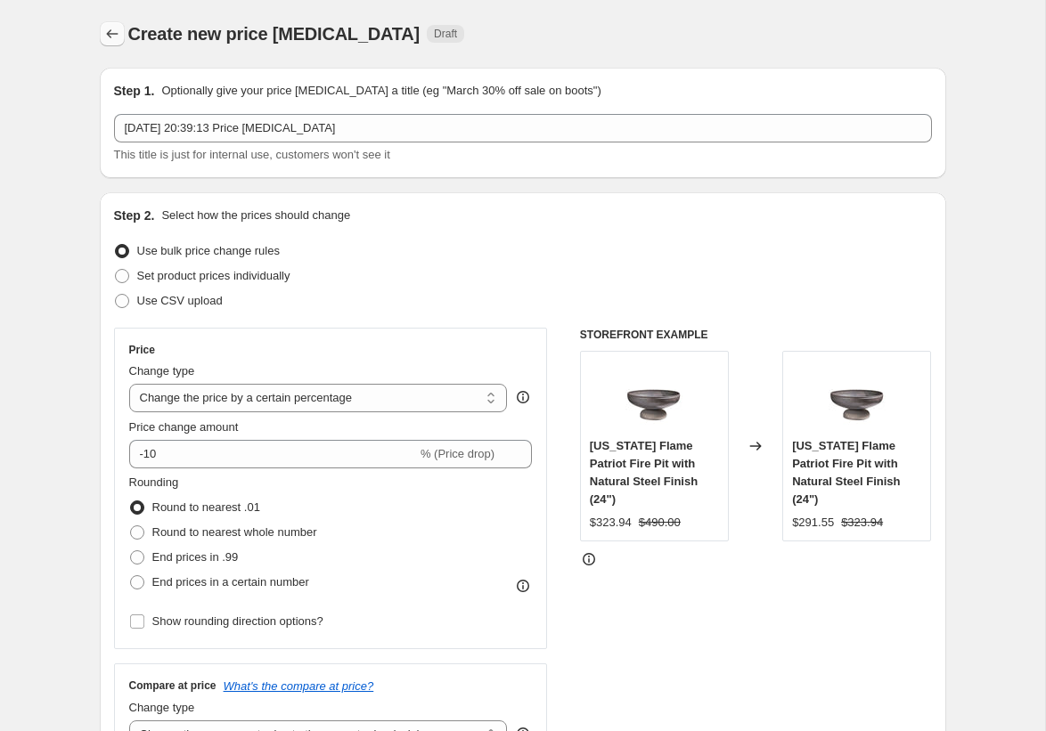
click at [118, 33] on icon "Price change jobs" at bounding box center [112, 34] width 18 height 18
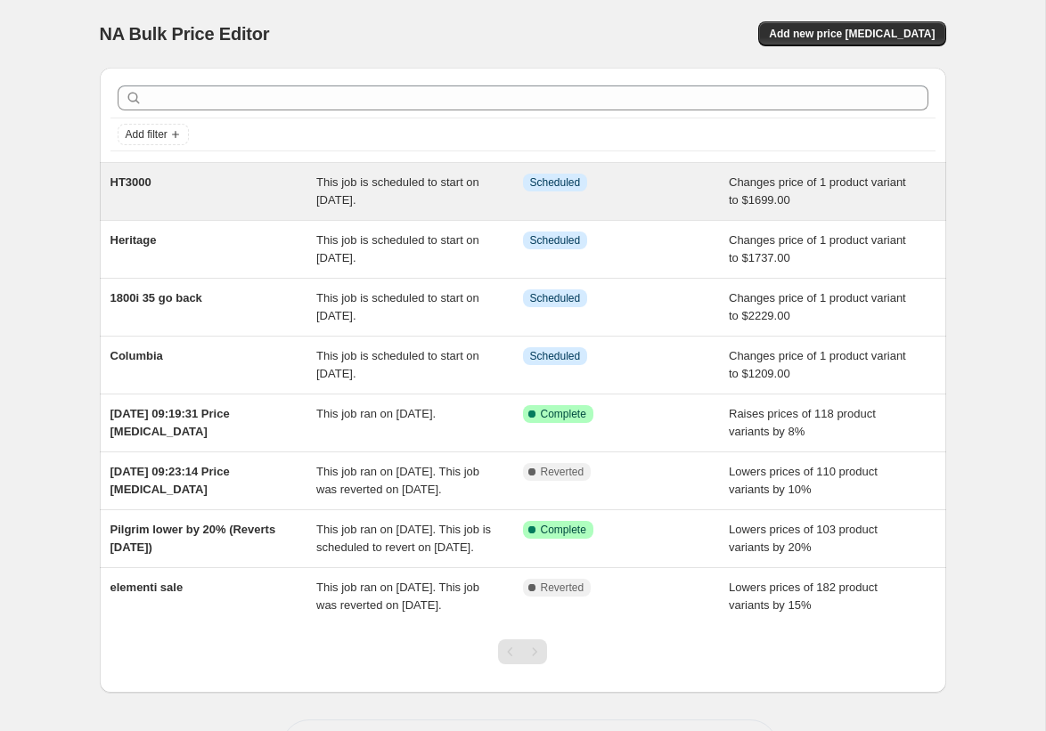
click at [700, 192] on div "Info Scheduled" at bounding box center [626, 192] width 207 height 36
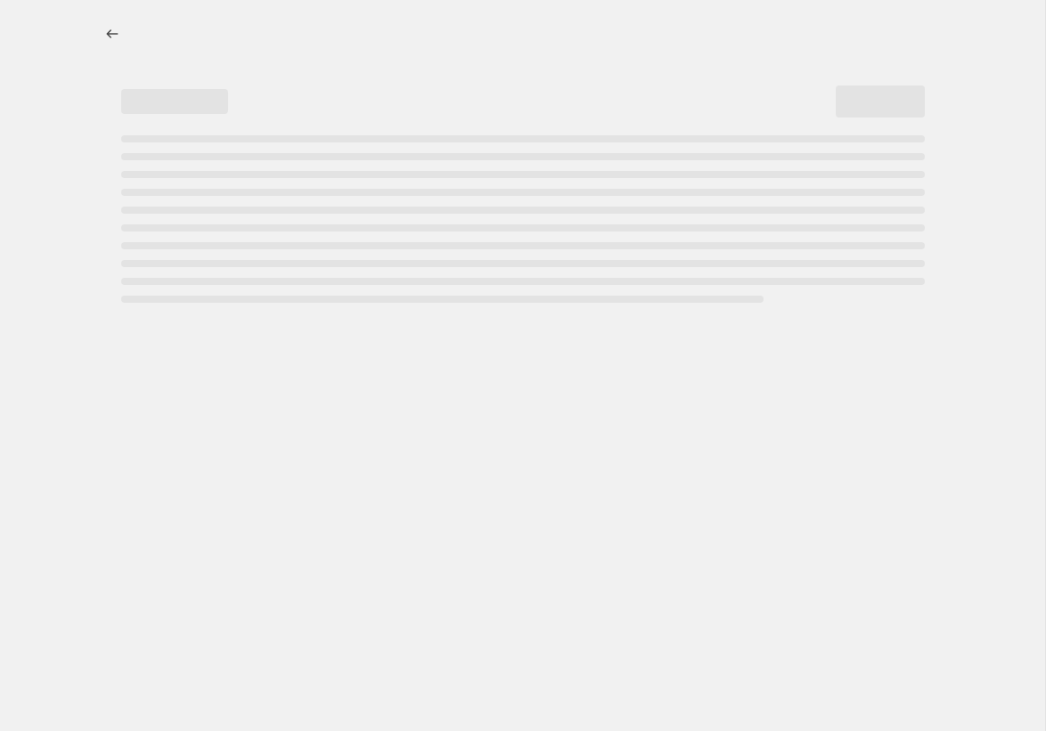
select select "no_change"
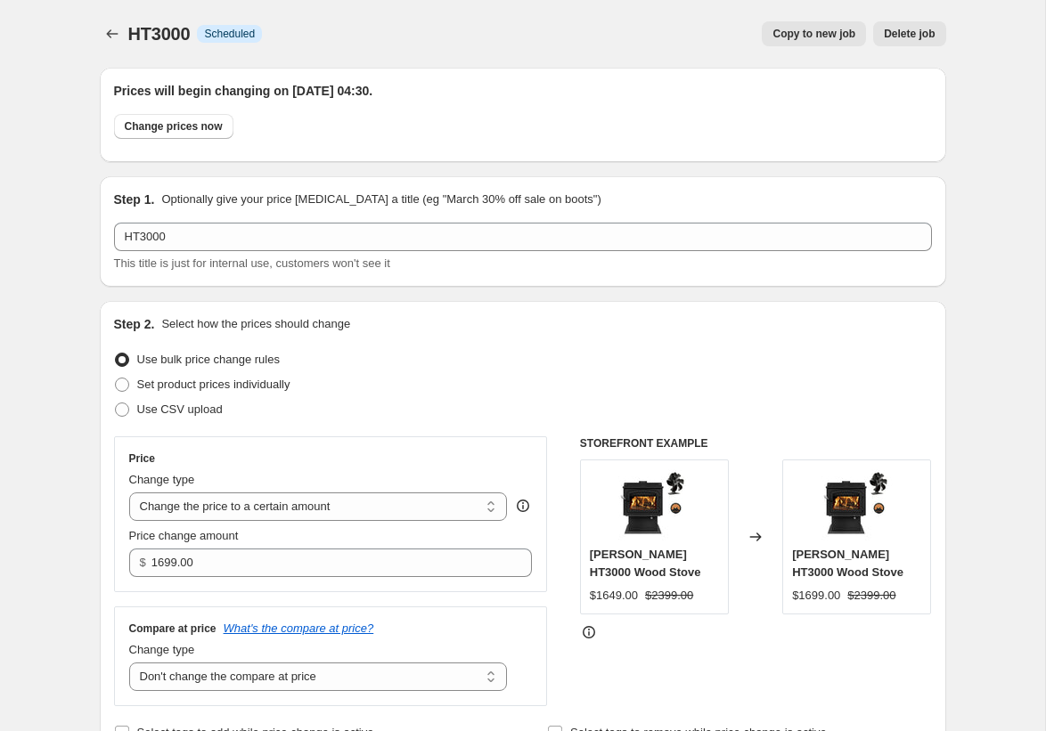
click at [820, 29] on span "Copy to new job" at bounding box center [813, 34] width 83 height 14
select select "no_change"
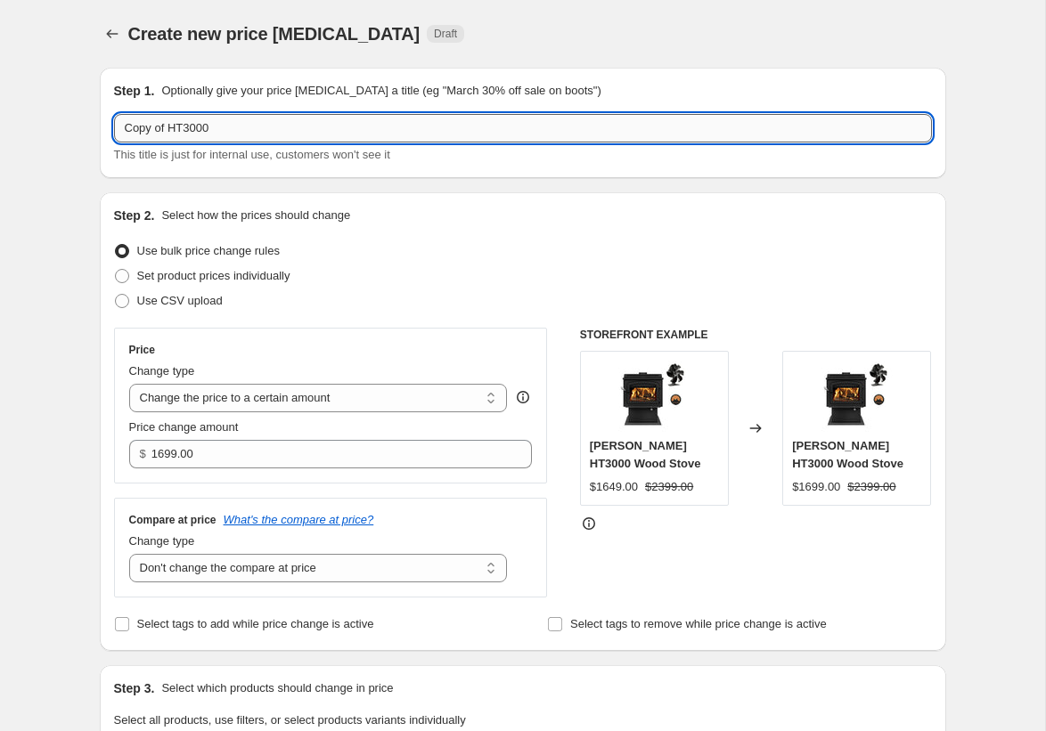
click at [293, 123] on input "Copy of HT3000" at bounding box center [523, 128] width 818 height 29
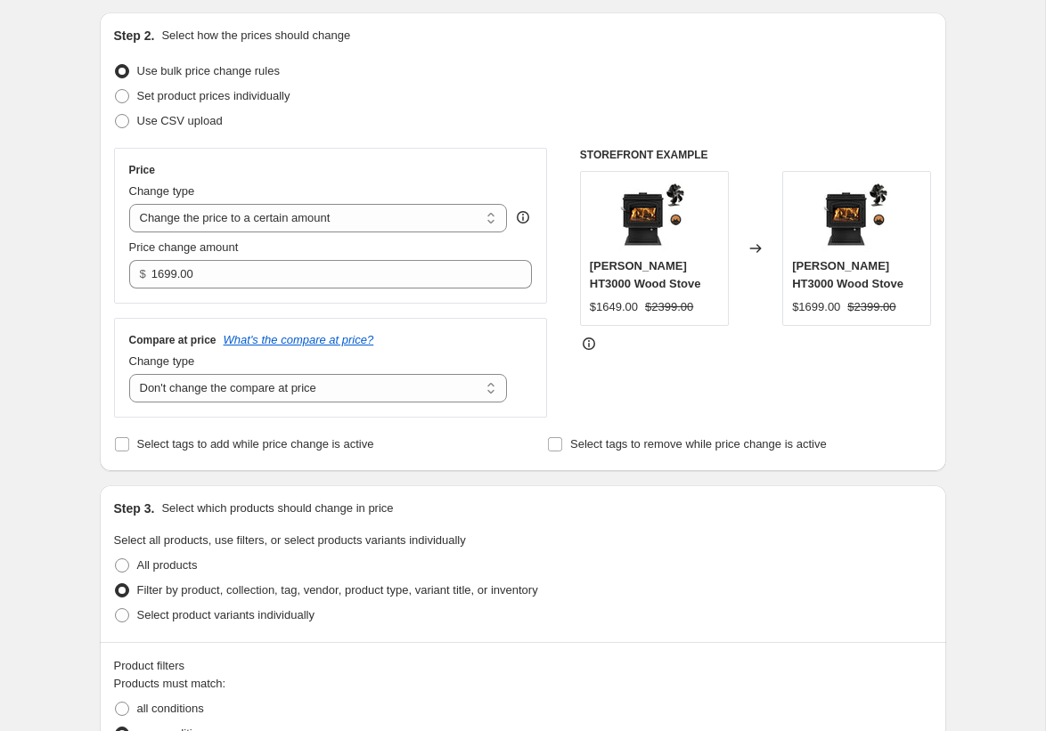
scroll to position [223, 0]
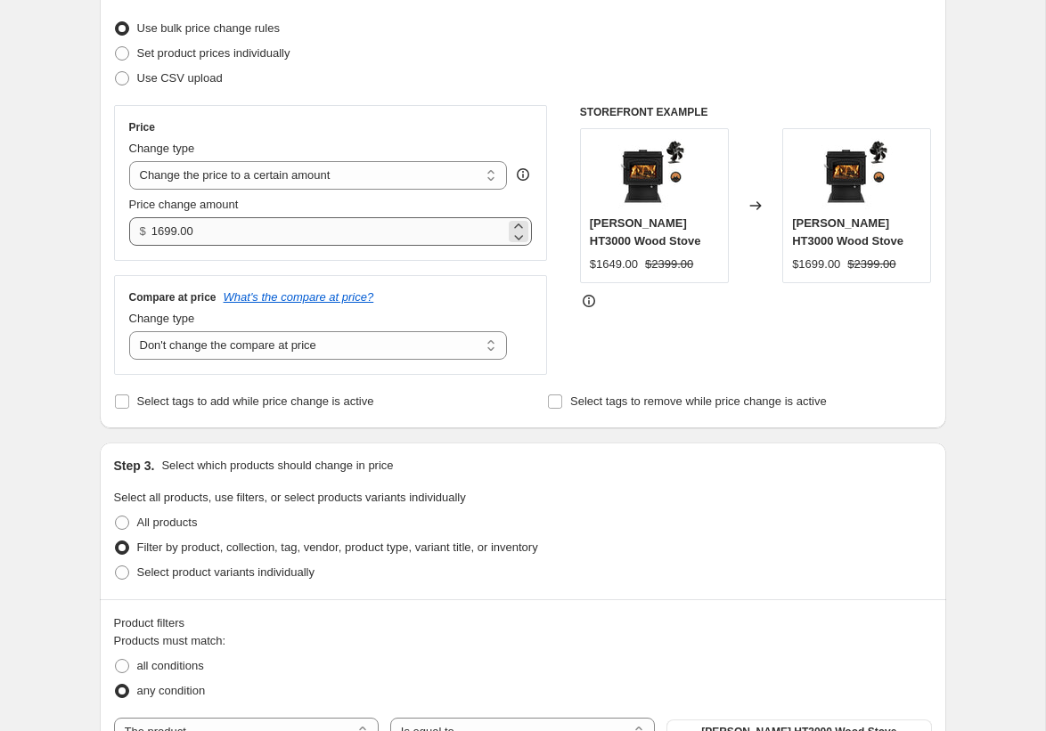
type input "Bistro"
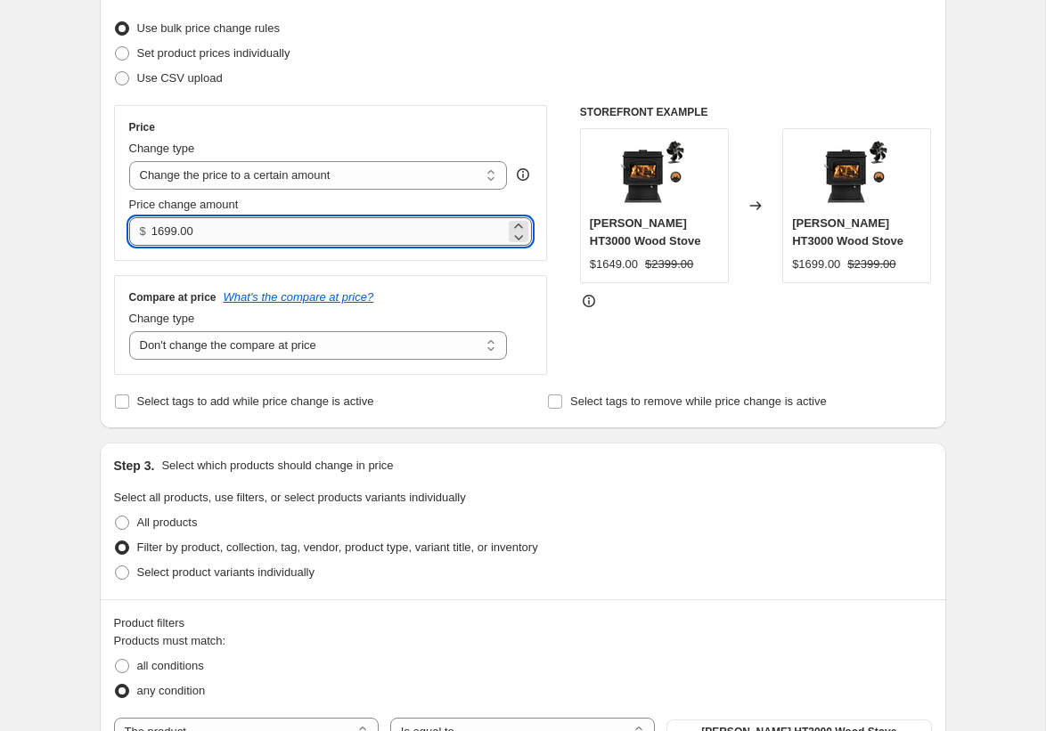
click at [197, 217] on input "1699.00" at bounding box center [328, 231] width 354 height 29
paste input "04815"
click at [186, 240] on input "04815" at bounding box center [328, 231] width 354 height 29
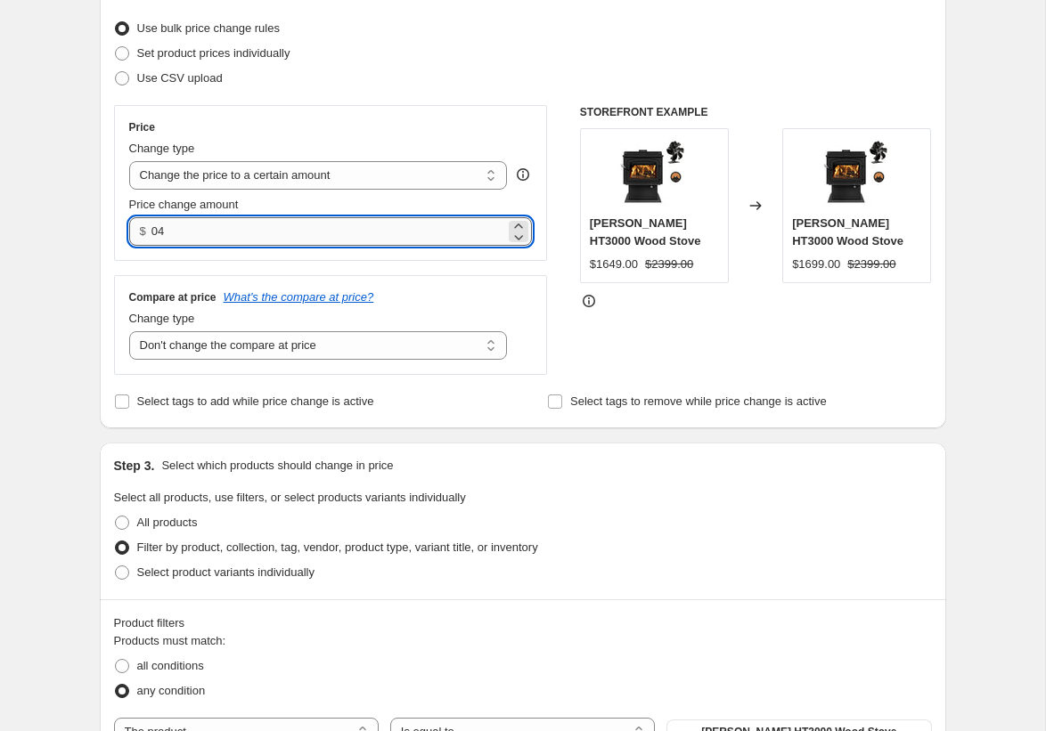
type input "0"
click at [222, 240] on input "0.00" at bounding box center [328, 231] width 354 height 29
paste input "2925"
click at [176, 234] on input "0.002925" at bounding box center [328, 231] width 354 height 29
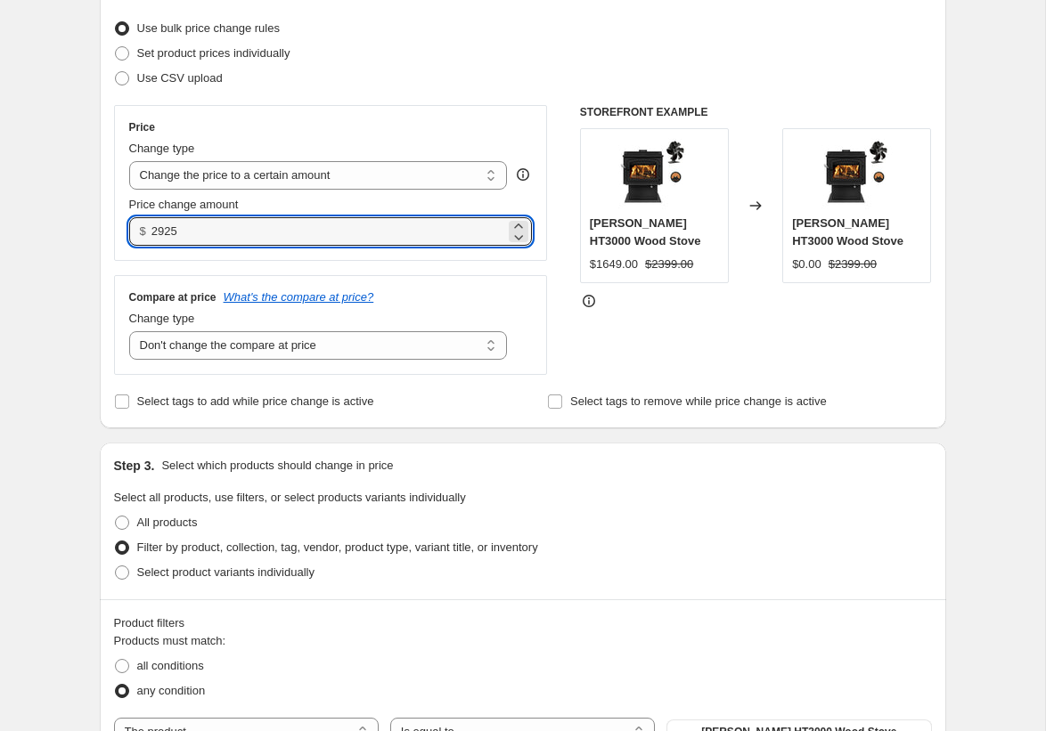
type input "2925.00"
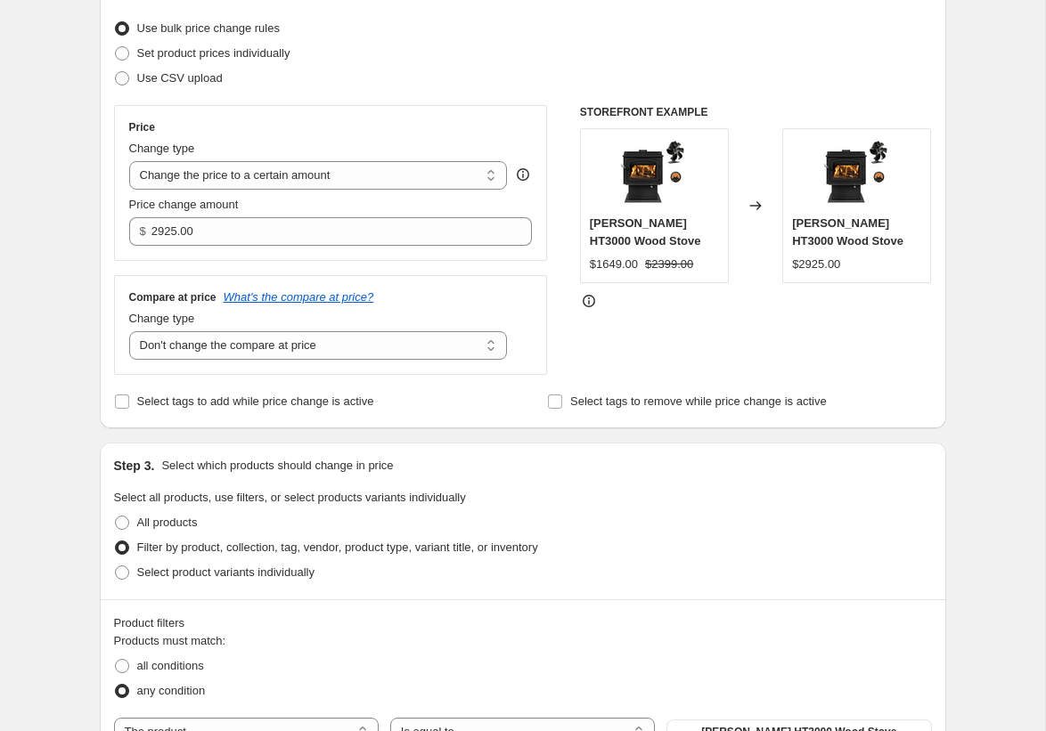
click at [54, 390] on div "Create new price change job. This page is ready Create new price change job Dra…" at bounding box center [522, 521] width 1045 height 1488
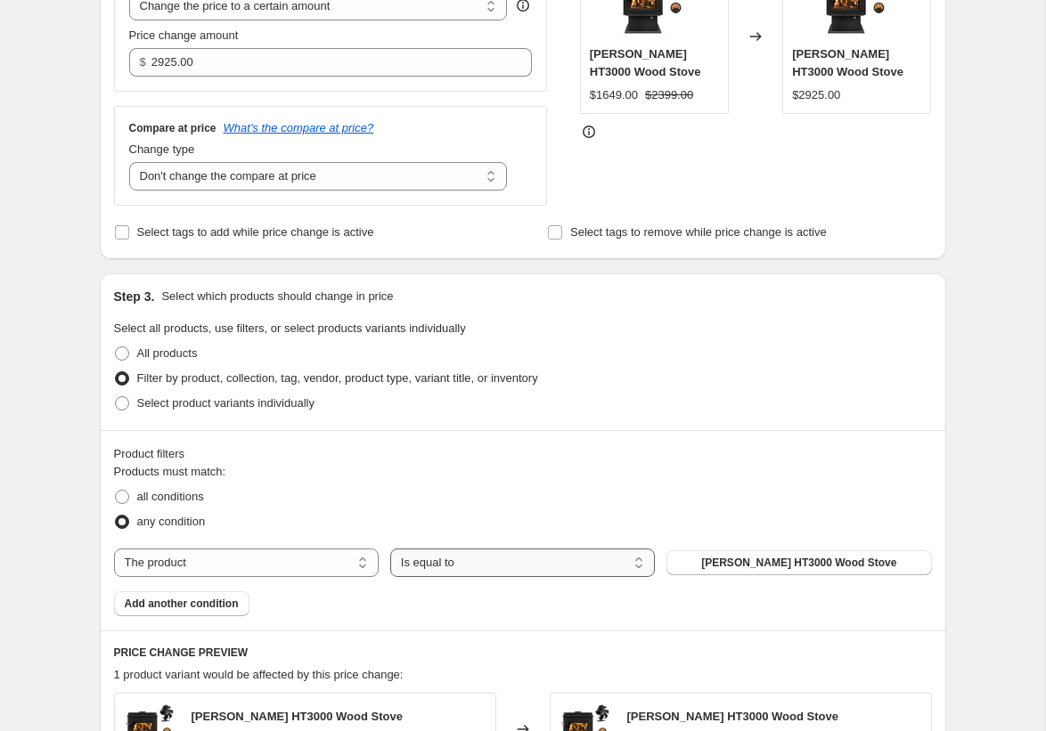
scroll to position [425, 0]
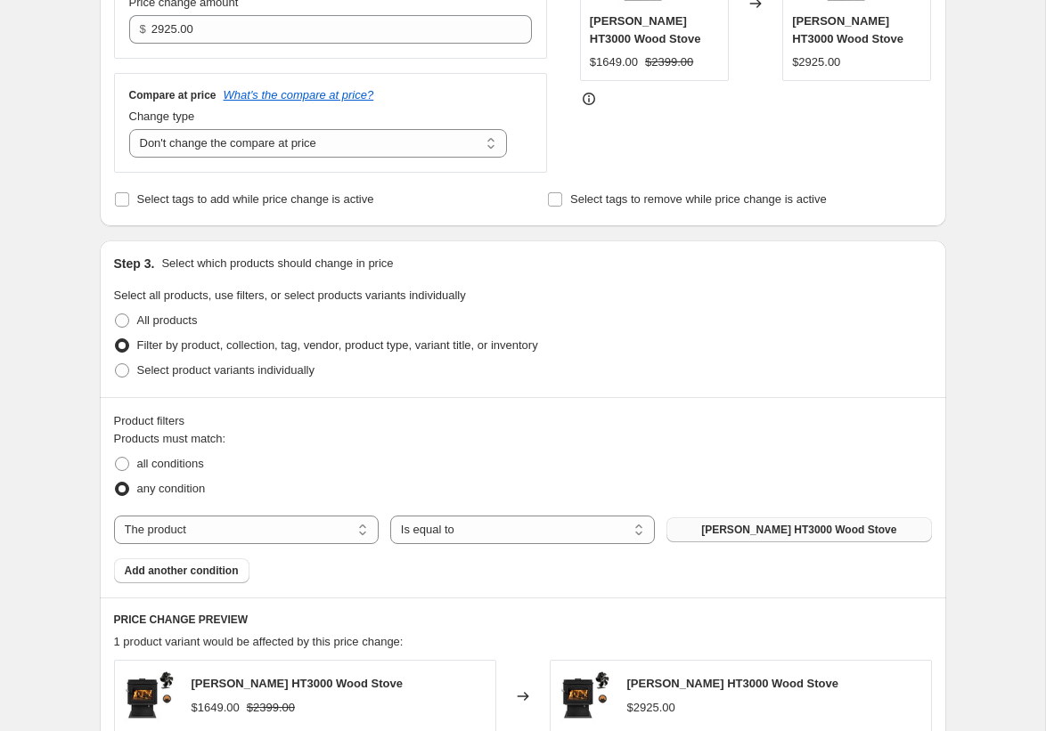
click at [751, 529] on span "Drolet HT3000 Wood Stove" at bounding box center [798, 530] width 195 height 14
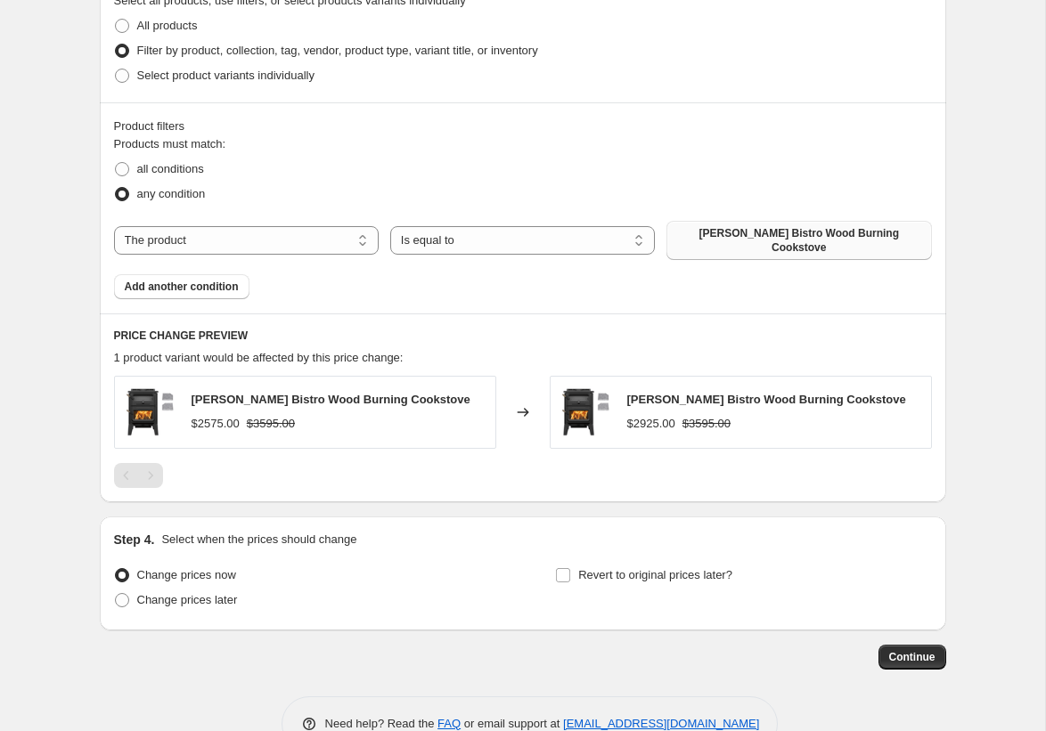
scroll to position [756, 0]
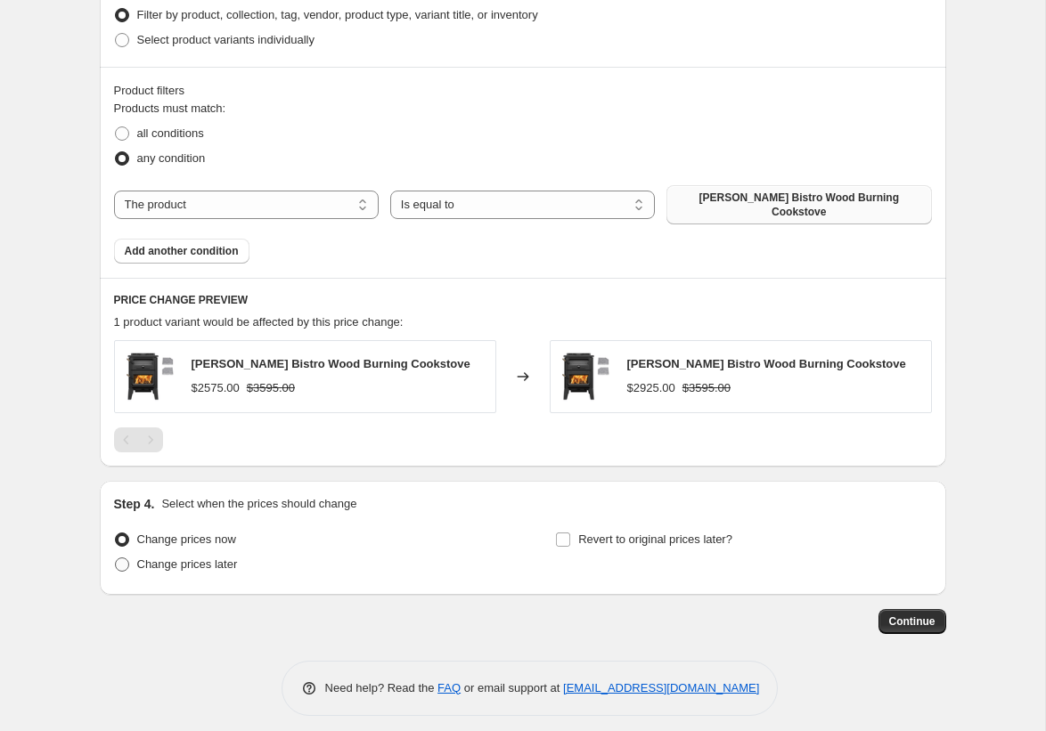
click at [193, 559] on span "Change prices later" at bounding box center [187, 565] width 101 height 18
click at [116, 559] on input "Change prices later" at bounding box center [115, 558] width 1 height 1
radio input "true"
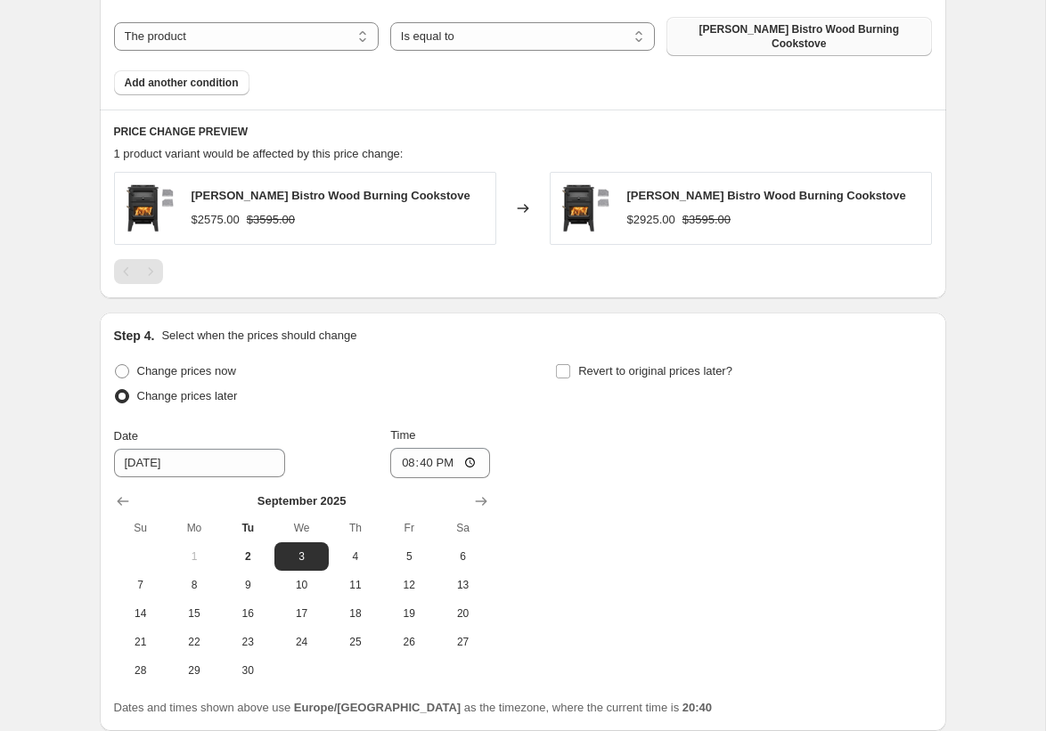
scroll to position [927, 0]
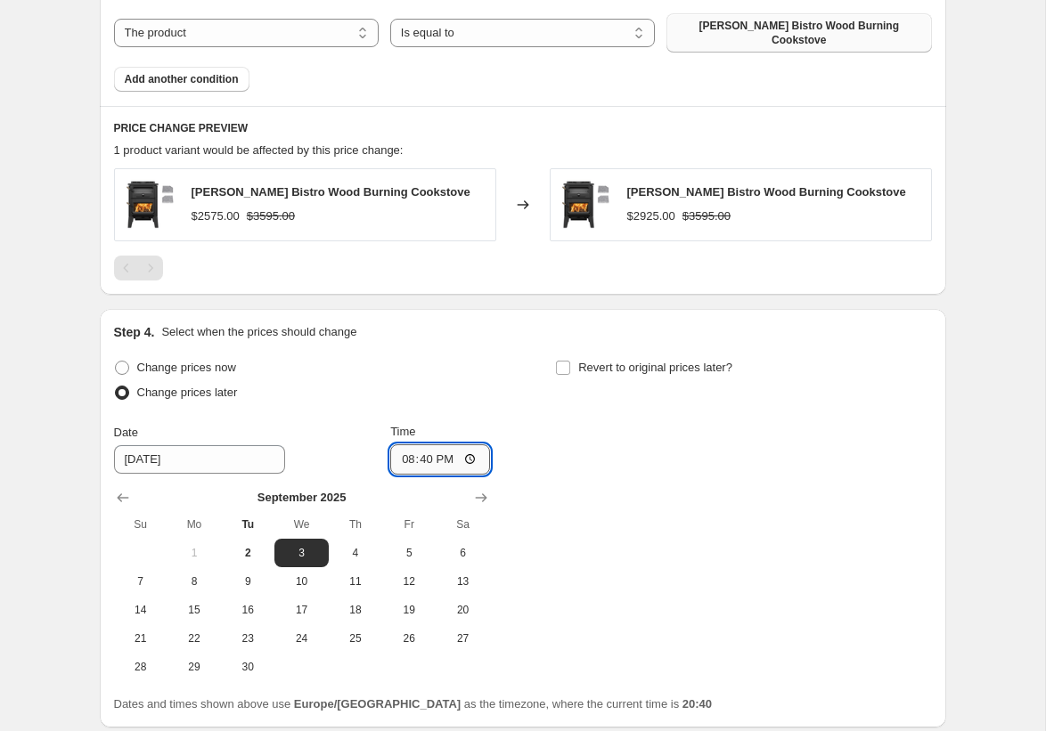
click at [421, 453] on input "20:40" at bounding box center [440, 460] width 100 height 30
type input "04:30"
click at [874, 382] on div "Revert to original prices later?" at bounding box center [743, 381] width 376 height 53
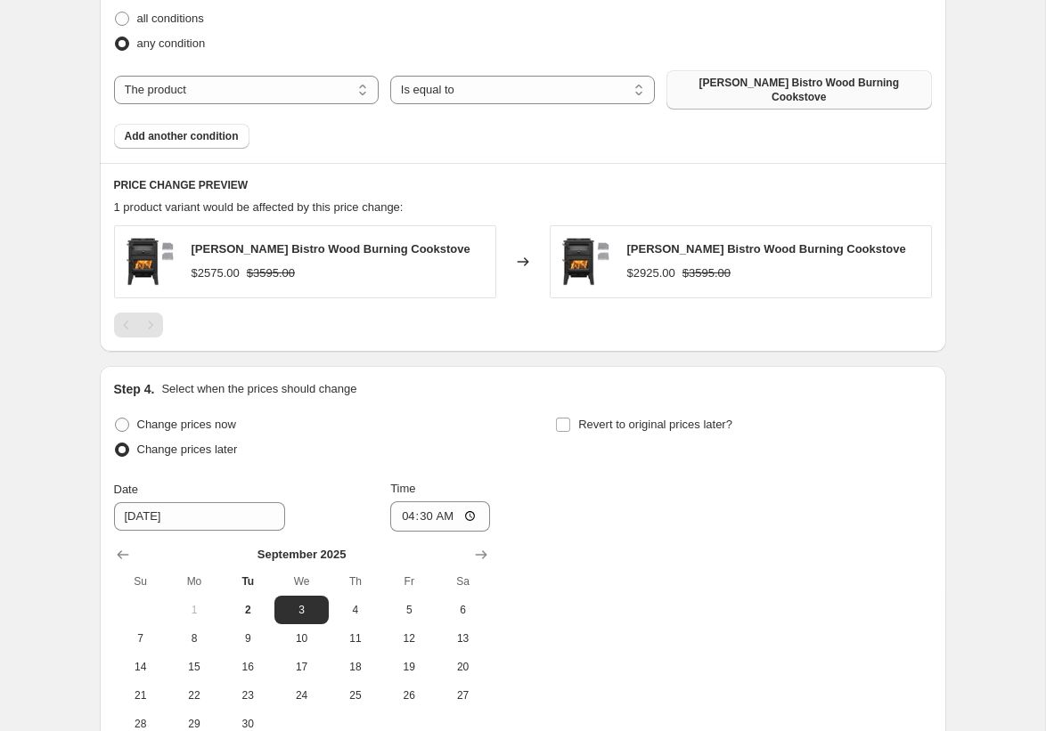
scroll to position [1060, 0]
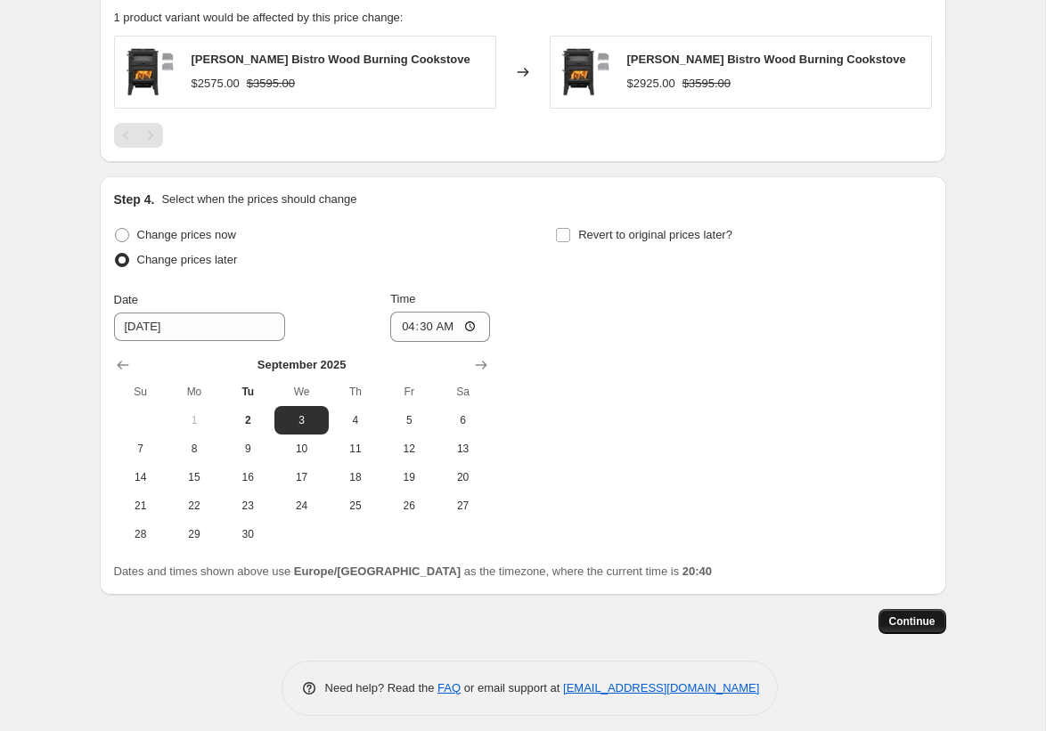
click at [918, 616] on span "Continue" at bounding box center [912, 622] width 46 height 14
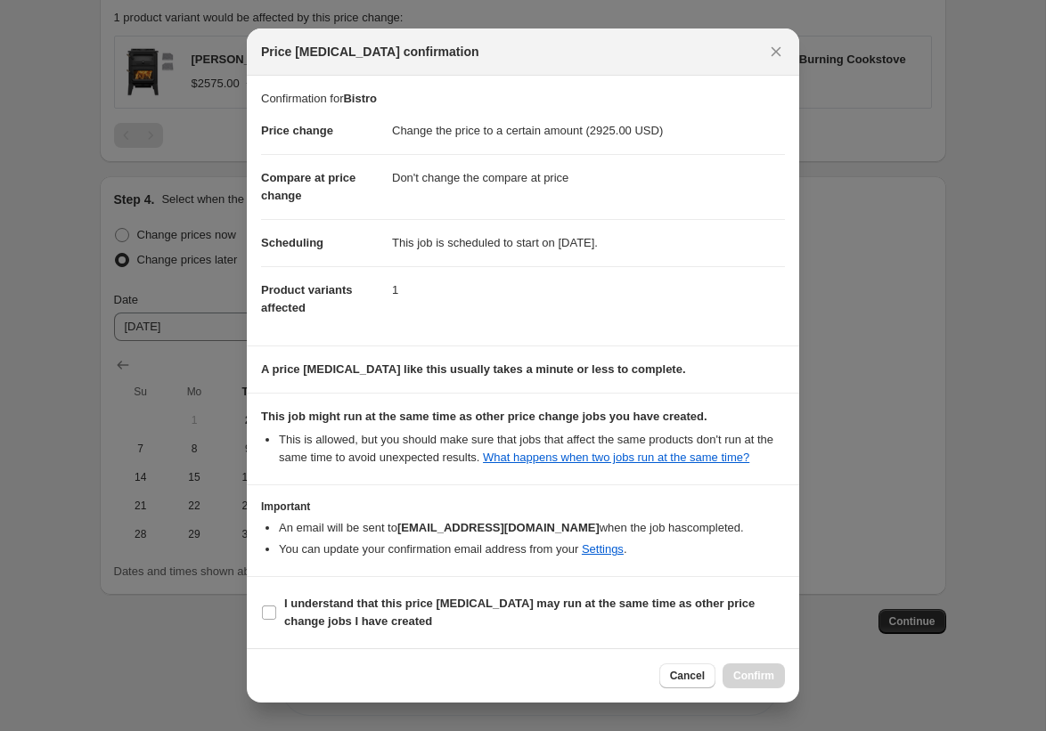
click at [628, 601] on section "I understand that this price change job may run at the same time as other price…" at bounding box center [523, 612] width 552 height 71
click at [631, 617] on b "I understand that this price change job may run at the same time as other price…" at bounding box center [519, 612] width 470 height 31
click at [276, 617] on input "I understand that this price change job may run at the same time as other price…" at bounding box center [269, 613] width 14 height 14
checkbox input "true"
click at [738, 672] on span "Confirm" at bounding box center [753, 676] width 41 height 14
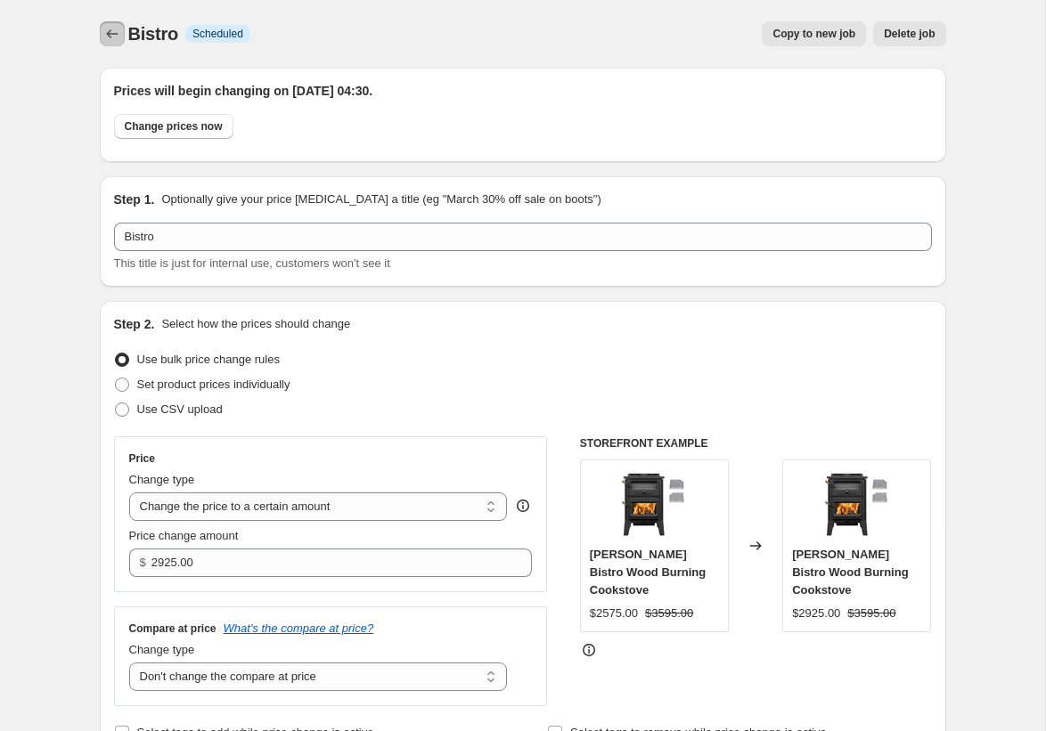
click at [107, 35] on icon "Price change jobs" at bounding box center [112, 33] width 12 height 9
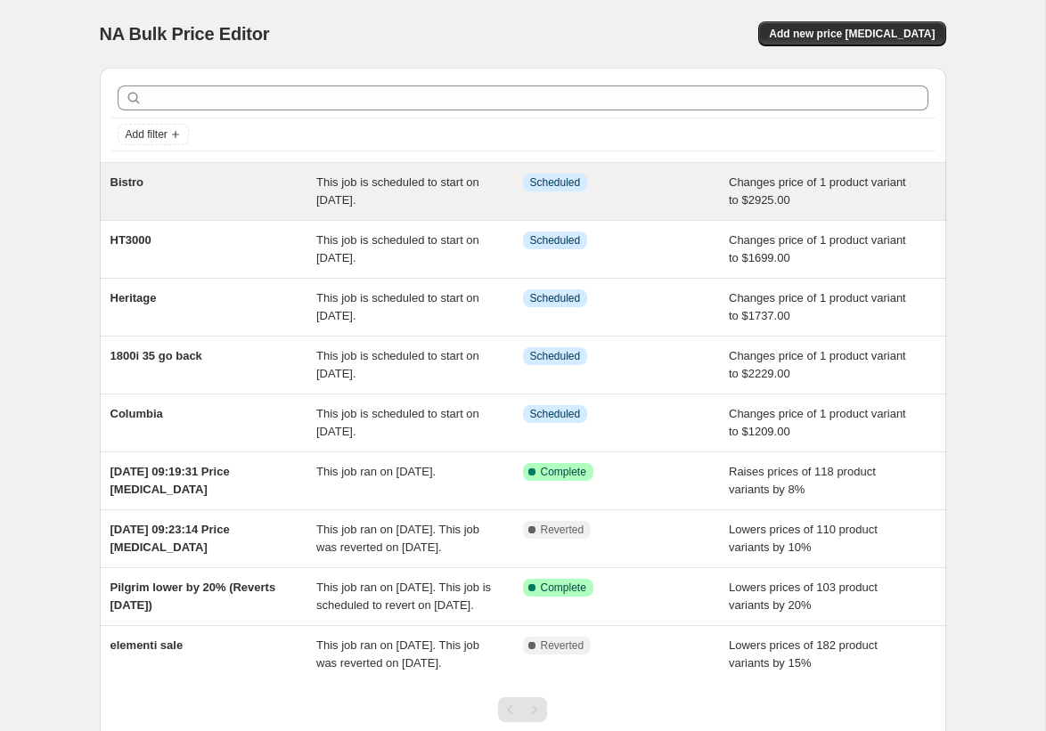
click at [719, 210] on div "Bistro This job is scheduled to start on 3 September 2025. Info Scheduled Chang…" at bounding box center [523, 191] width 846 height 57
select select "no_change"
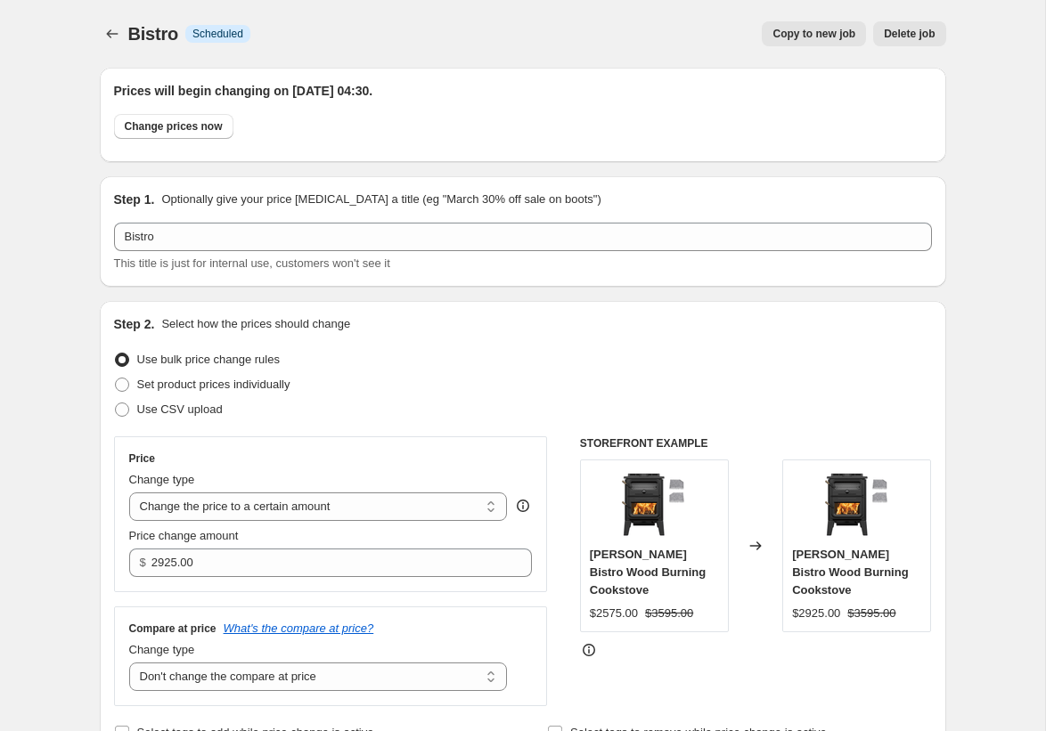
click at [803, 47] on div "Bistro. This page is ready Bistro Info Scheduled Copy to new job Delete job Mor…" at bounding box center [523, 34] width 846 height 68
click at [786, 35] on span "Copy to new job" at bounding box center [813, 34] width 83 height 14
select select "no_change"
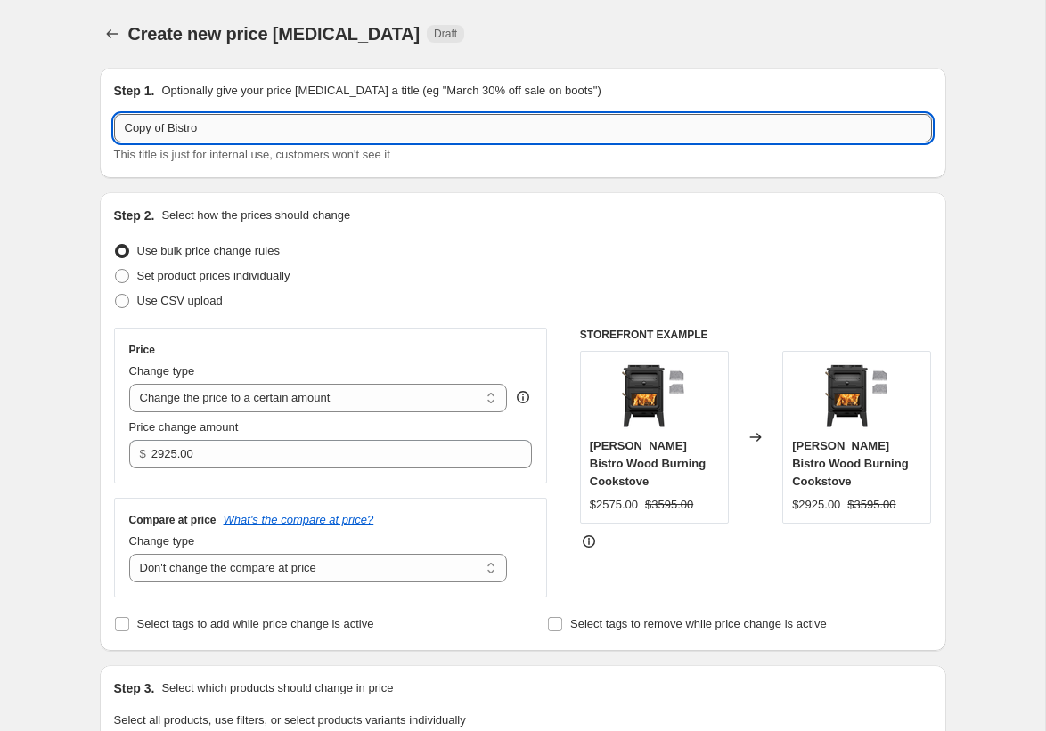
click at [294, 126] on input "Copy of Bistro" at bounding box center [523, 128] width 818 height 29
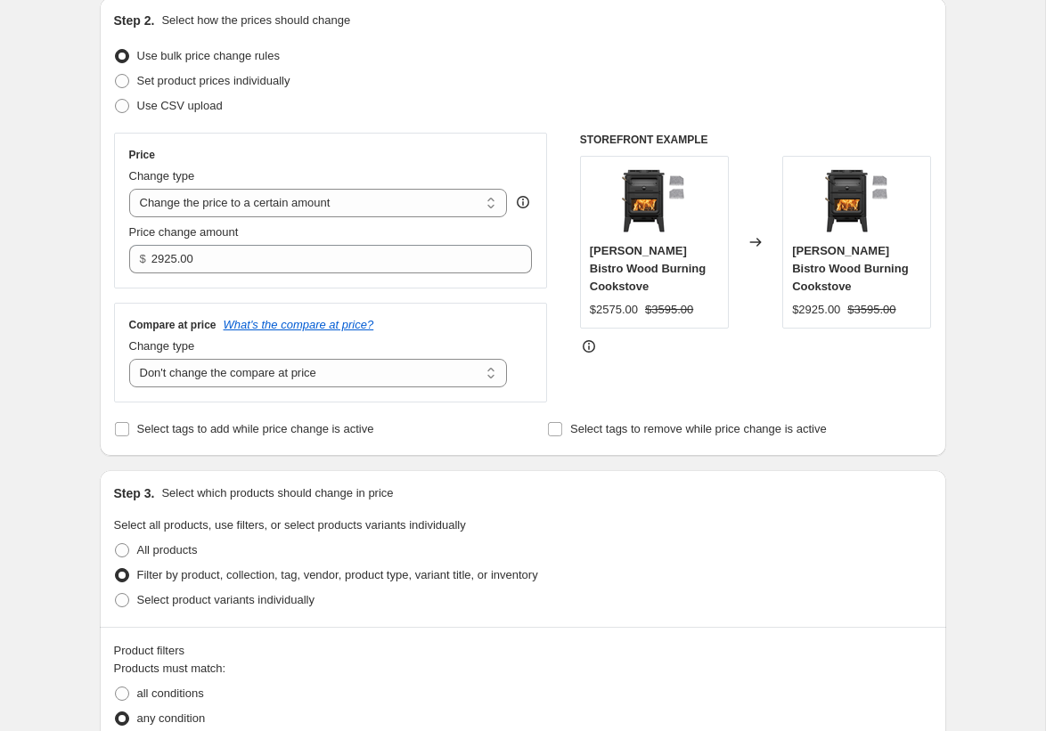
scroll to position [200, 0]
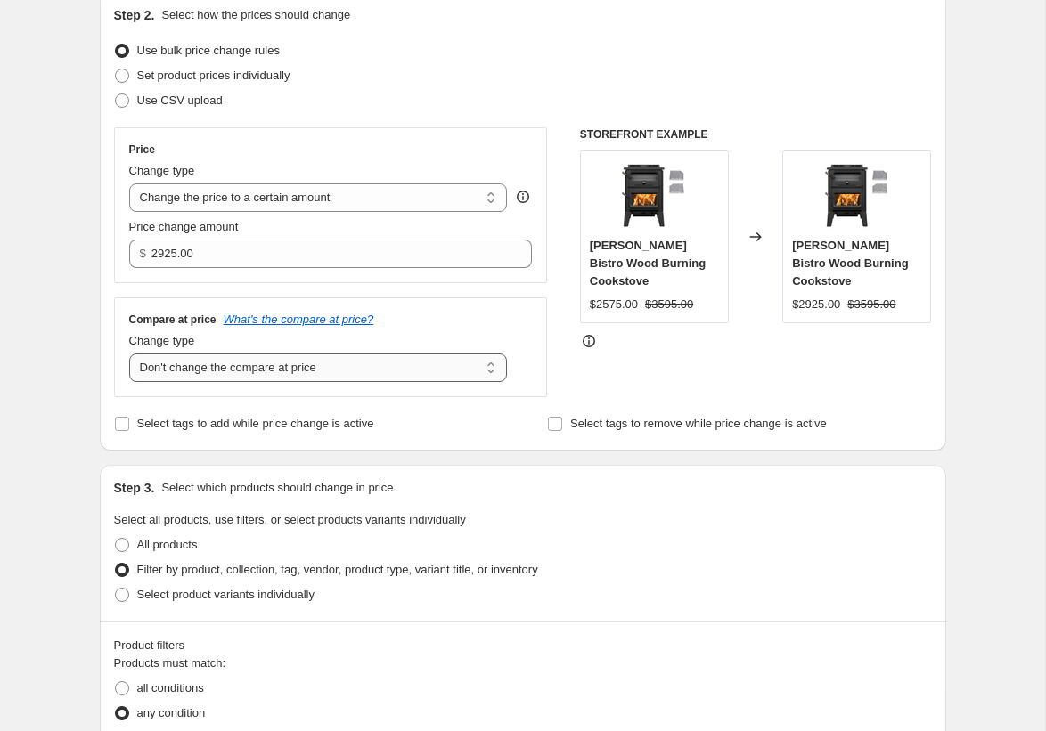
type input "Alto"
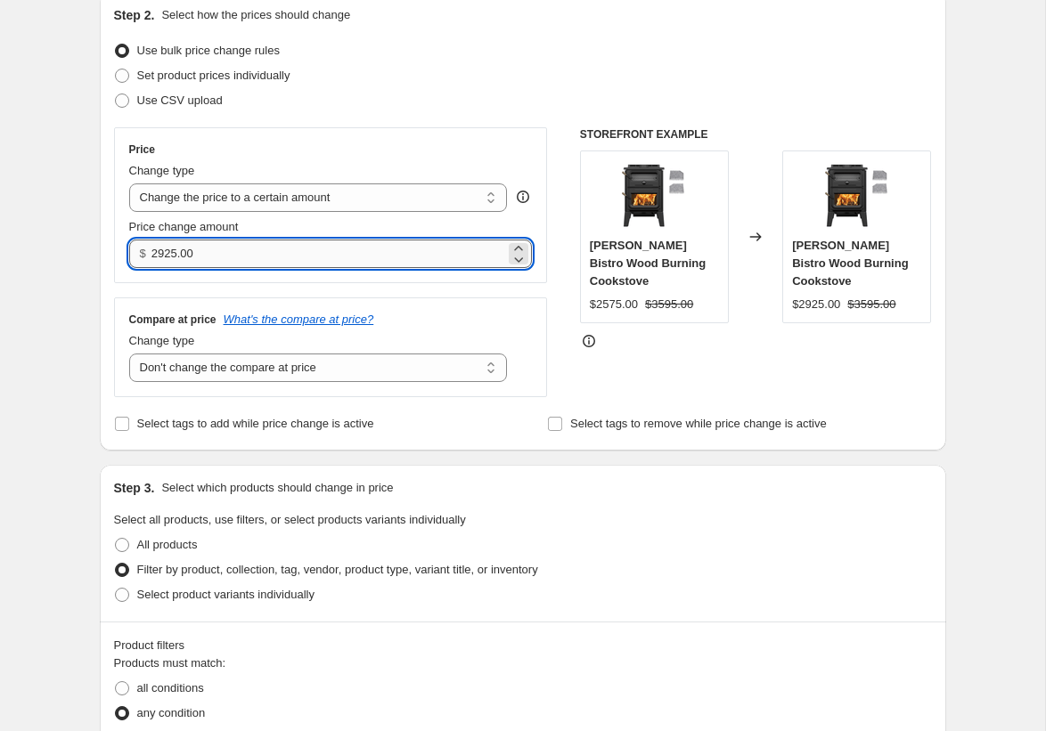
click at [305, 264] on input "2925.00" at bounding box center [328, 254] width 354 height 29
paste input "1699"
click at [314, 263] on input "2925.001699" at bounding box center [328, 254] width 354 height 29
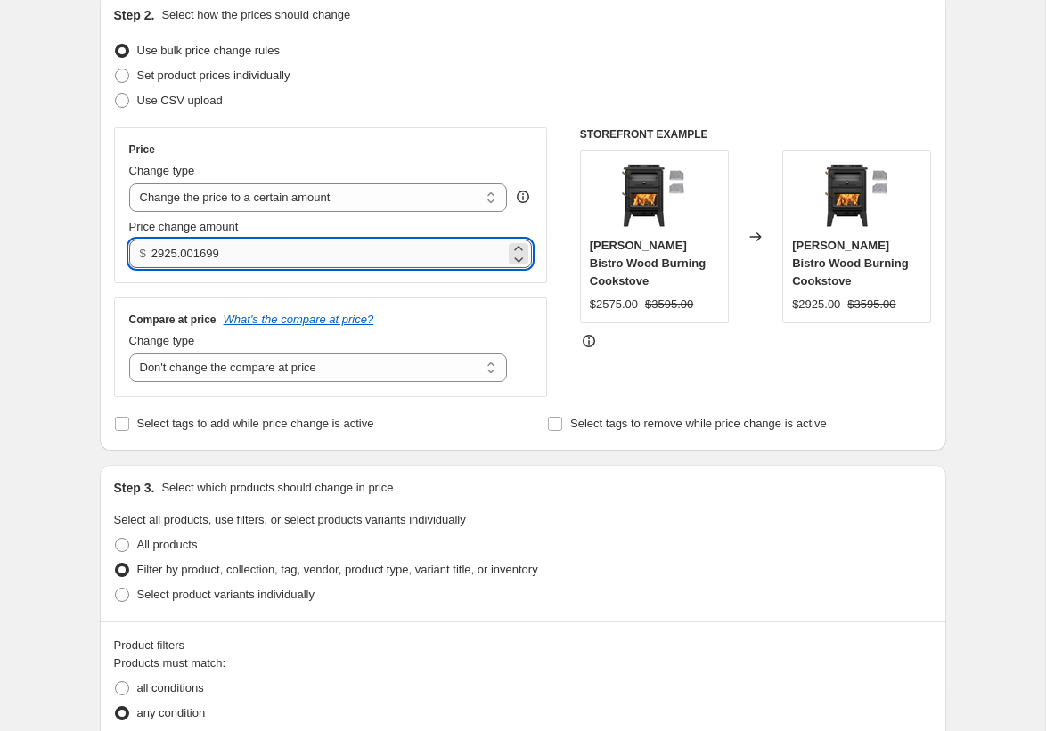
click at [314, 263] on input "2925.001699" at bounding box center [328, 254] width 354 height 29
paste input "number"
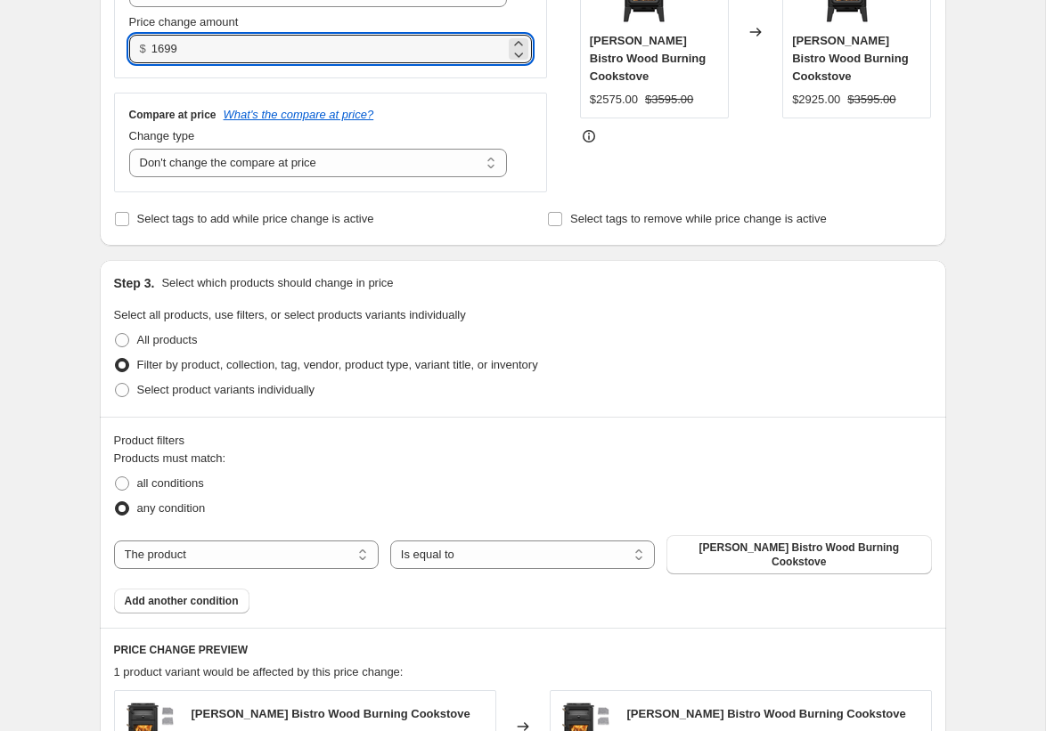
scroll to position [520, 0]
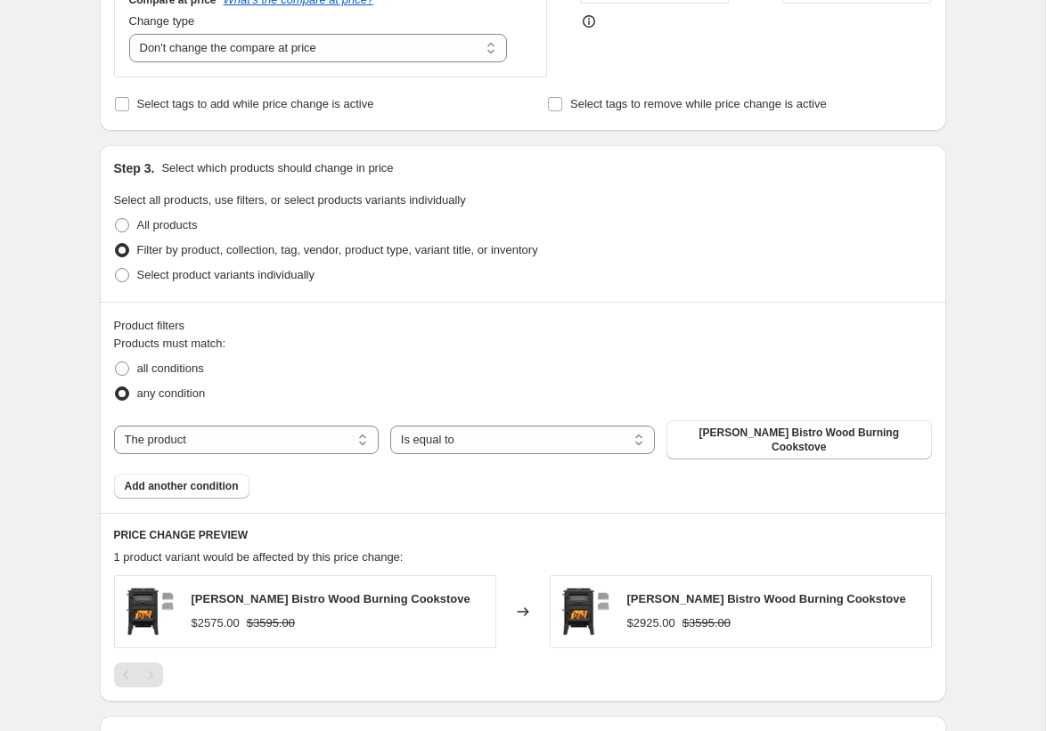
type input "1699.00"
click at [716, 447] on div "The product The product's collection The product's tag The product's vendor The…" at bounding box center [523, 440] width 818 height 39
click at [729, 437] on span "Drolet Bistro Wood Burning Cookstove" at bounding box center [798, 440] width 243 height 29
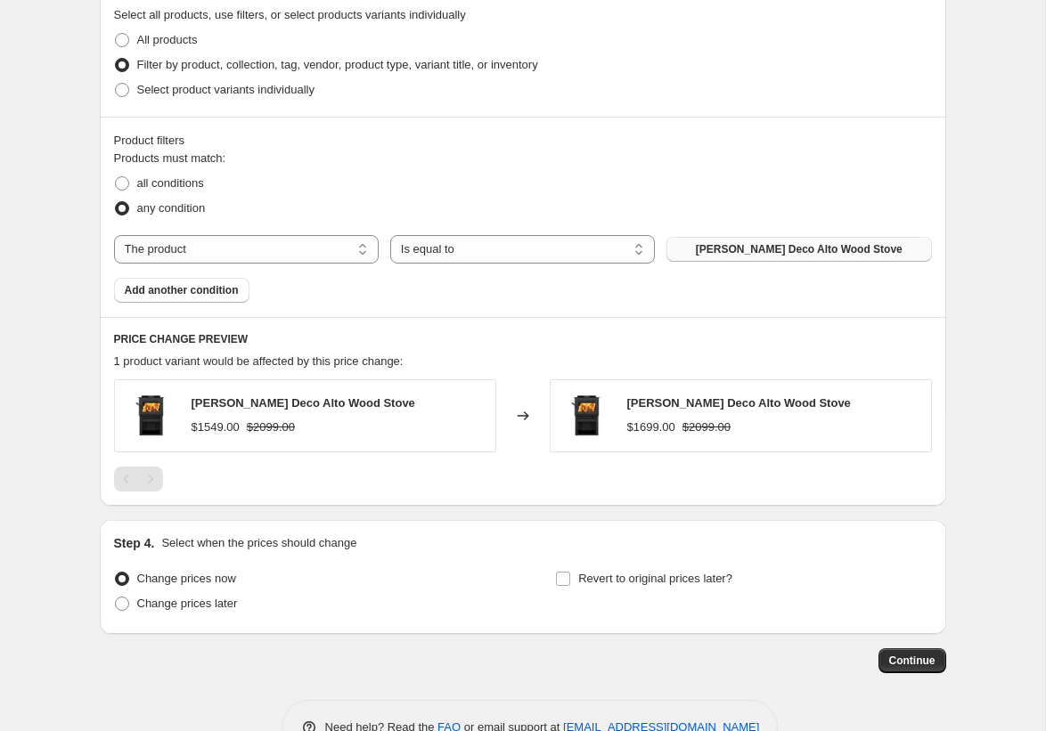
scroll to position [756, 0]
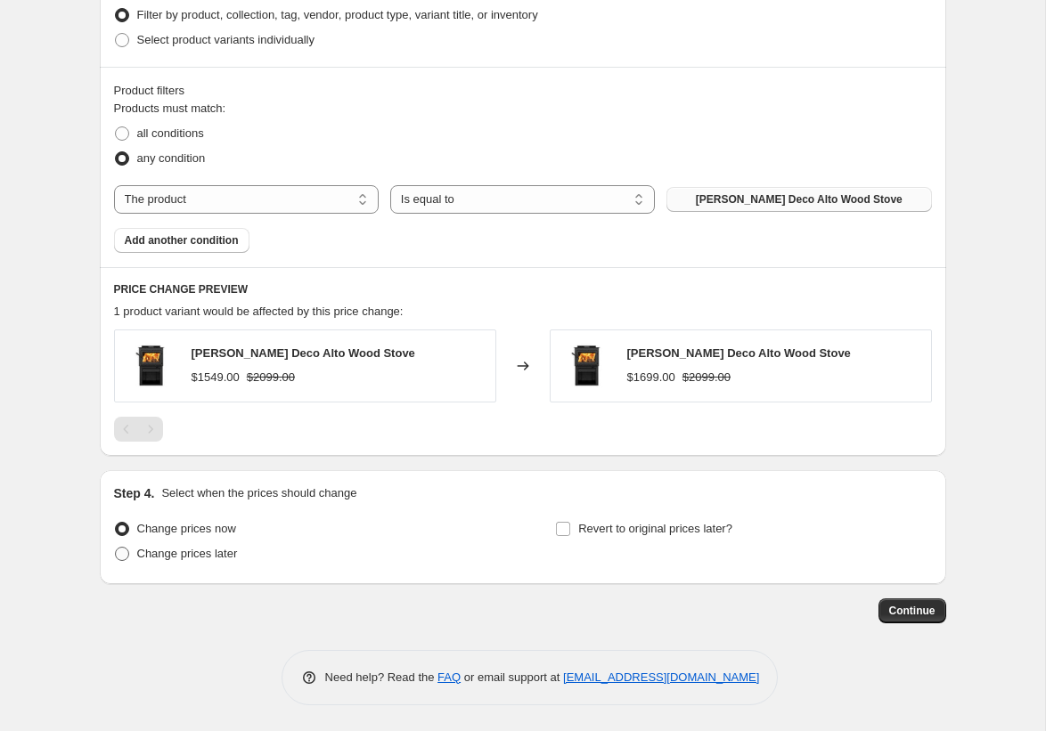
click at [216, 556] on span "Change prices later" at bounding box center [187, 553] width 101 height 13
click at [116, 548] on input "Change prices later" at bounding box center [115, 547] width 1 height 1
radio input "true"
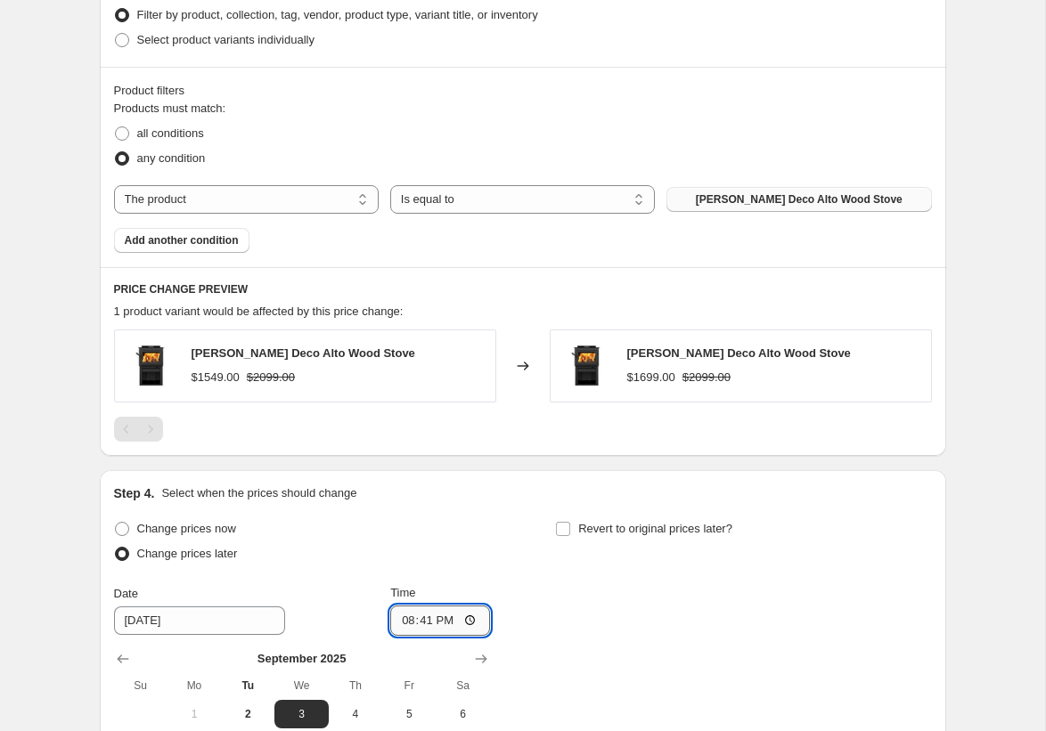
click at [423, 627] on input "20:41" at bounding box center [440, 621] width 100 height 30
type input "04:30"
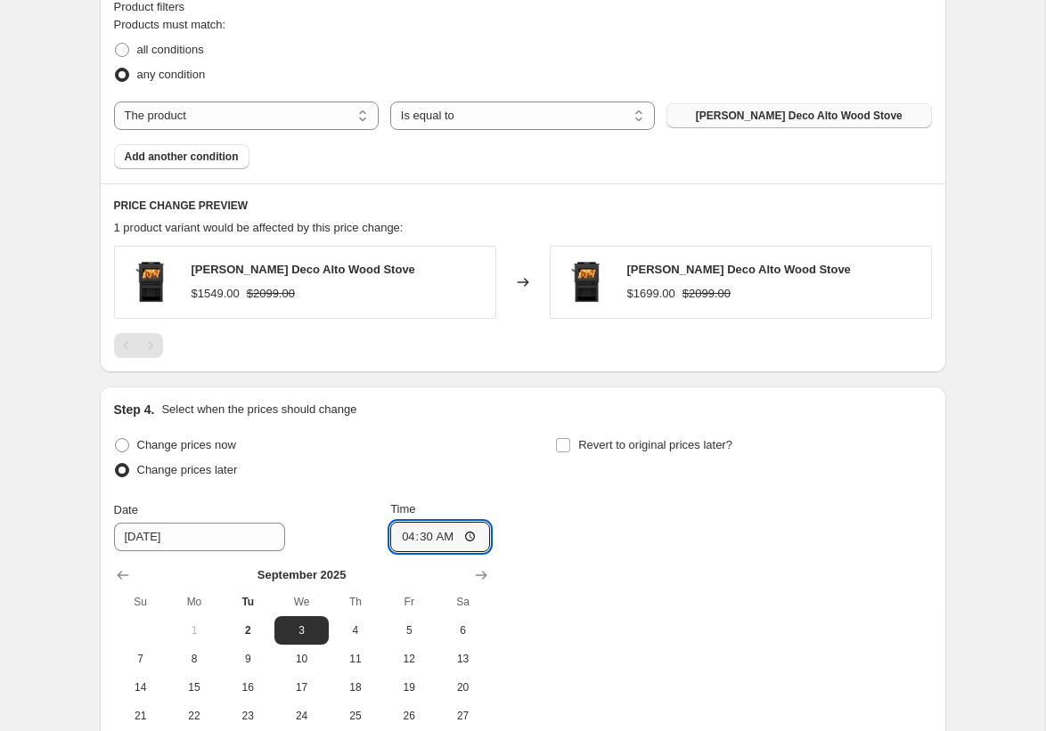
scroll to position [1060, 0]
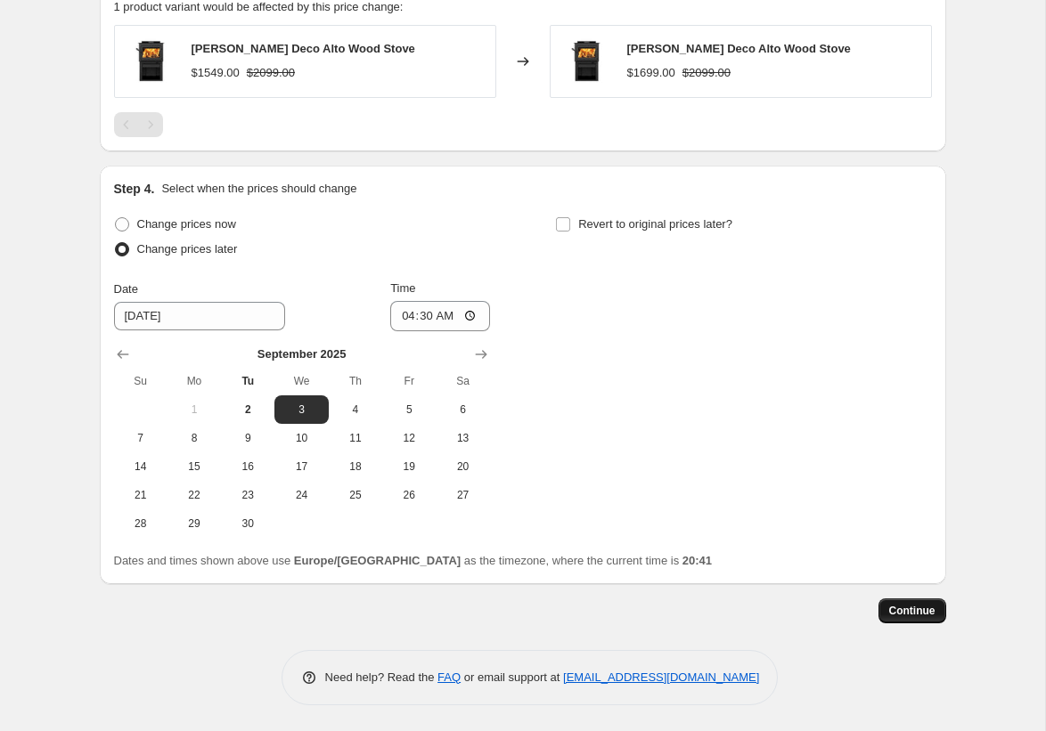
click at [898, 602] on button "Continue" at bounding box center [912, 611] width 68 height 25
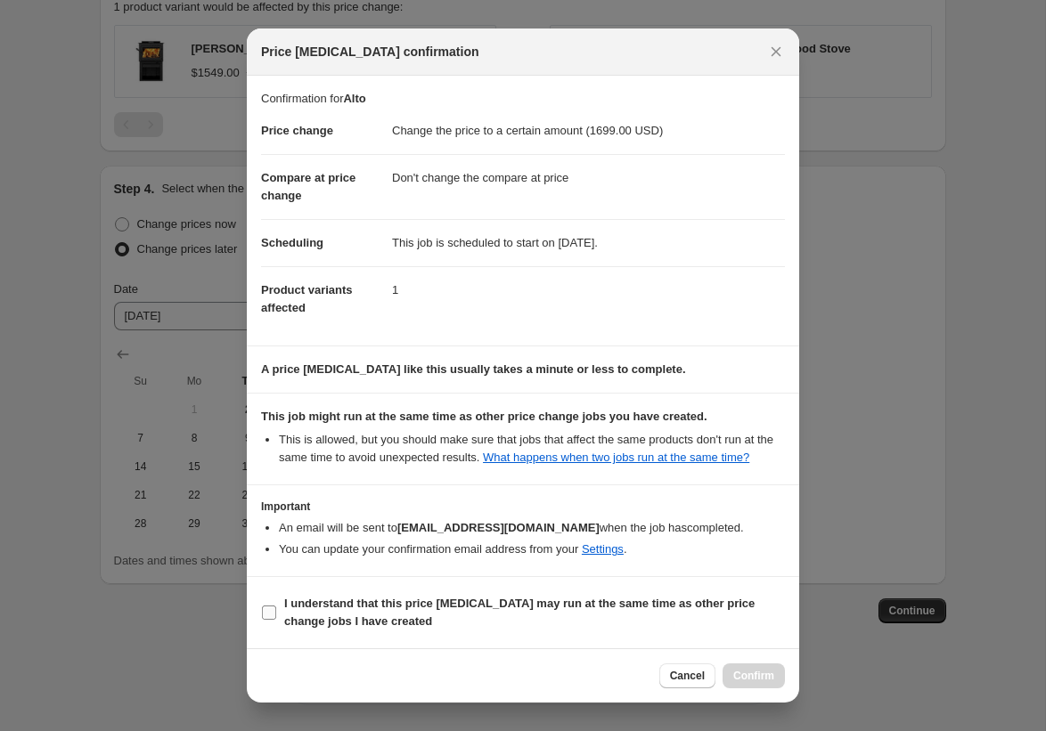
click at [572, 624] on b "I understand that this price change job may run at the same time as other price…" at bounding box center [519, 612] width 470 height 31
click at [276, 620] on input "I understand that this price change job may run at the same time as other price…" at bounding box center [269, 613] width 14 height 14
checkbox input "true"
click at [740, 672] on span "Confirm" at bounding box center [753, 676] width 41 height 14
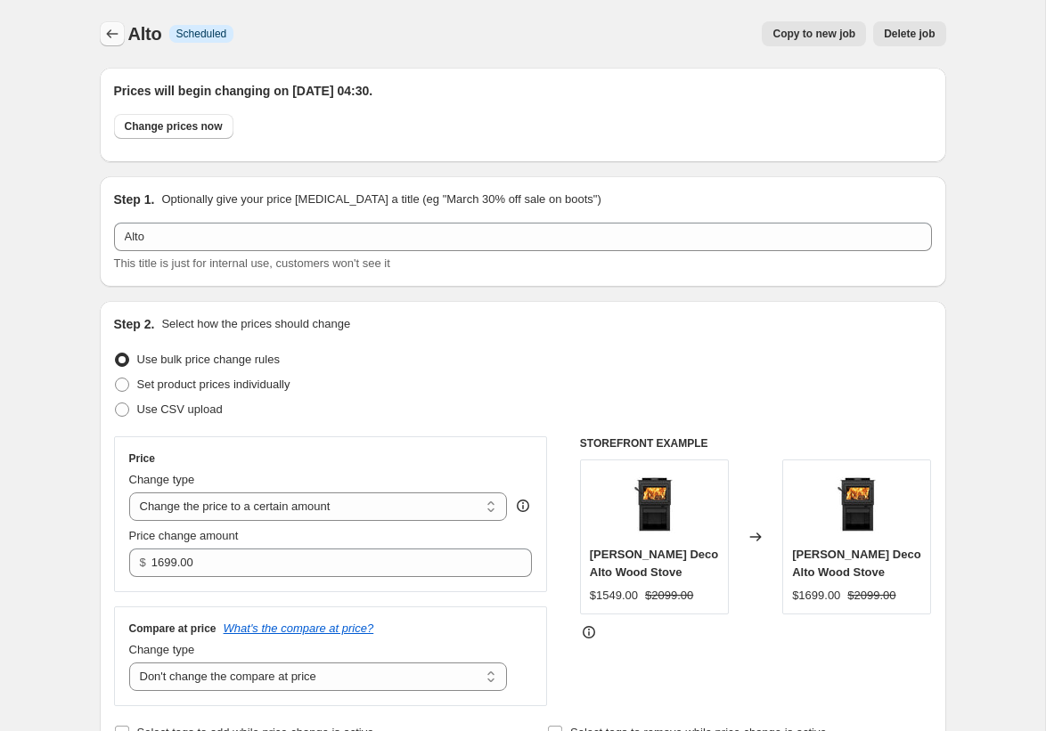
click at [103, 29] on icon "Price change jobs" at bounding box center [112, 34] width 18 height 18
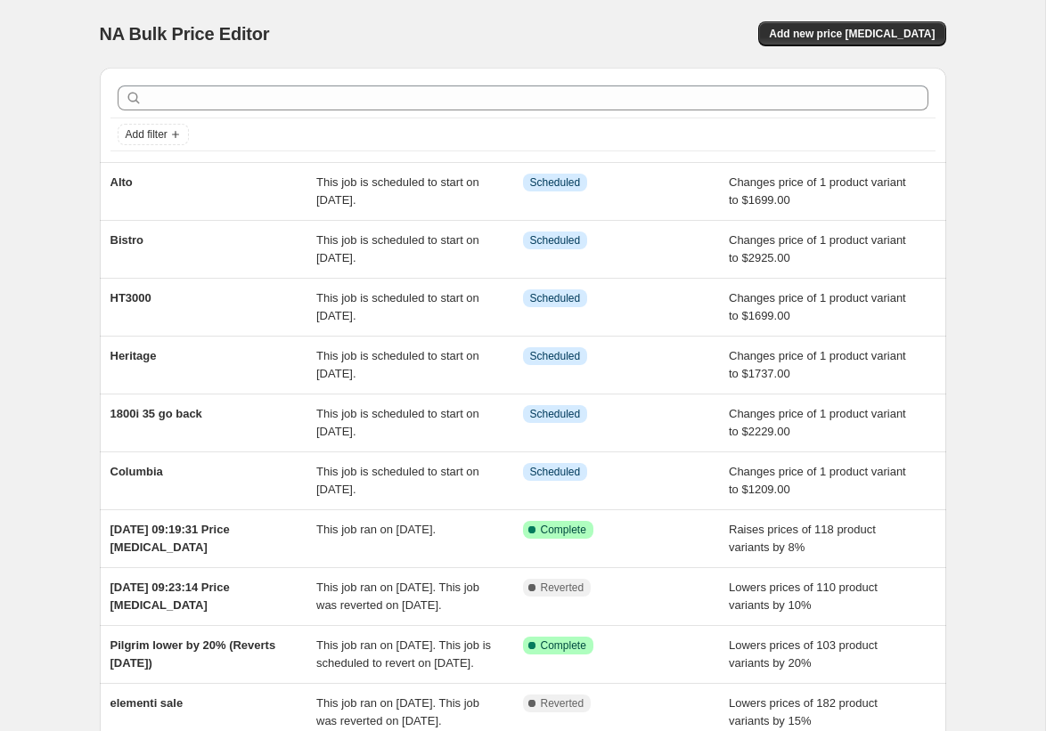
click at [35, 61] on div "NA Bulk Price Editor. This page is ready NA Bulk Price Editor Add new price cha…" at bounding box center [522, 459] width 1045 height 918
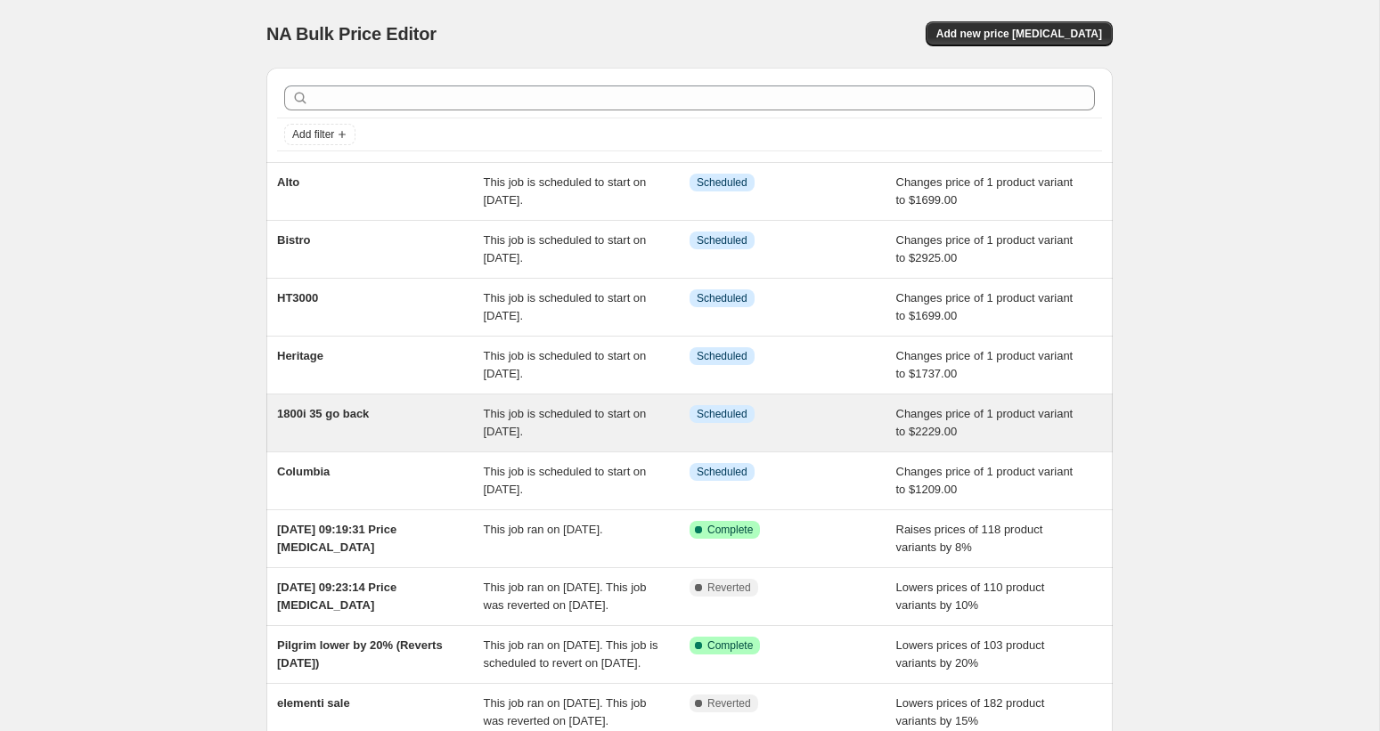
click at [454, 426] on div "1800i 35 go back" at bounding box center [380, 423] width 207 height 36
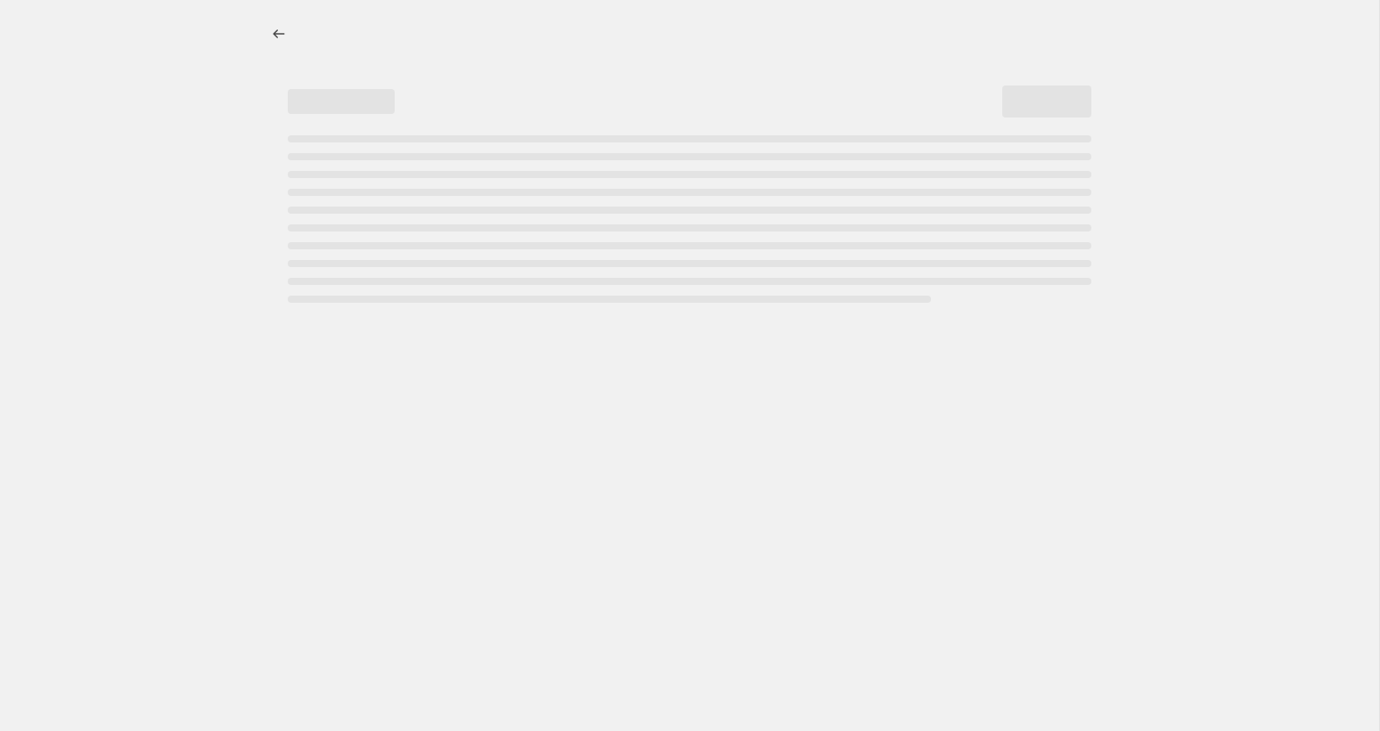
select select "no_change"
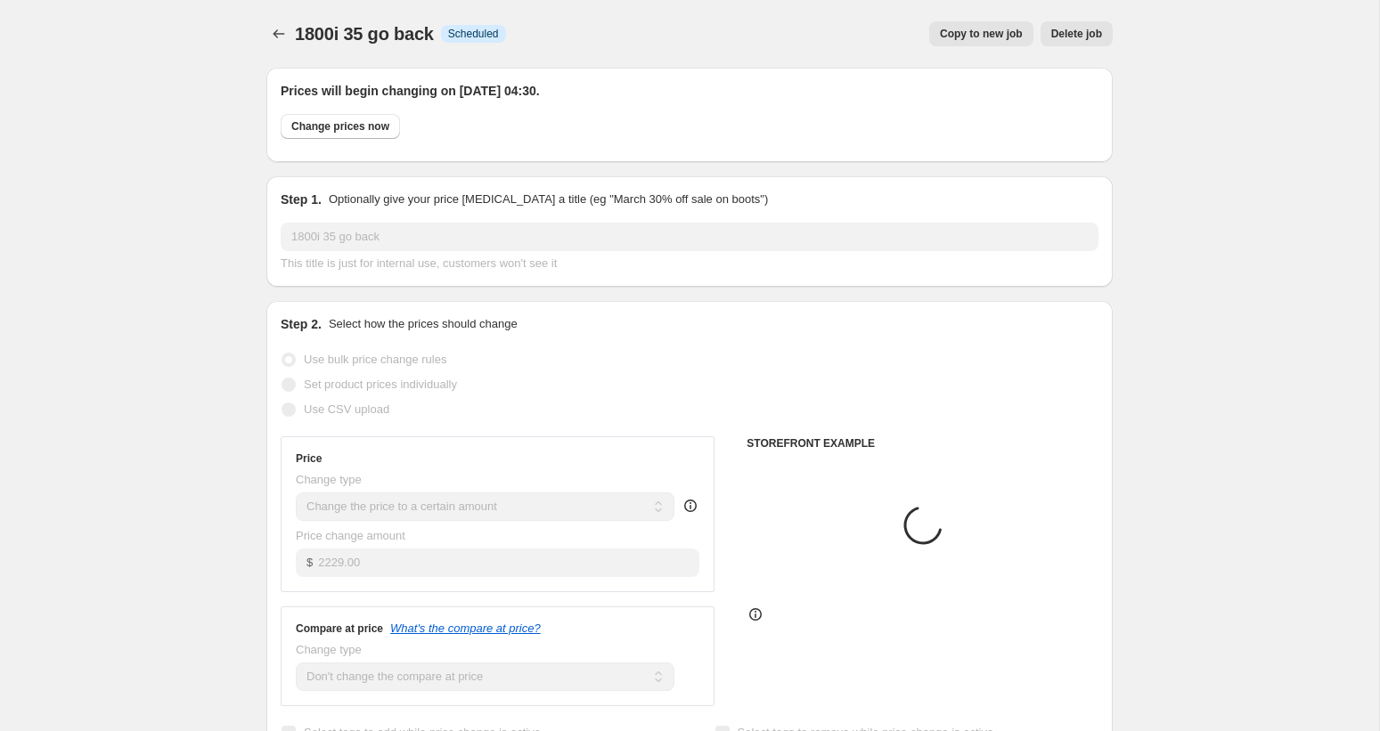
select select "product"
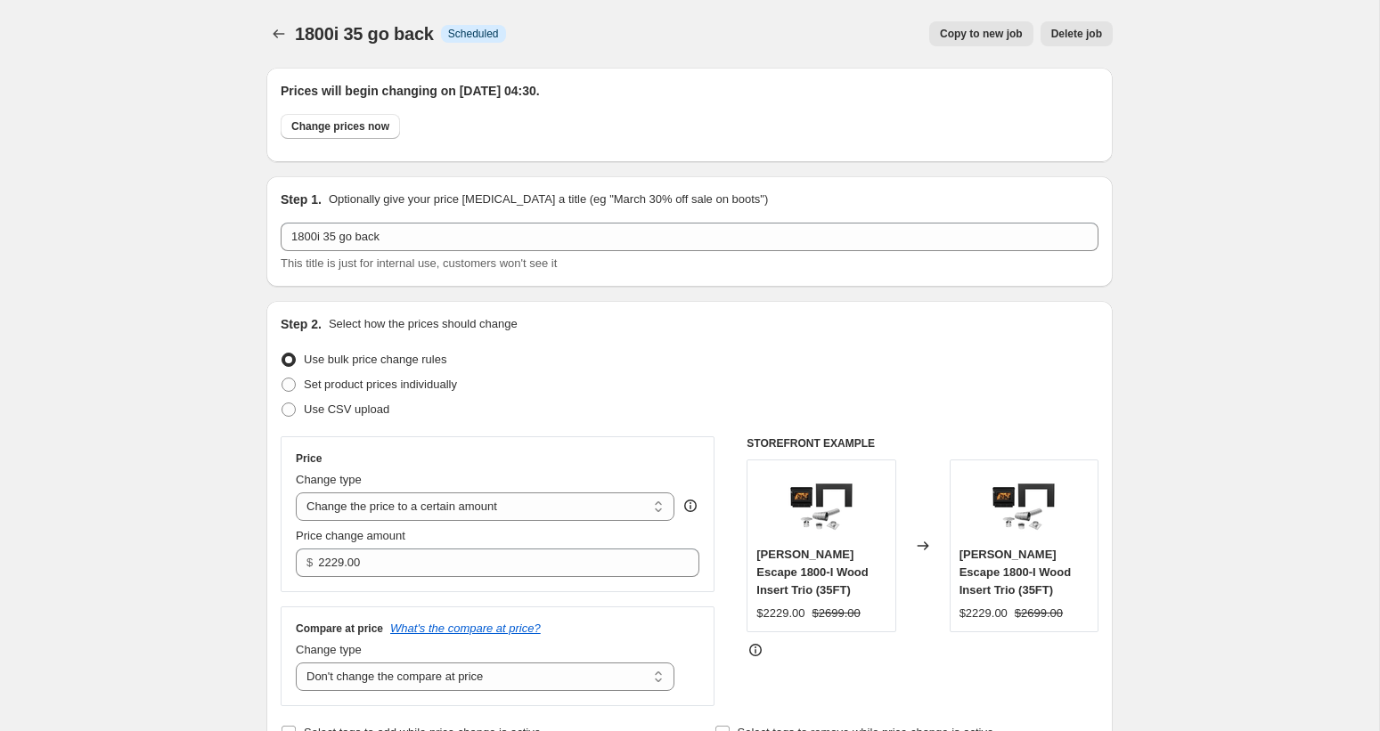
click at [1084, 34] on span "Delete job" at bounding box center [1076, 34] width 51 height 14
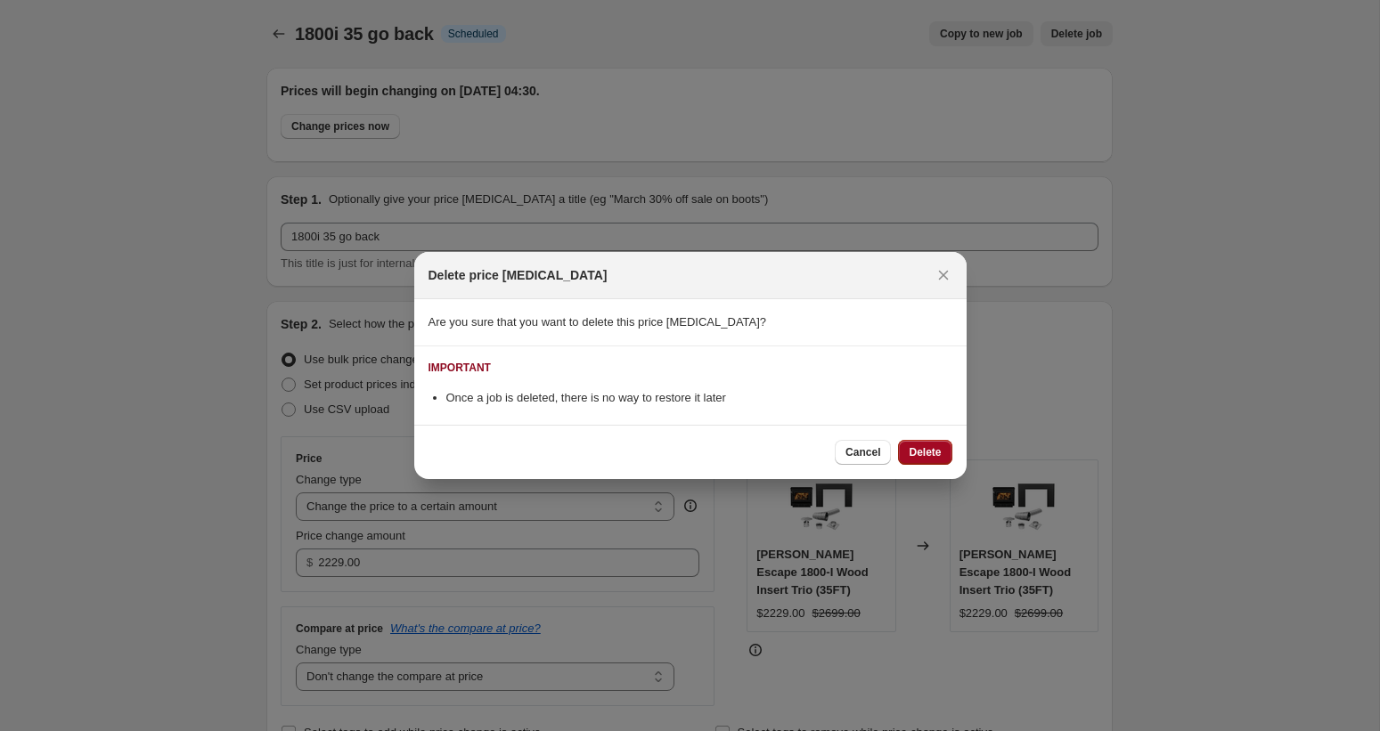
click at [928, 444] on button "Delete" at bounding box center [924, 452] width 53 height 25
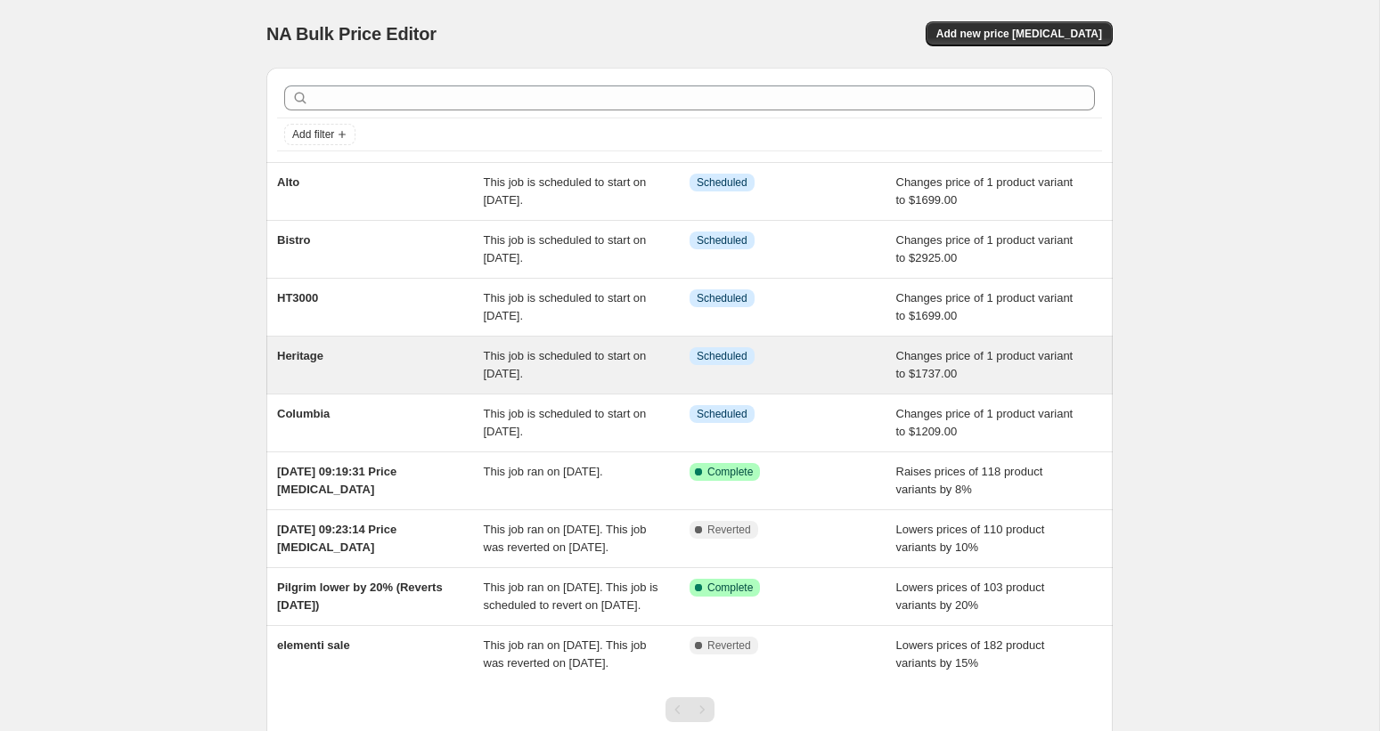
click at [891, 347] on div "Info Scheduled" at bounding box center [793, 365] width 207 height 36
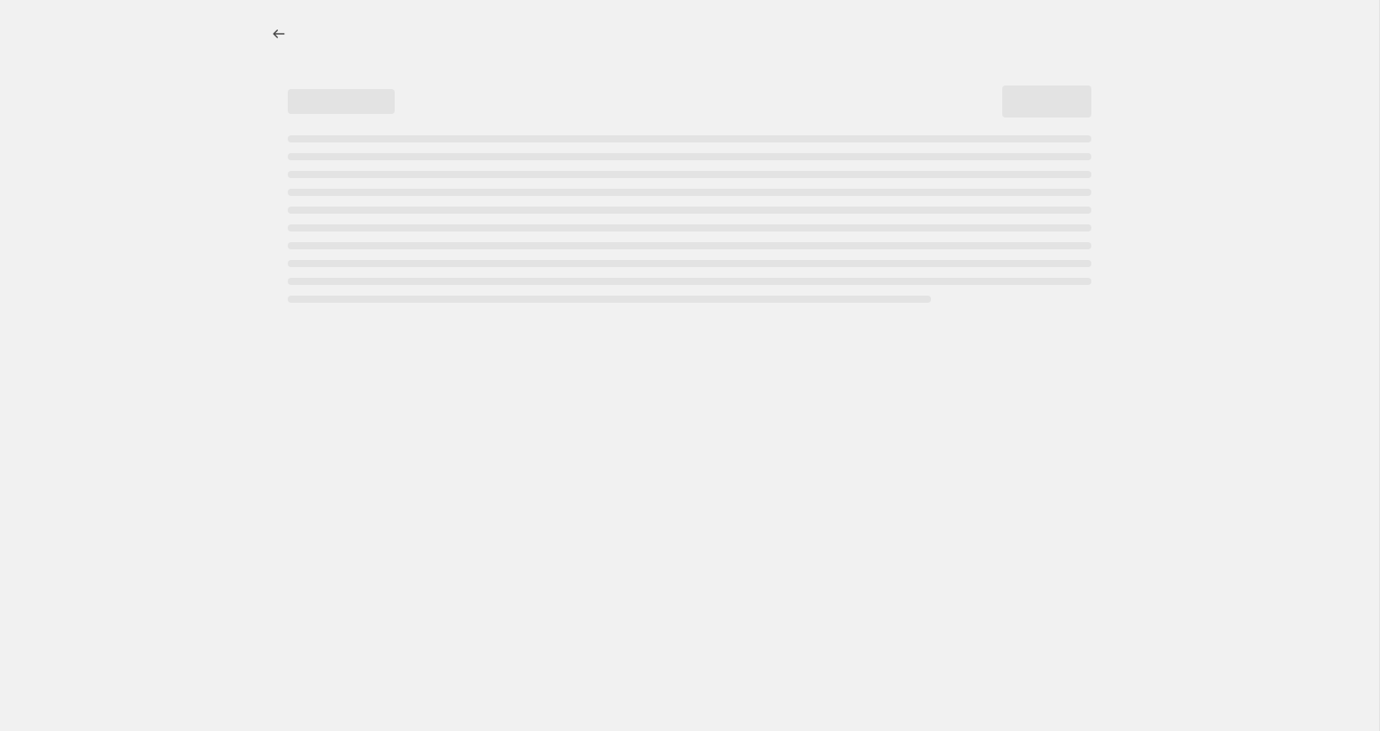
select select "no_change"
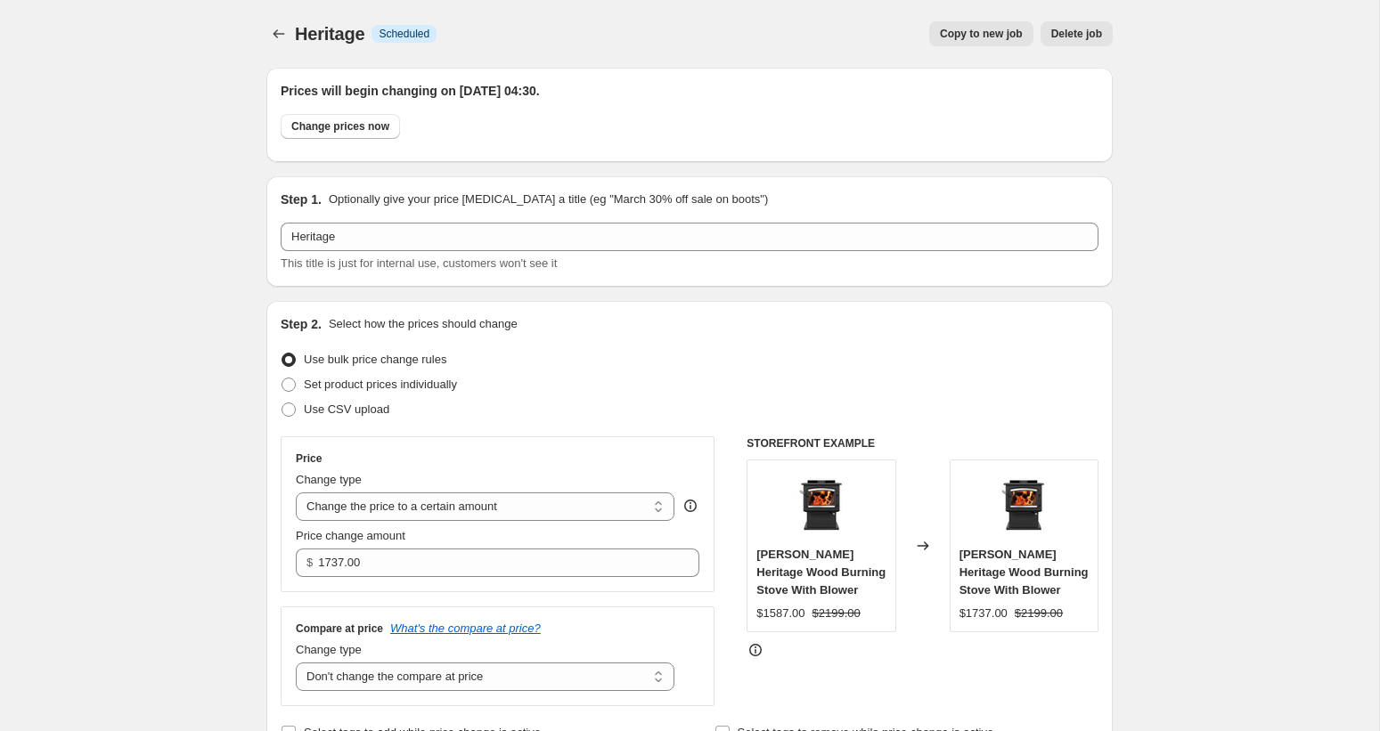
click at [1074, 39] on span "Delete job" at bounding box center [1076, 34] width 51 height 14
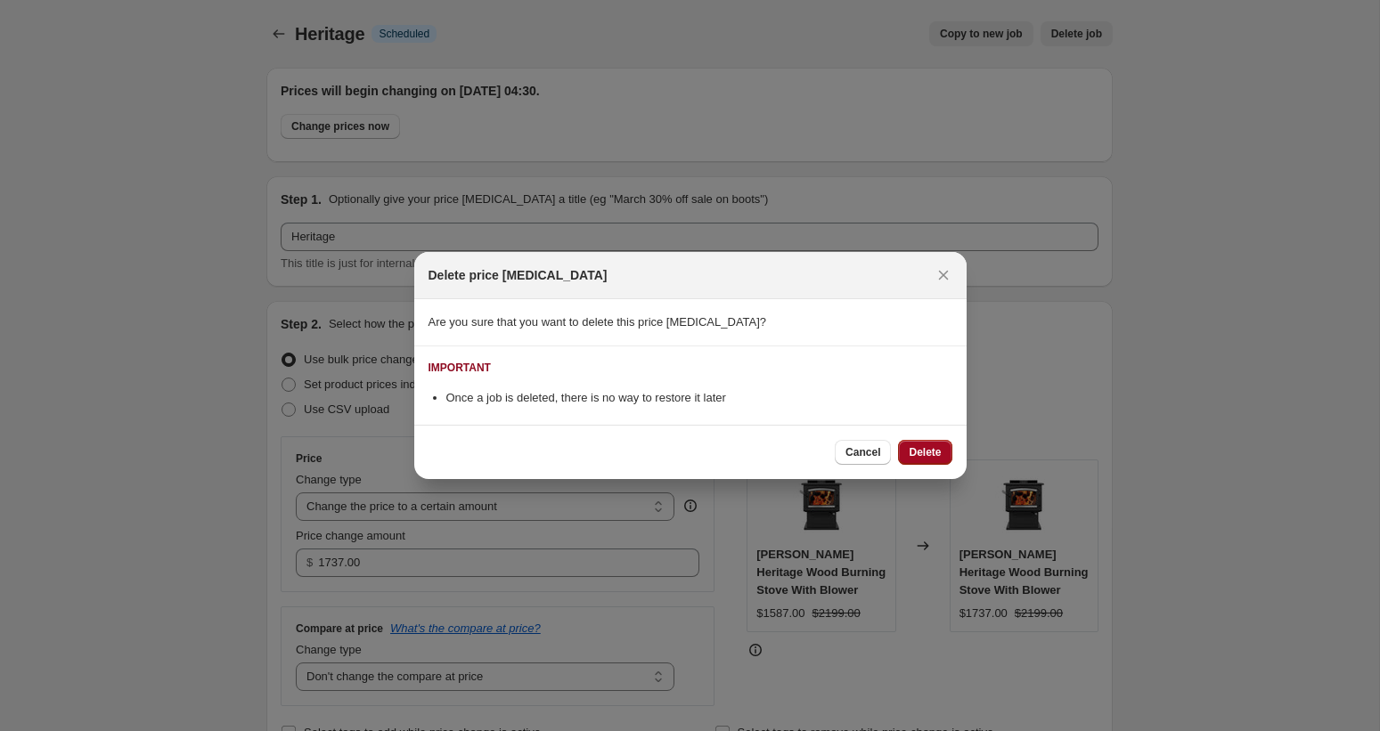
click at [920, 441] on button "Delete" at bounding box center [924, 452] width 53 height 25
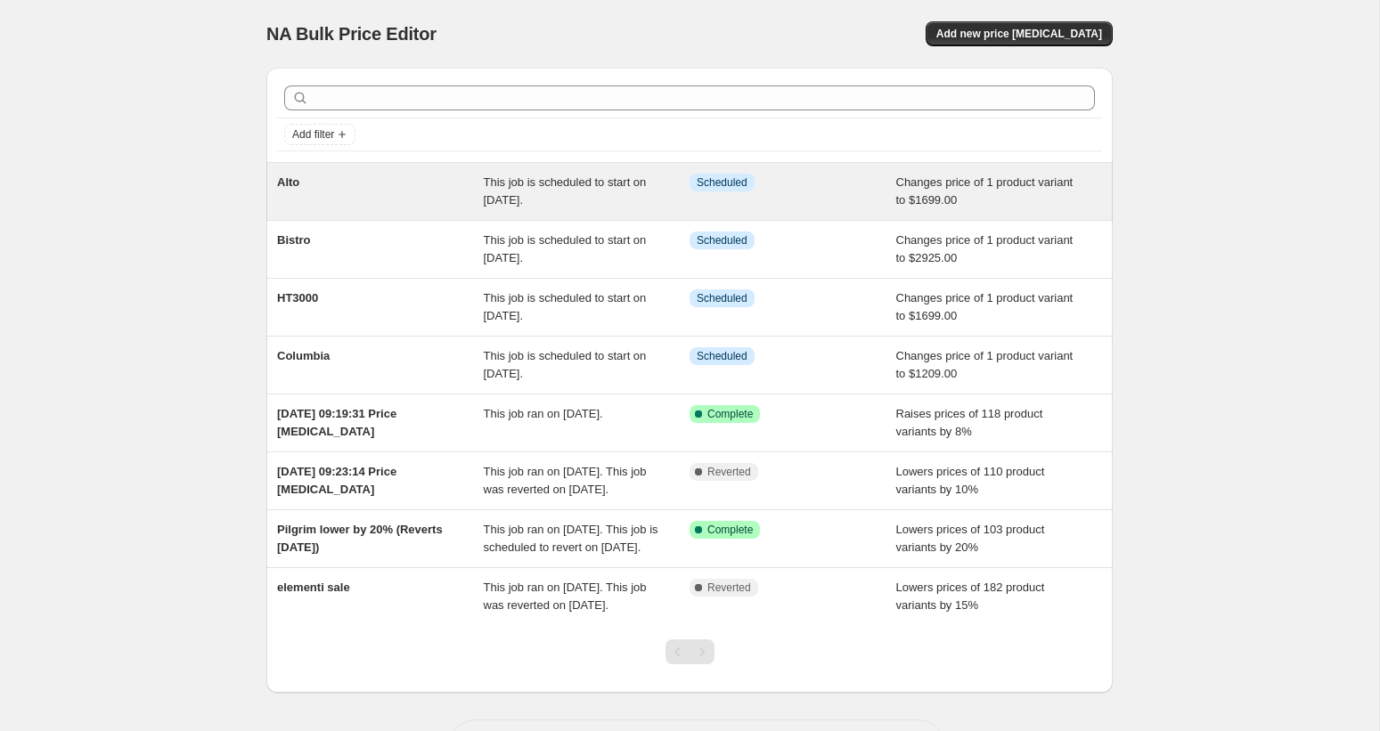
click at [889, 179] on div "Info Scheduled" at bounding box center [793, 192] width 207 height 36
select select "no_change"
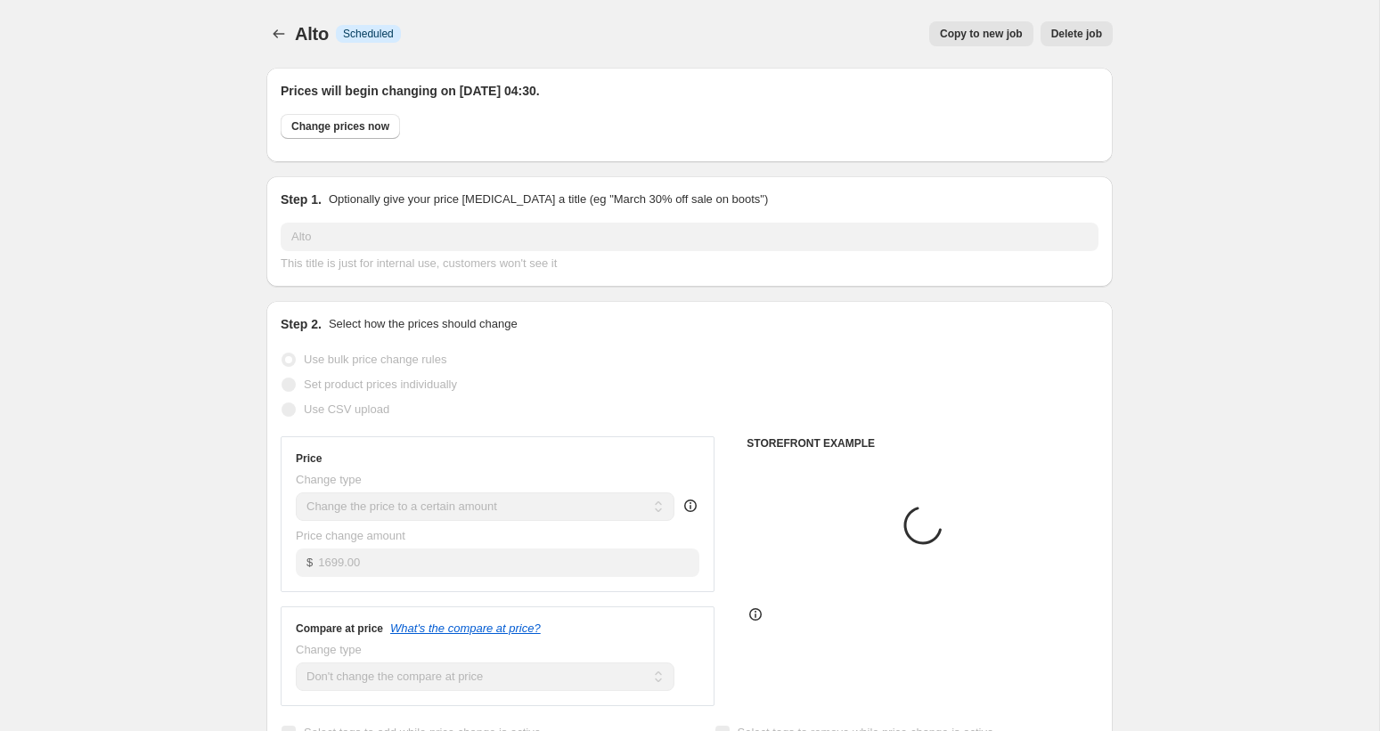
select select "product"
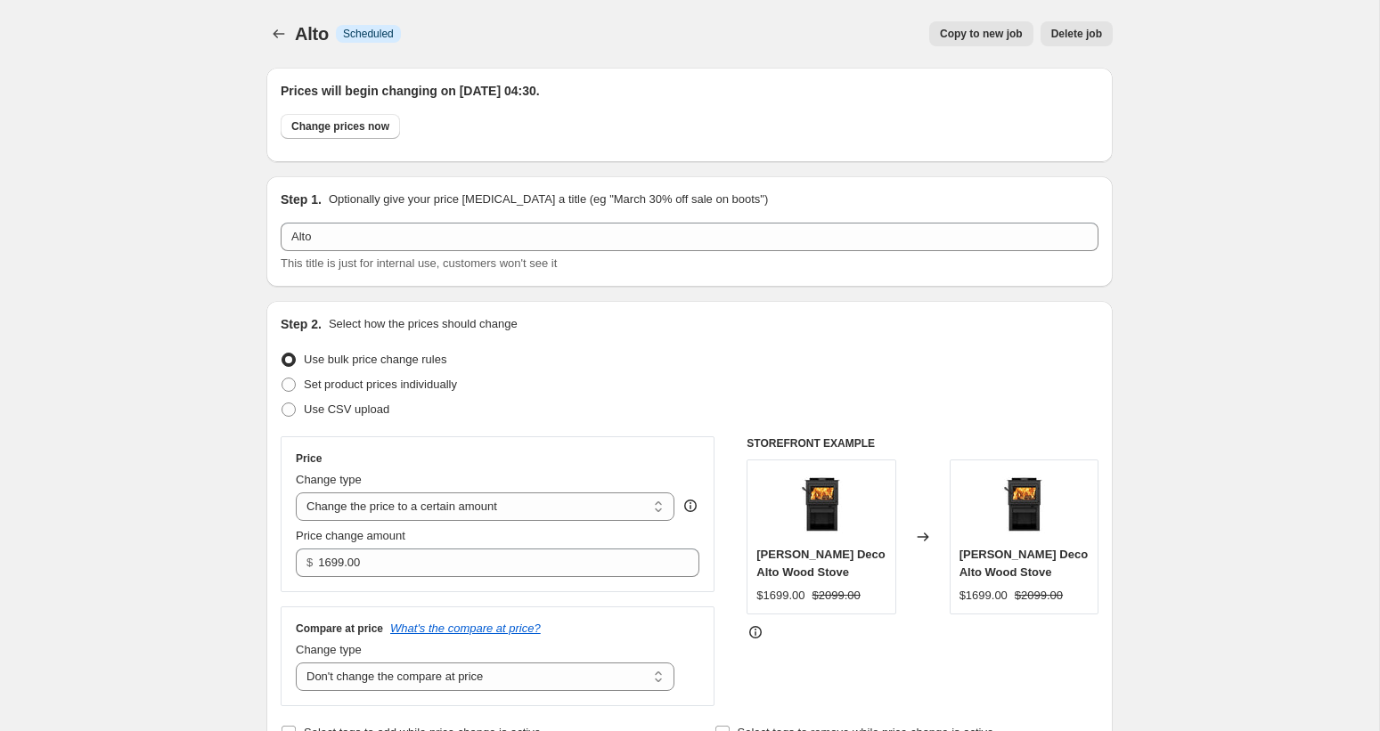
click at [1082, 22] on button "Delete job" at bounding box center [1077, 33] width 72 height 25
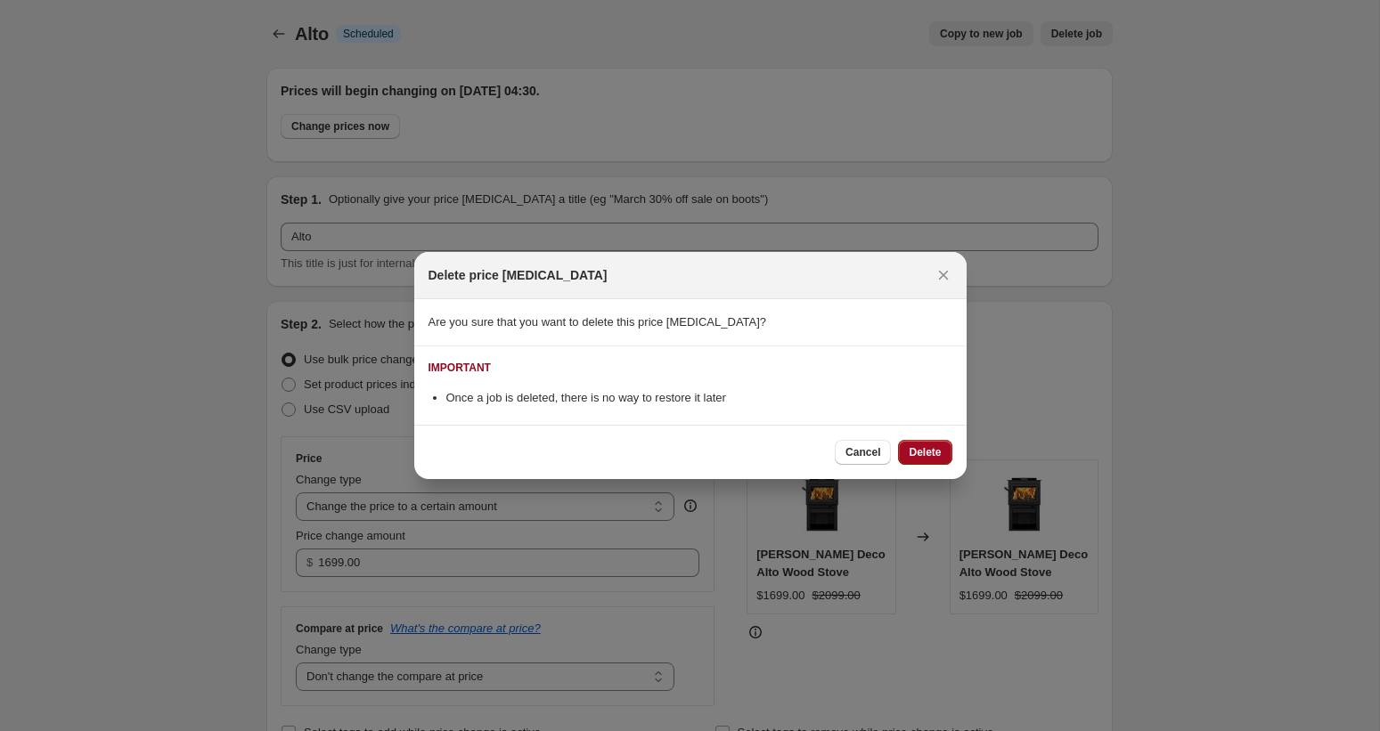
click at [931, 449] on span "Delete" at bounding box center [925, 452] width 32 height 14
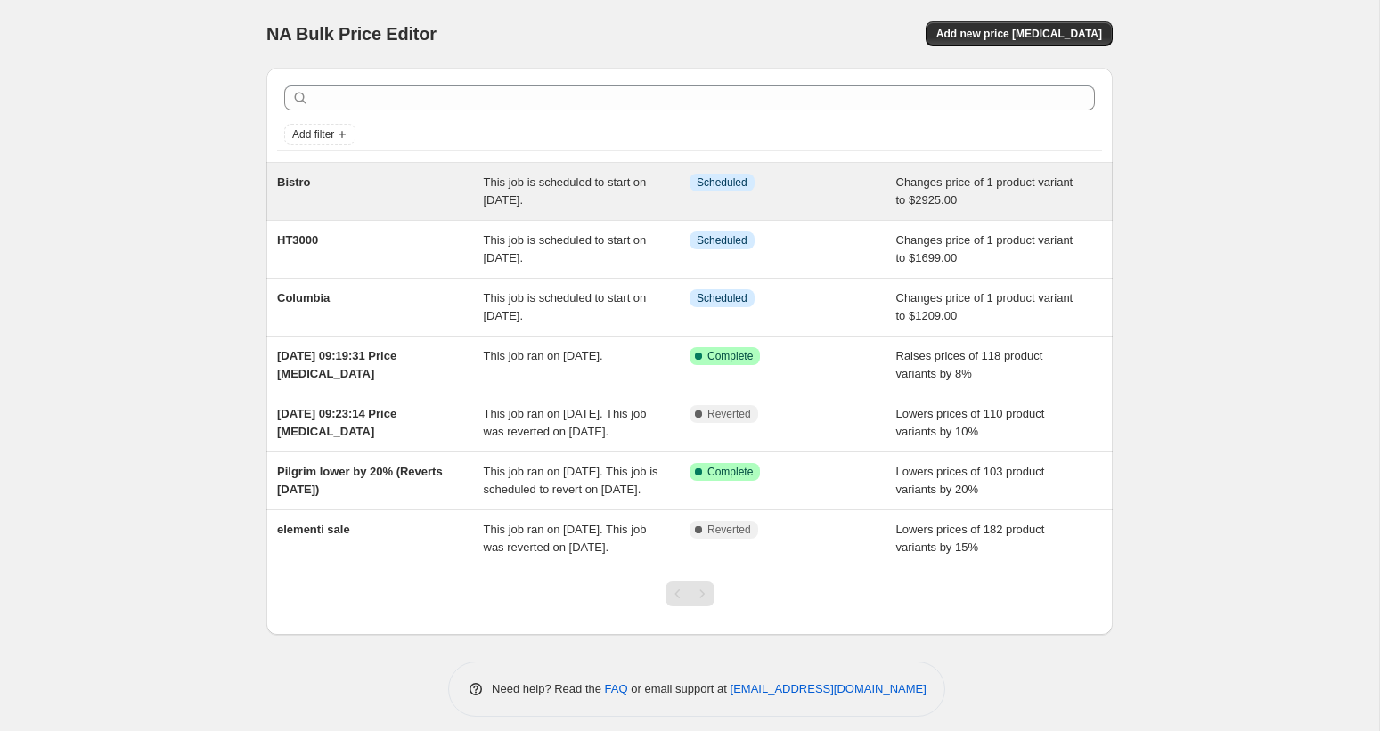
click at [837, 198] on div "Info Scheduled" at bounding box center [793, 192] width 207 height 36
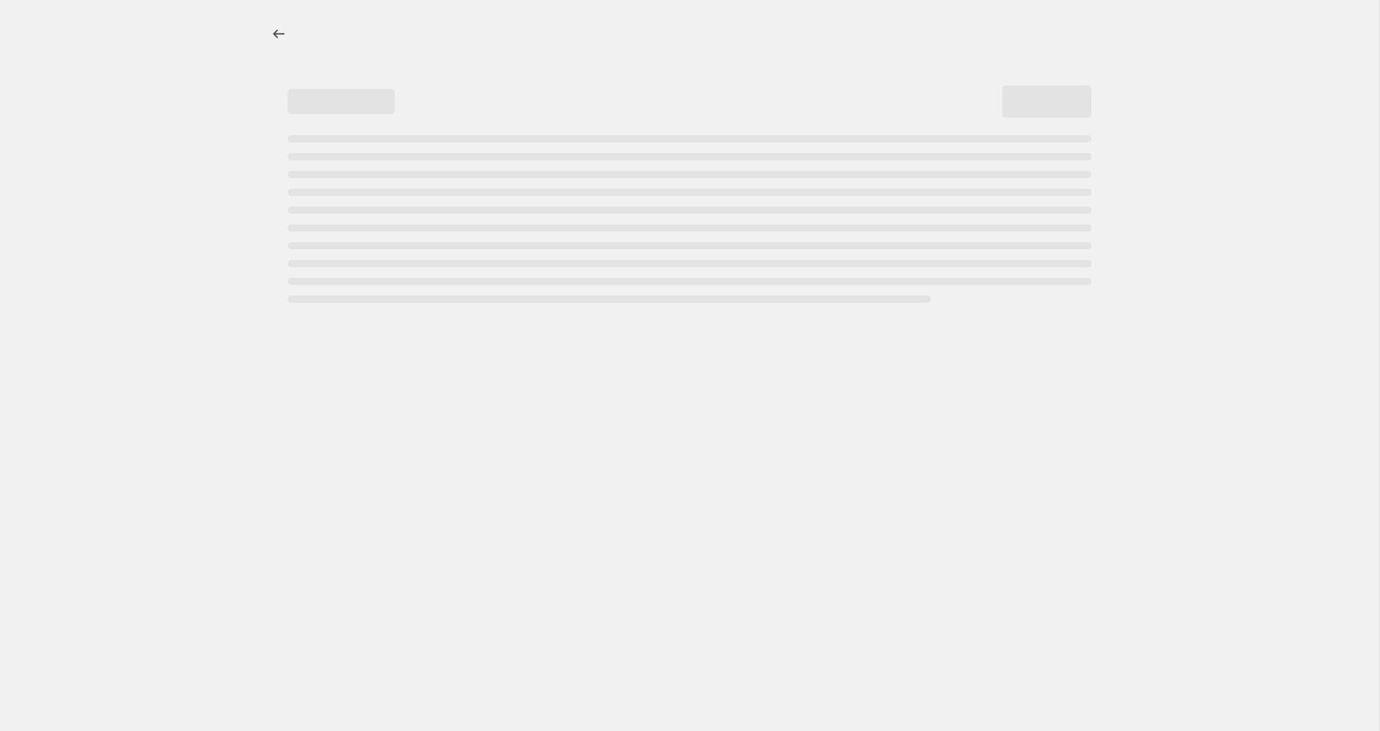
select select "no_change"
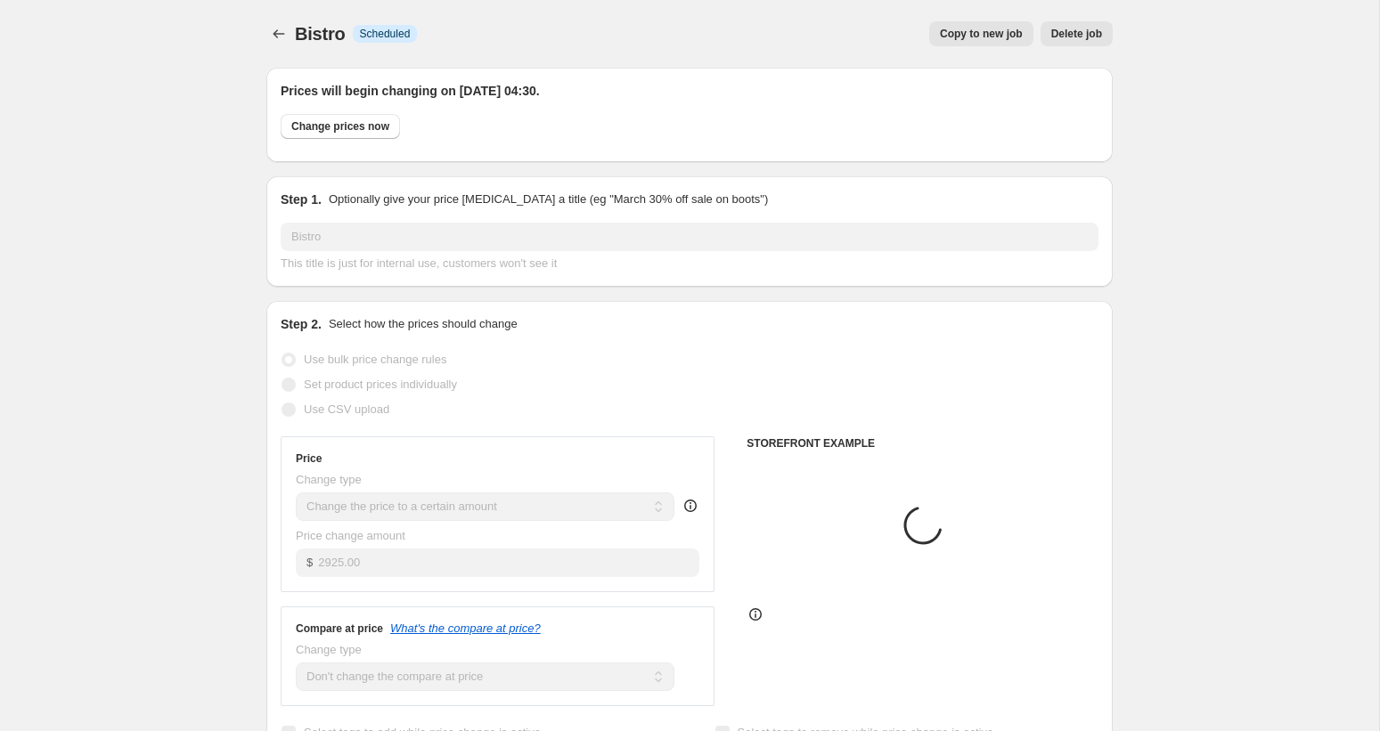
select select "product"
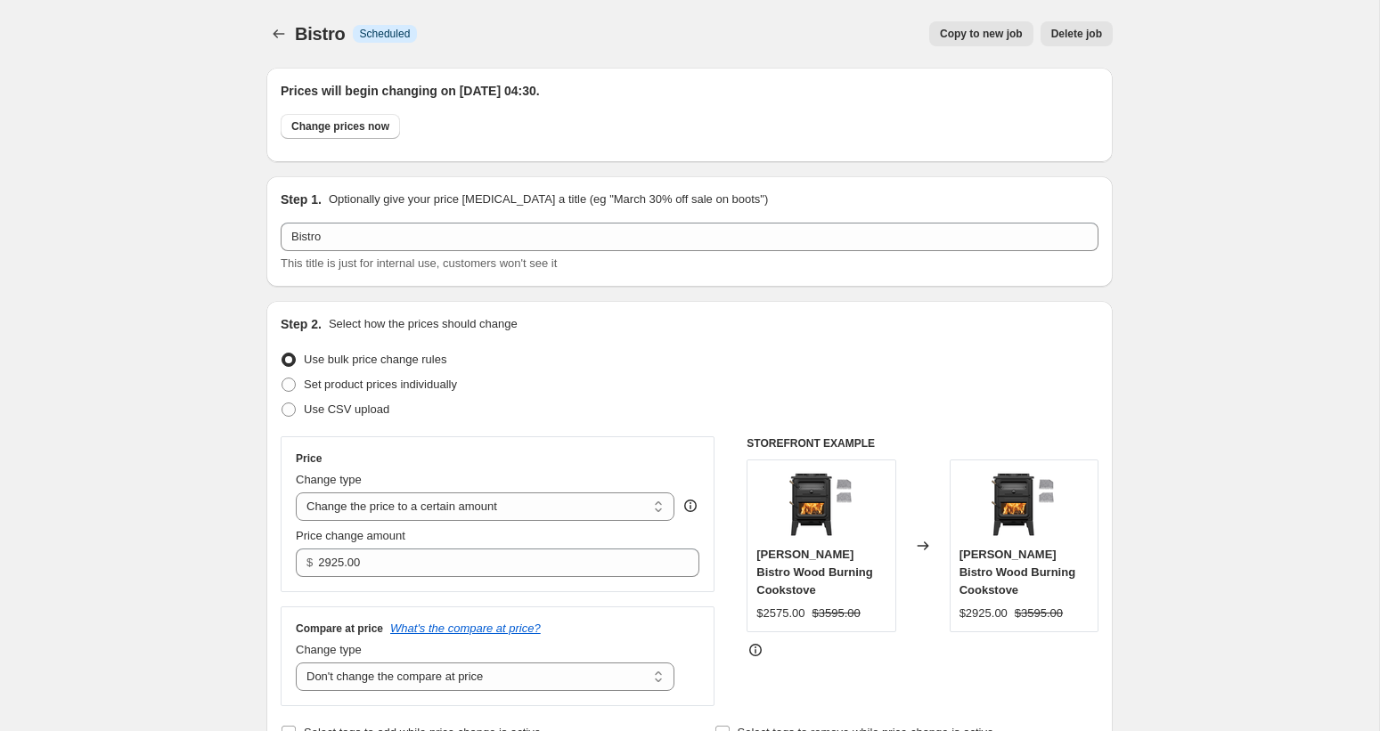
click at [1095, 35] on span "Delete job" at bounding box center [1076, 34] width 51 height 14
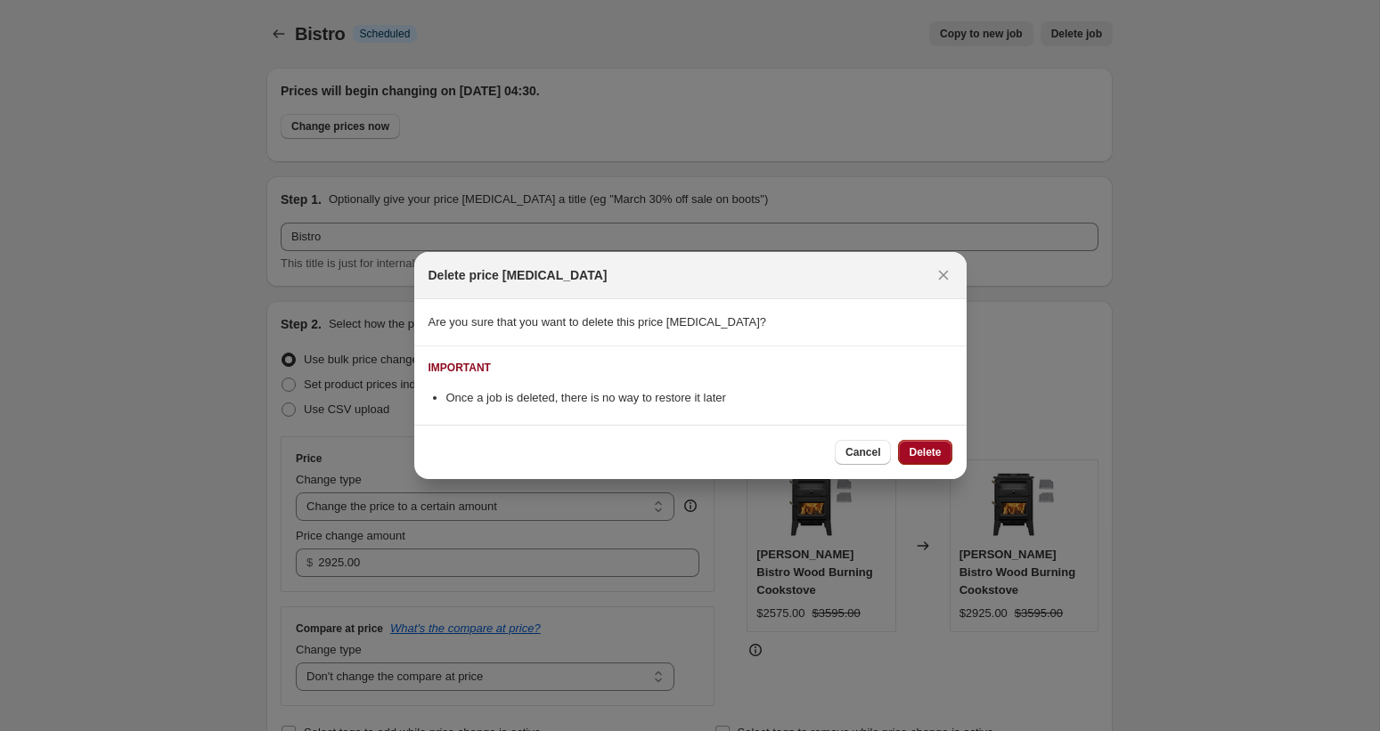
click at [932, 454] on span "Delete" at bounding box center [925, 452] width 32 height 14
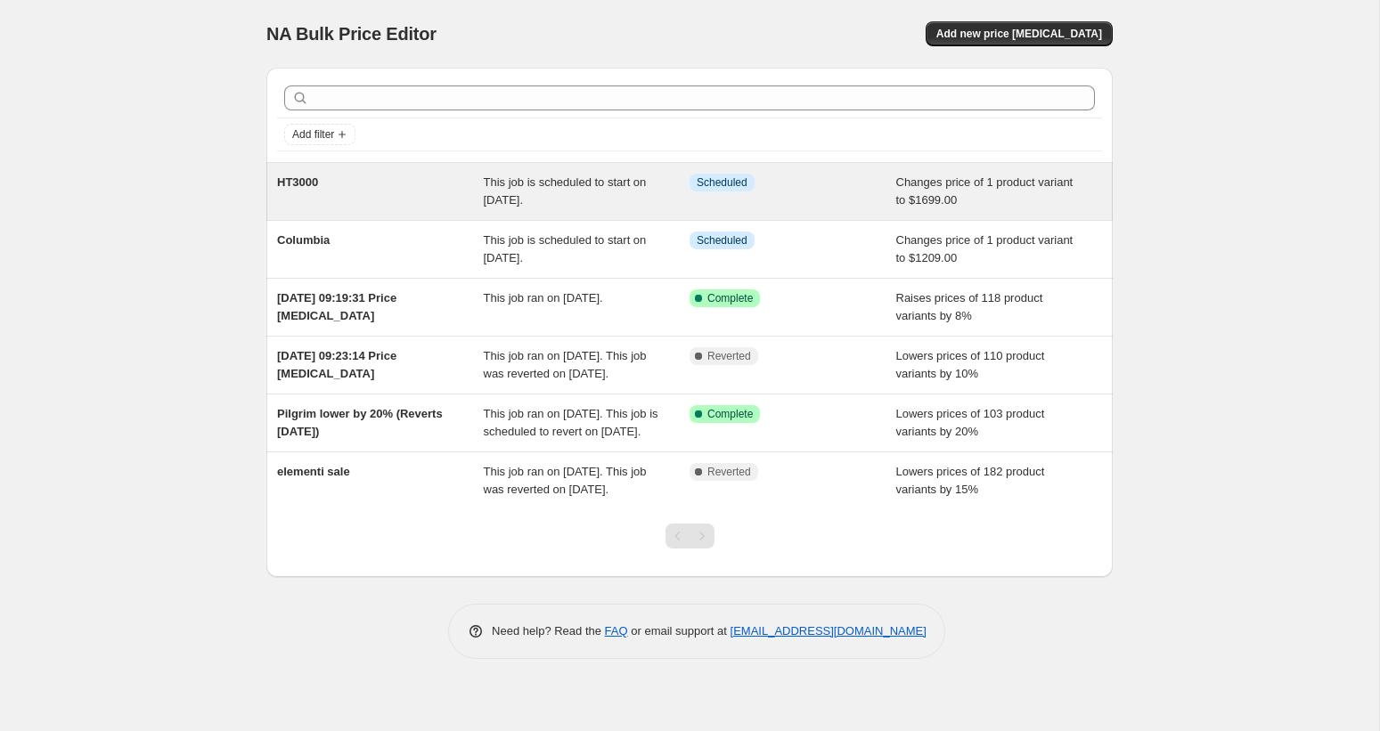
click at [804, 192] on div "Info Scheduled" at bounding box center [793, 192] width 207 height 36
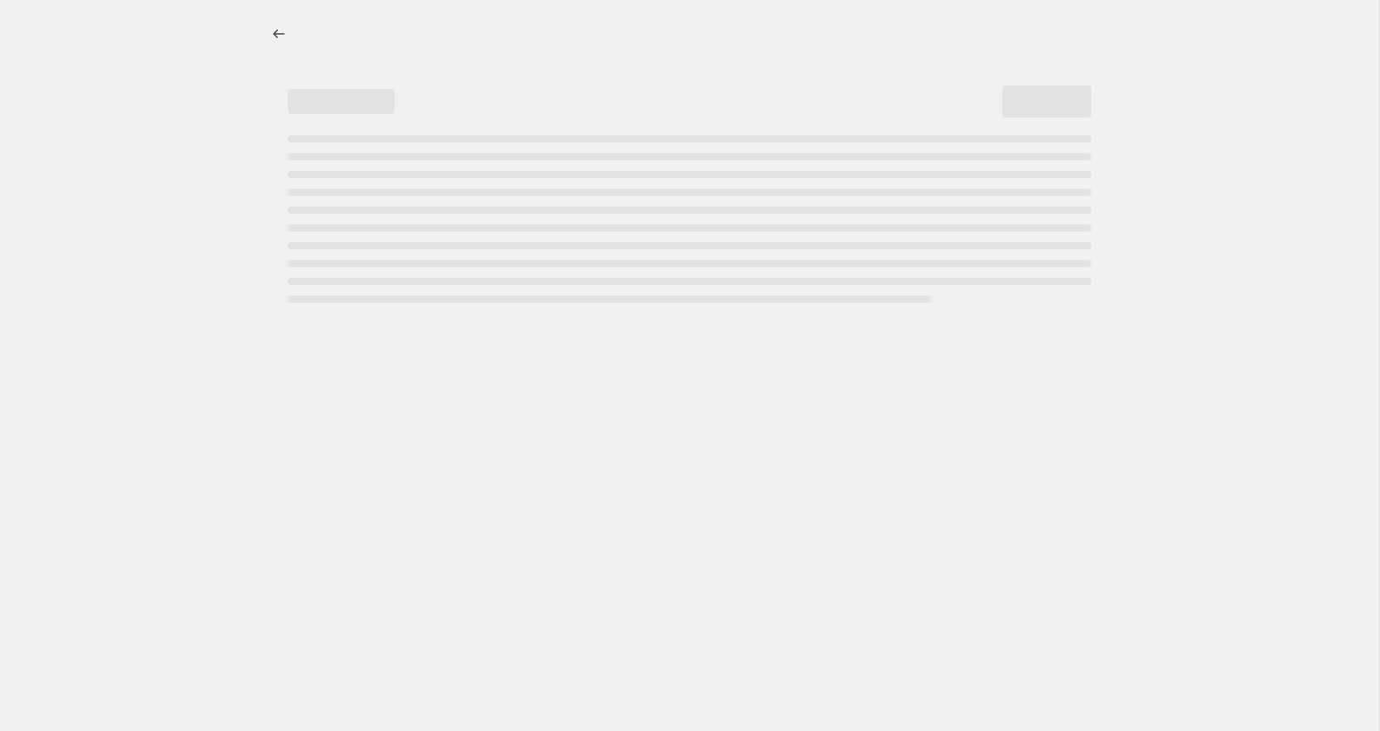
select select "no_change"
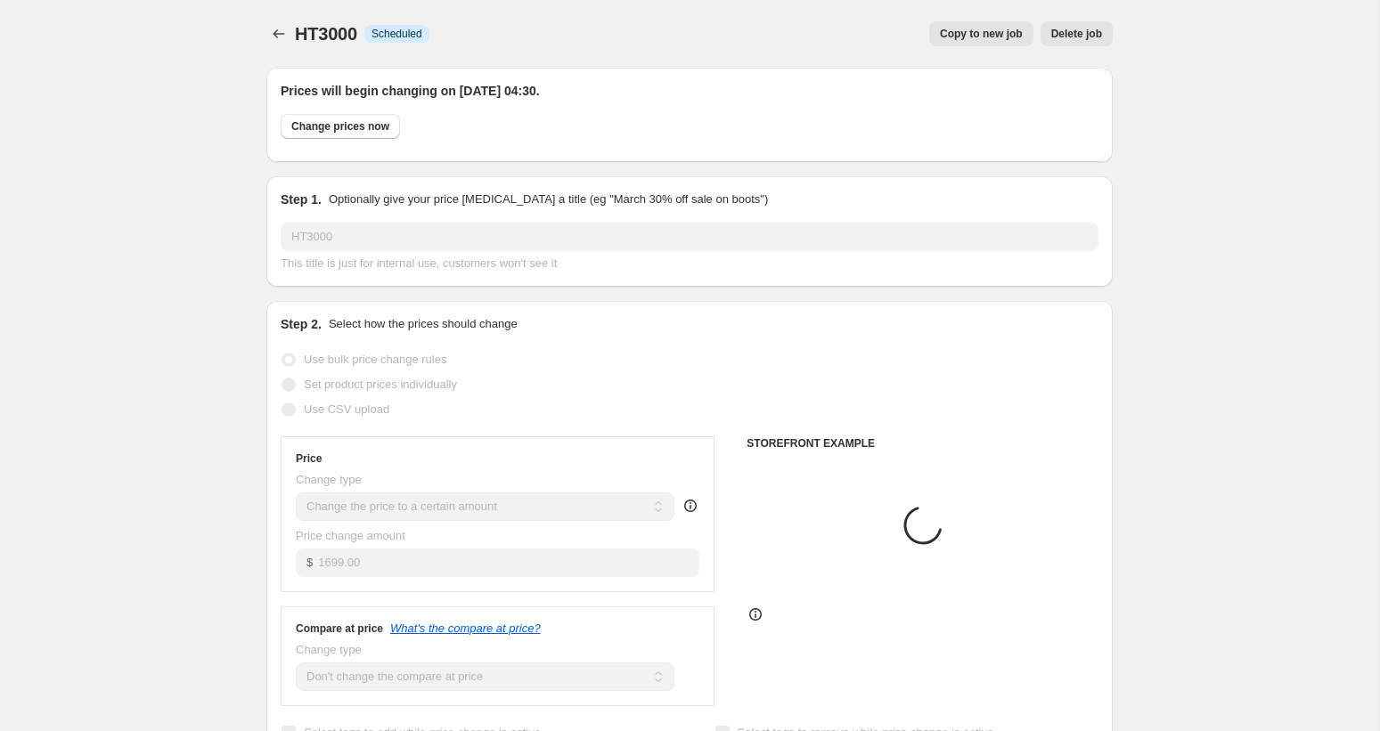
click at [1078, 36] on span "Delete job" at bounding box center [1076, 34] width 51 height 14
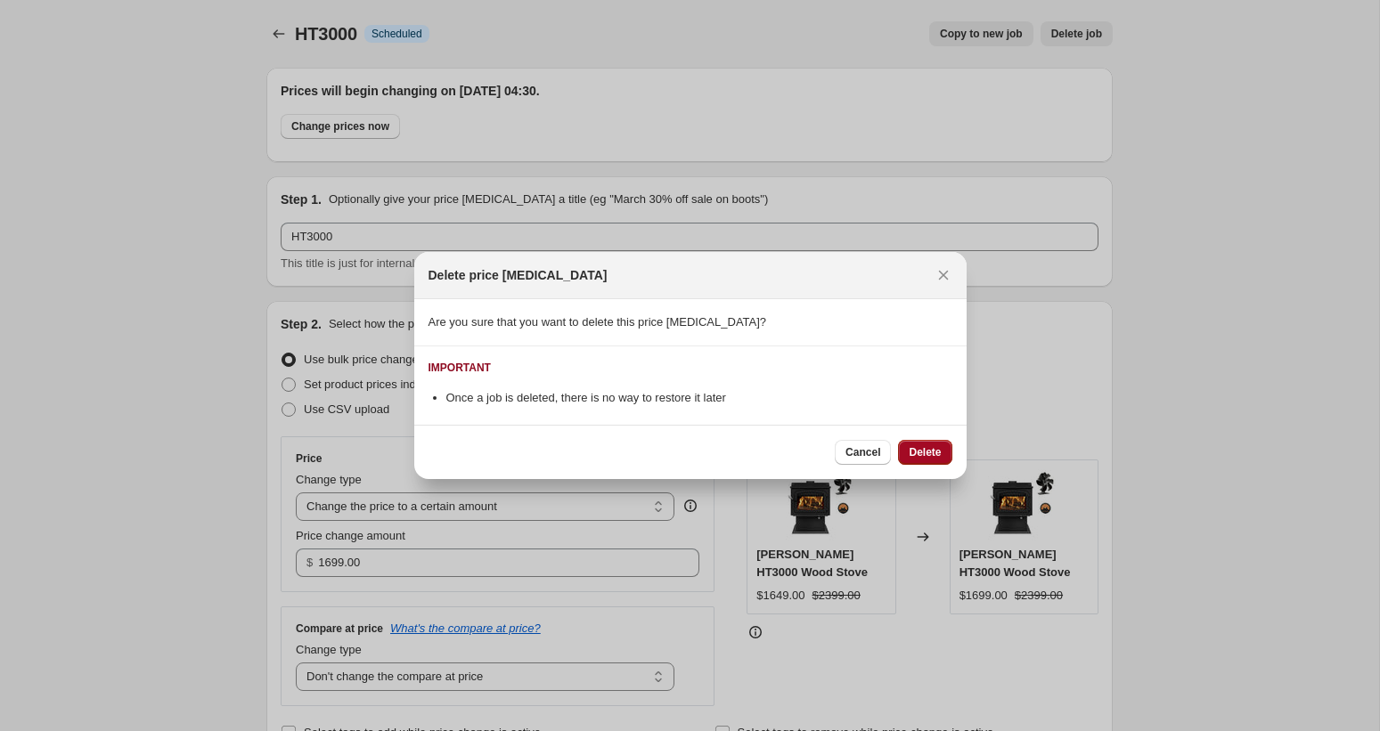
click at [919, 461] on button "Delete" at bounding box center [924, 452] width 53 height 25
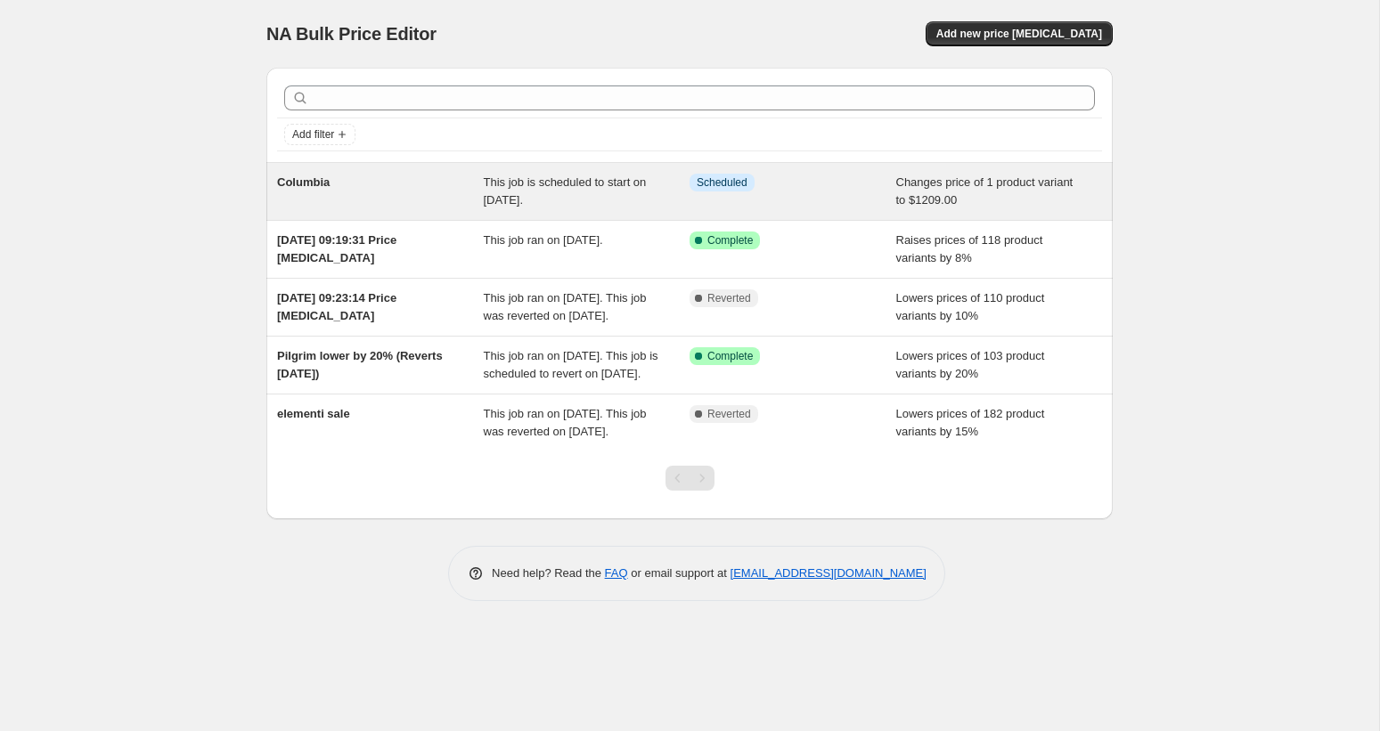
click at [822, 208] on div "Info Scheduled" at bounding box center [793, 192] width 207 height 36
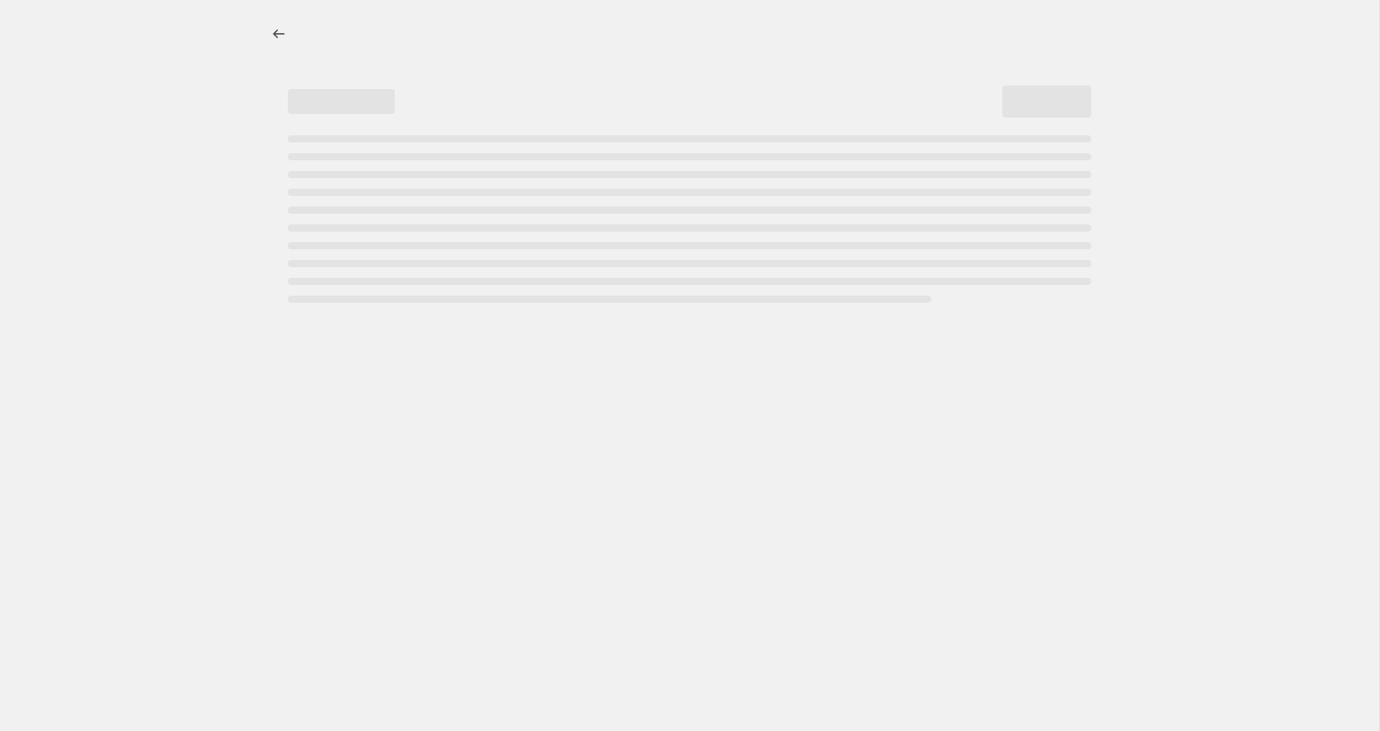
select select "no_change"
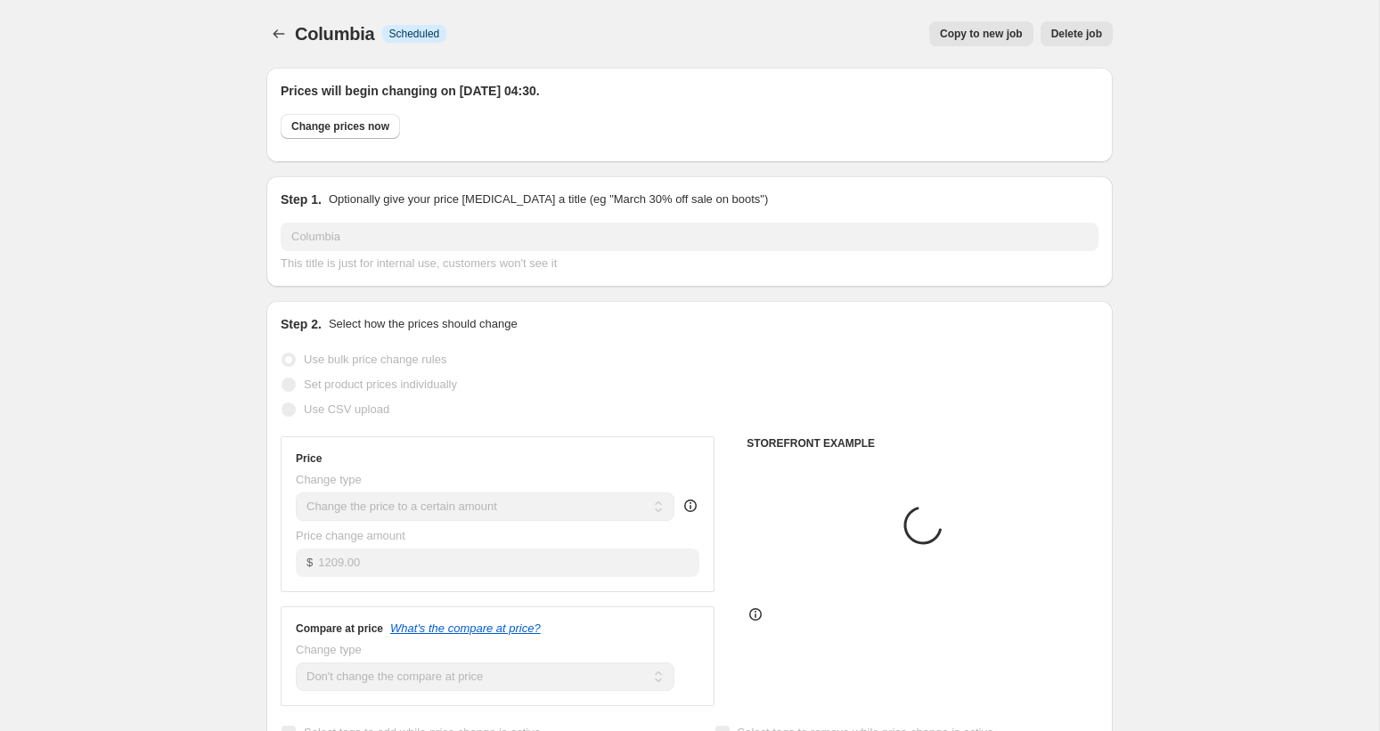
click at [1078, 38] on span "Delete job" at bounding box center [1076, 34] width 51 height 14
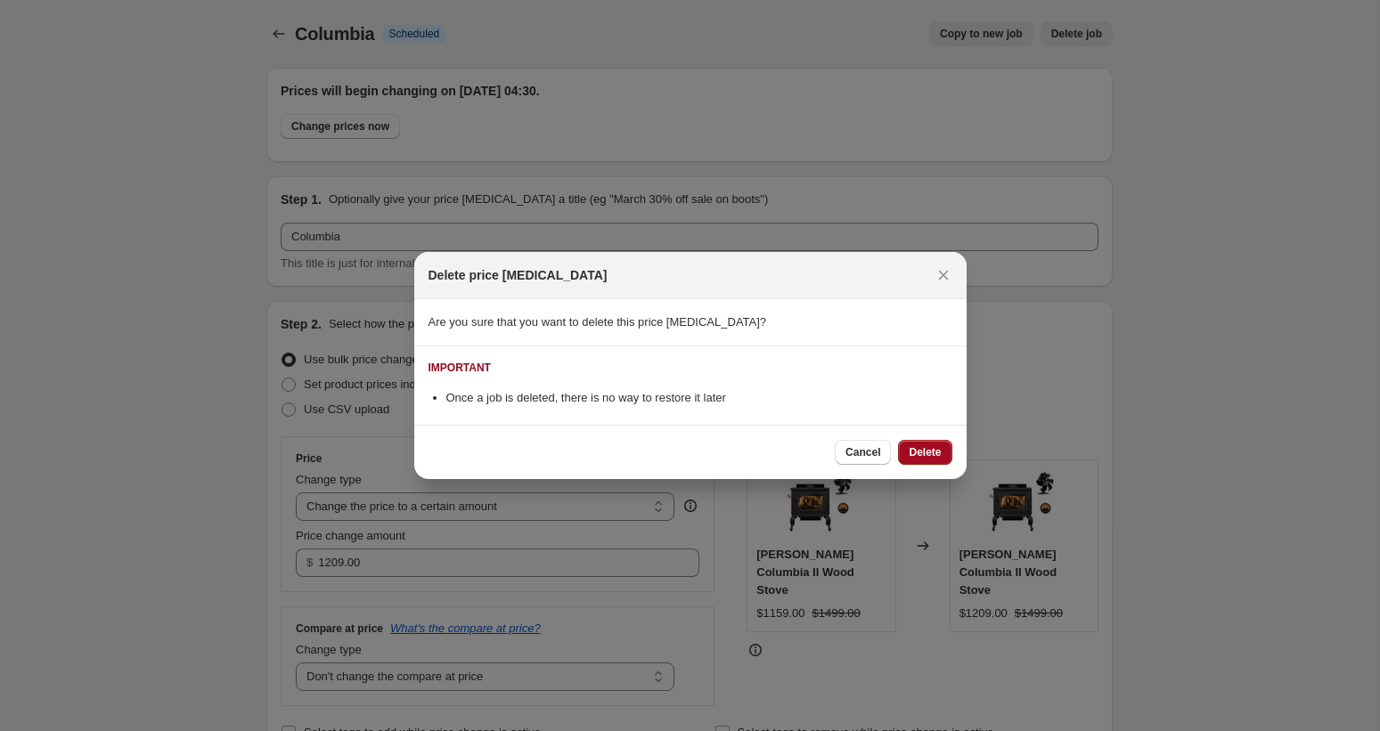
click at [932, 457] on span "Delete" at bounding box center [925, 452] width 32 height 14
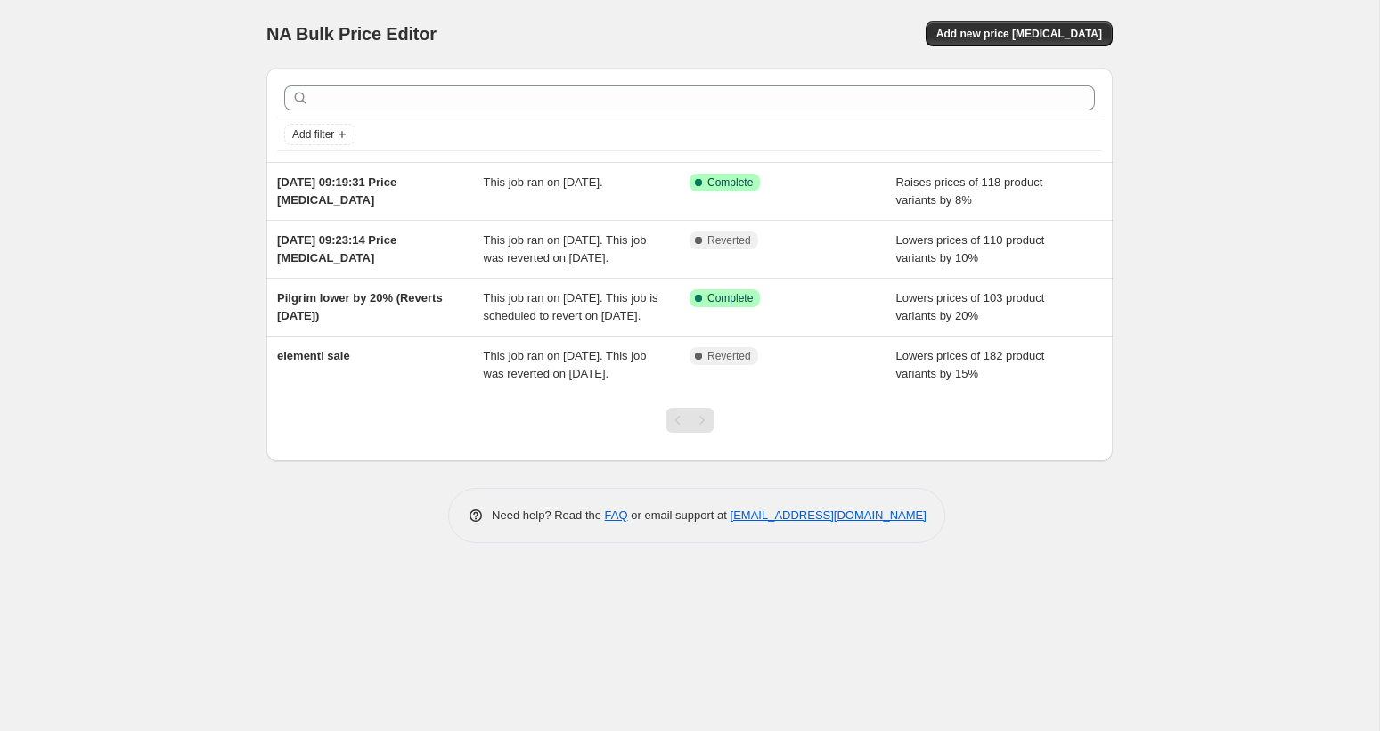
click at [117, 90] on div "NA Bulk Price Editor. This page is ready NA Bulk Price Editor Add new price cha…" at bounding box center [689, 365] width 1379 height 731
